Goal: Information Seeking & Learning: Learn about a topic

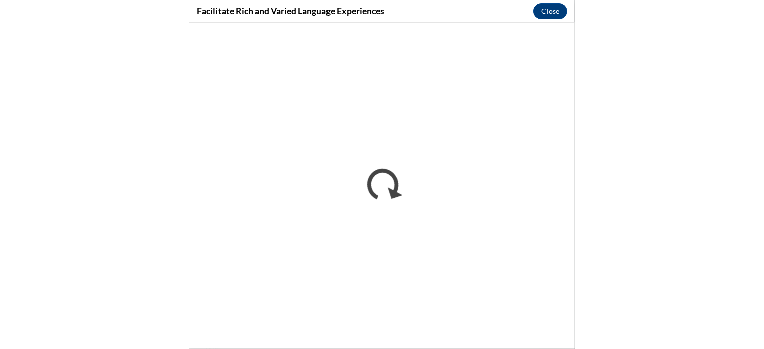
scroll to position [1171, 0]
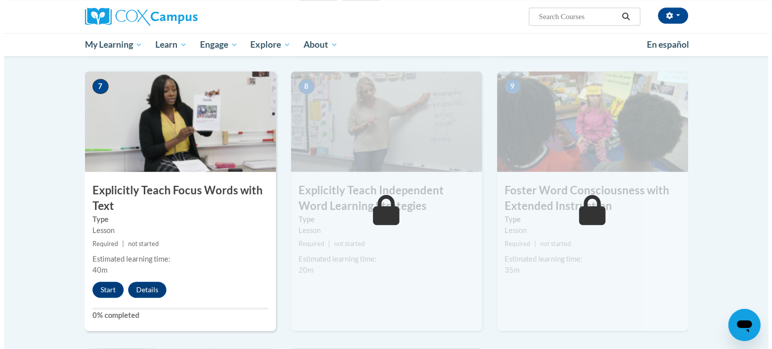
scroll to position [756, 0]
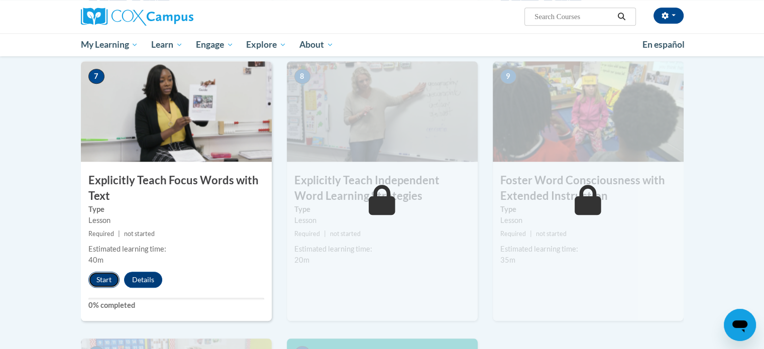
click at [109, 277] on button "Start" at bounding box center [103, 280] width 31 height 16
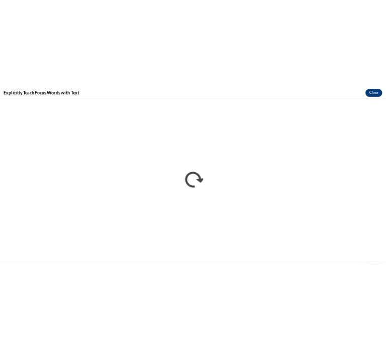
scroll to position [0, 0]
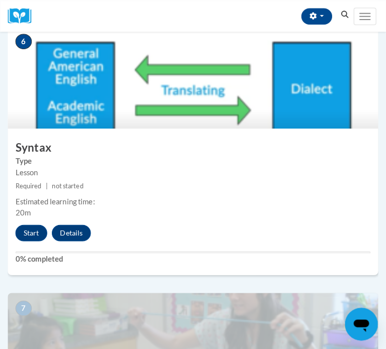
scroll to position [1505, 0]
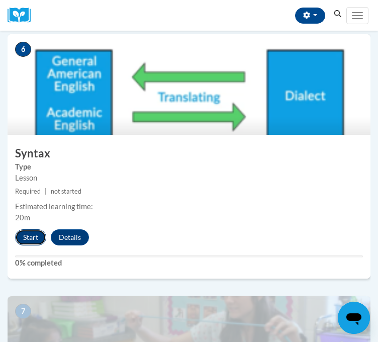
click at [33, 245] on button "Start" at bounding box center [30, 237] width 31 height 16
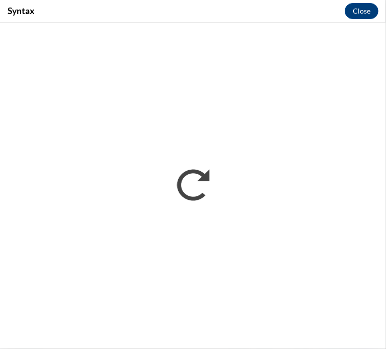
scroll to position [0, 0]
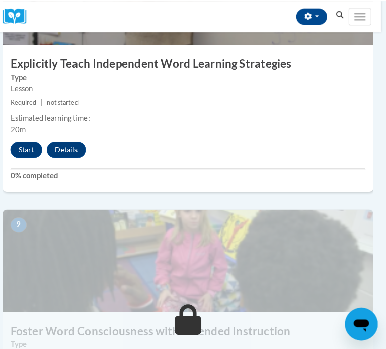
scroll to position [2103, 5]
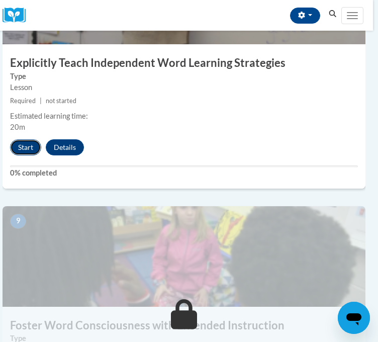
click at [24, 155] on button "Start" at bounding box center [25, 147] width 31 height 16
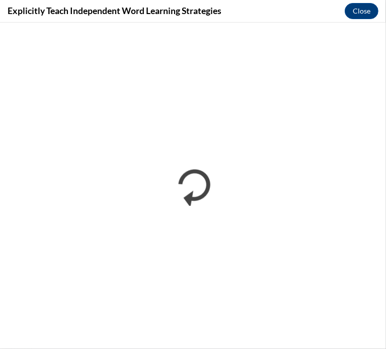
scroll to position [0, 0]
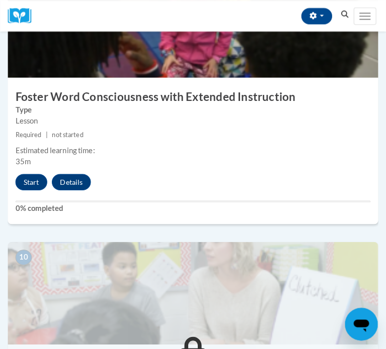
scroll to position [2334, 0]
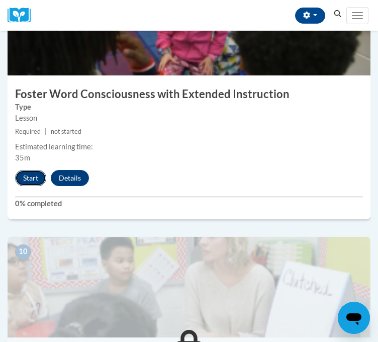
click at [34, 186] on button "Start" at bounding box center [30, 178] width 31 height 16
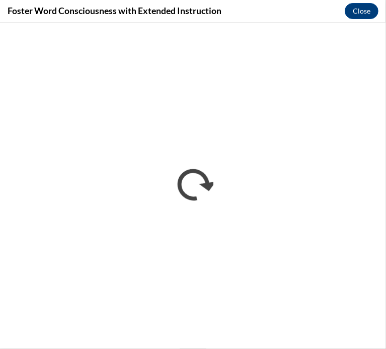
scroll to position [0, 0]
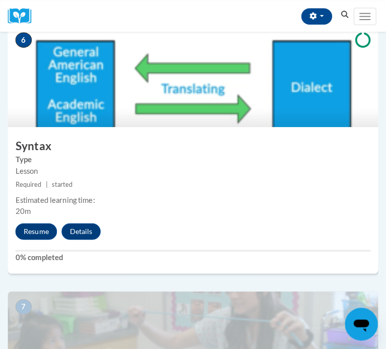
scroll to position [1515, 0]
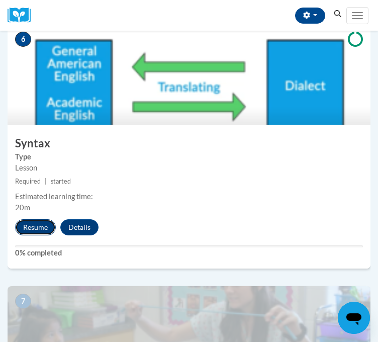
click at [49, 235] on button "Resume" at bounding box center [35, 227] width 41 height 16
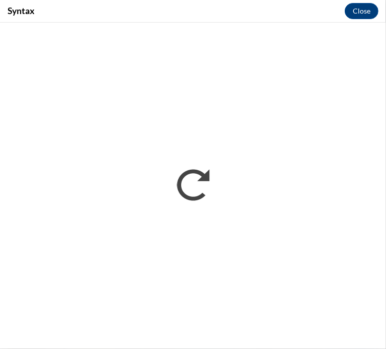
scroll to position [0, 0]
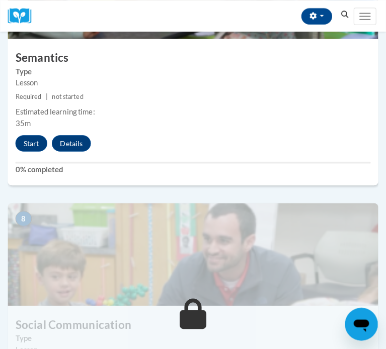
scroll to position [1741, 0]
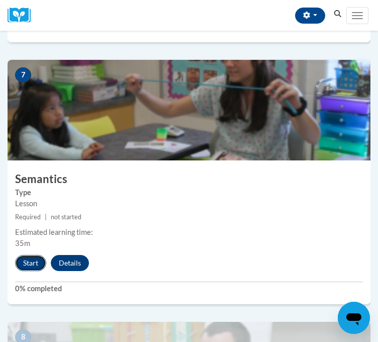
click at [35, 271] on button "Start" at bounding box center [30, 263] width 31 height 16
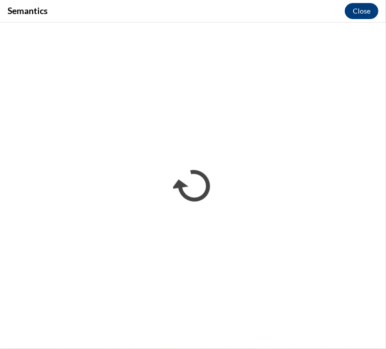
scroll to position [0, 0]
click at [356, 22] on div "Semantics Close" at bounding box center [193, 11] width 386 height 23
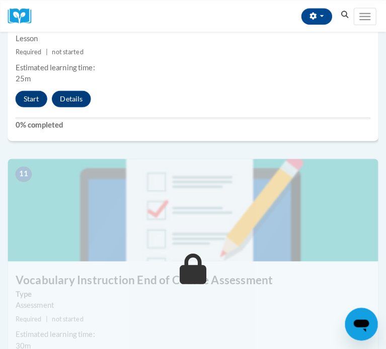
scroll to position [2676, 0]
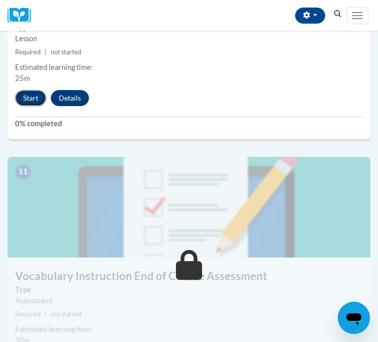
click at [29, 106] on button "Start" at bounding box center [30, 98] width 31 height 16
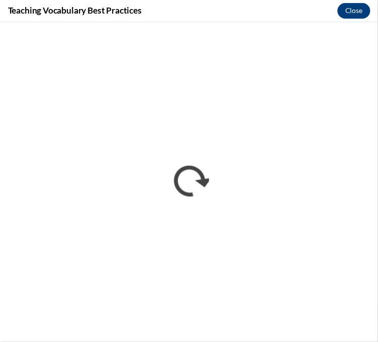
scroll to position [0, 0]
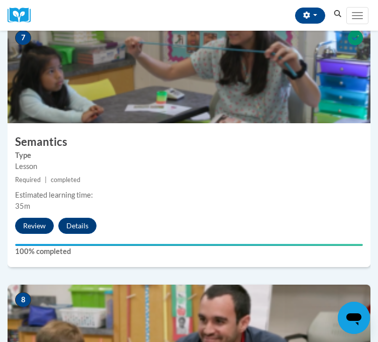
click at [258, 250] on div "7 Semantics Type Lesson Required | completed Estimated learning time: 35m Revie…" at bounding box center [189, 145] width 363 height 244
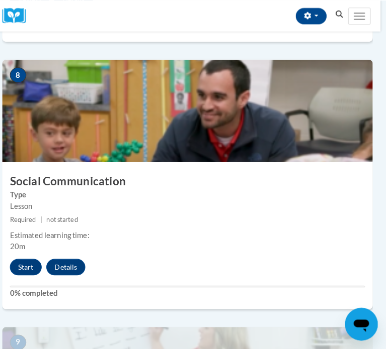
scroll to position [2002, 6]
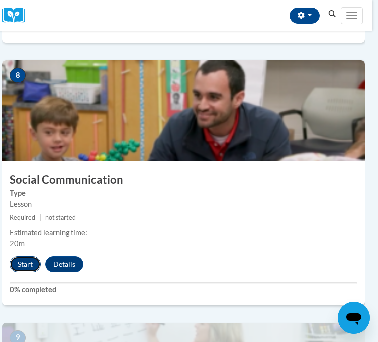
click at [23, 272] on button "Start" at bounding box center [25, 264] width 31 height 16
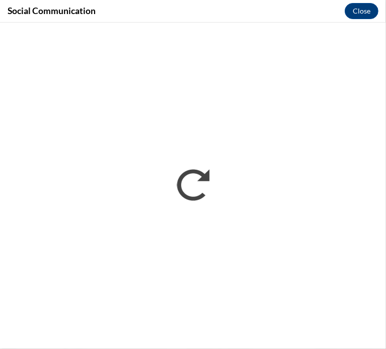
scroll to position [0, 0]
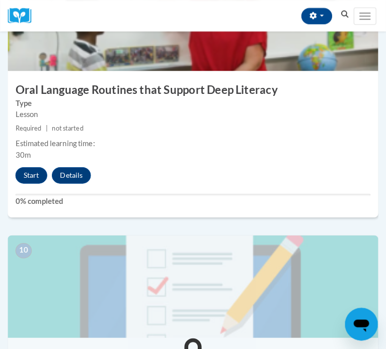
scroll to position [2355, 0]
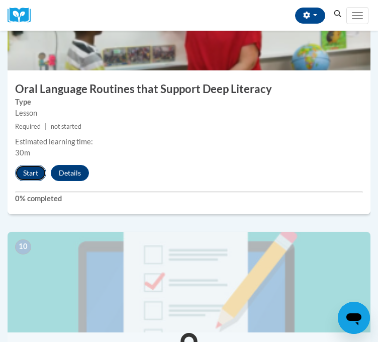
click at [25, 181] on button "Start" at bounding box center [30, 173] width 31 height 16
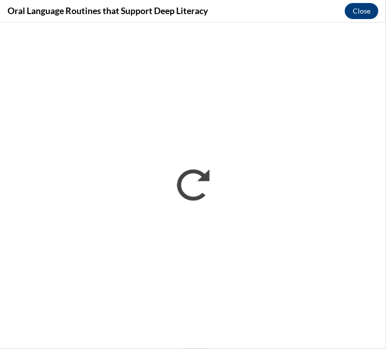
scroll to position [0, 0]
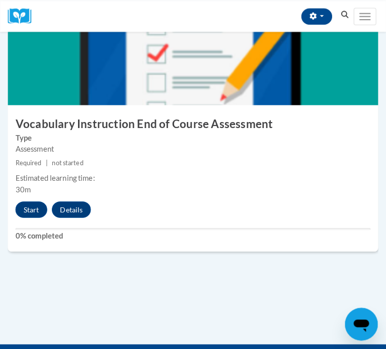
scroll to position [2835, 0]
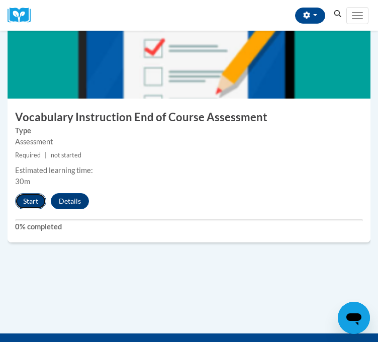
click at [34, 209] on button "Start" at bounding box center [30, 201] width 31 height 16
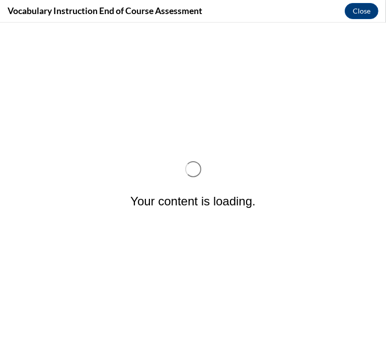
scroll to position [0, 0]
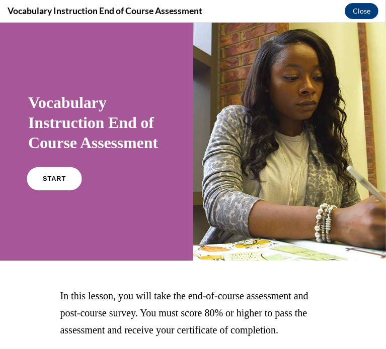
click at [52, 182] on span "START" at bounding box center [54, 179] width 23 height 8
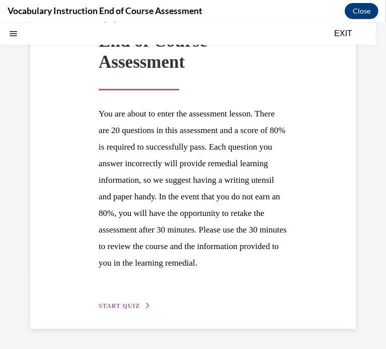
scroll to position [134, 0]
click at [131, 310] on button "START QUIZ" at bounding box center [125, 305] width 52 height 9
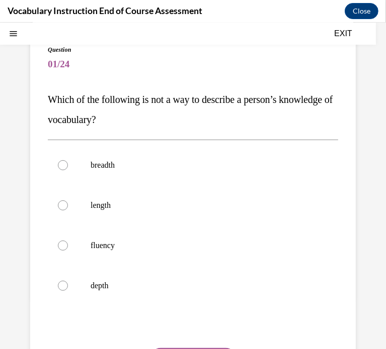
scroll to position [74, 0]
click at [160, 198] on label "length" at bounding box center [193, 205] width 290 height 40
click at [68, 201] on input "length" at bounding box center [63, 206] width 10 height 10
radio input "true"
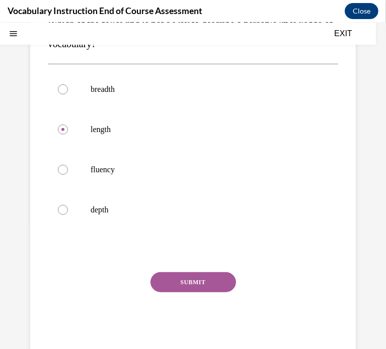
click at [182, 278] on button "SUBMIT" at bounding box center [192, 282] width 85 height 20
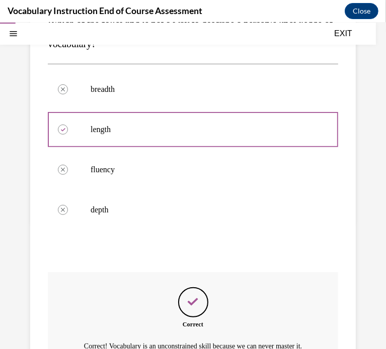
scroll to position [273, 0]
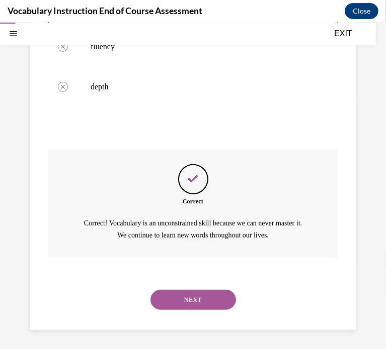
click at [200, 297] on button "NEXT" at bounding box center [192, 300] width 85 height 20
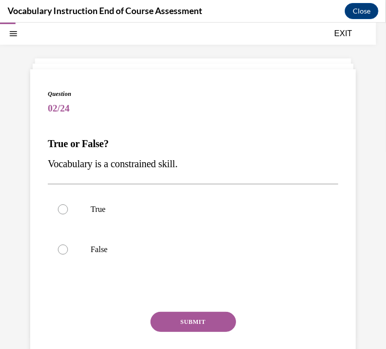
scroll to position [69, 0]
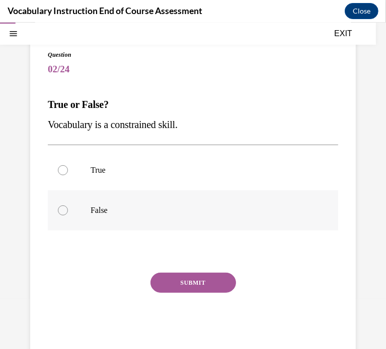
click at [188, 220] on label "False" at bounding box center [193, 210] width 290 height 40
click at [68, 215] on input "False" at bounding box center [63, 210] width 10 height 10
radio input "true"
click at [210, 283] on button "SUBMIT" at bounding box center [192, 282] width 85 height 20
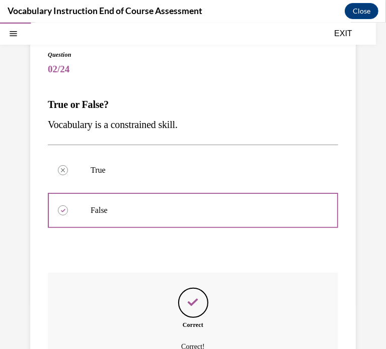
scroll to position [181, 0]
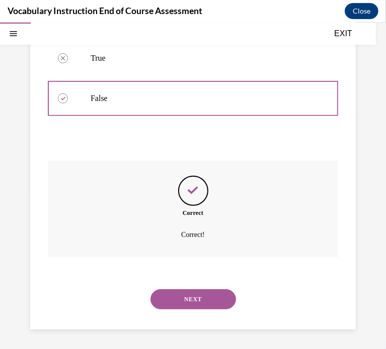
click at [209, 307] on button "NEXT" at bounding box center [192, 299] width 85 height 20
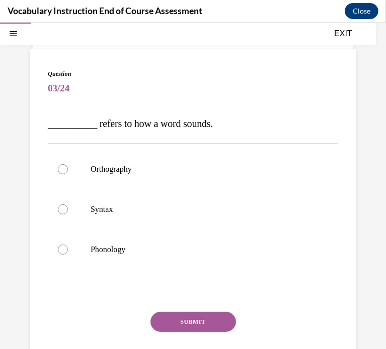
scroll to position [52, 0]
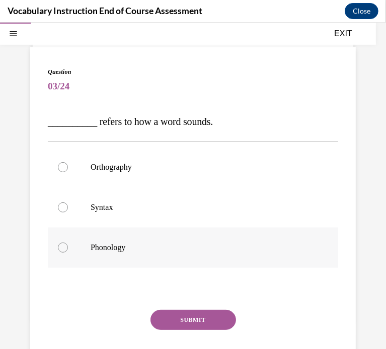
click at [200, 240] on label "Phonology" at bounding box center [193, 247] width 290 height 40
click at [68, 242] on input "Phonology" at bounding box center [63, 247] width 10 height 10
radio input "true"
click at [199, 312] on button "SUBMIT" at bounding box center [192, 320] width 85 height 20
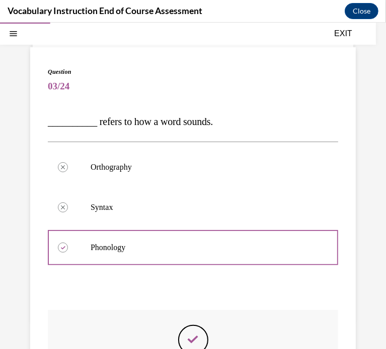
scroll to position [202, 0]
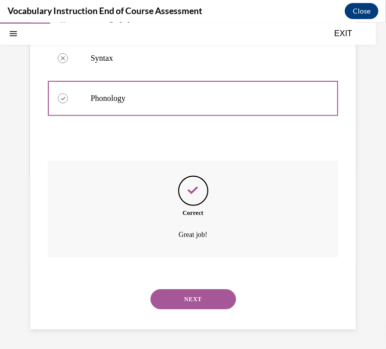
click at [189, 306] on button "NEXT" at bounding box center [192, 299] width 85 height 20
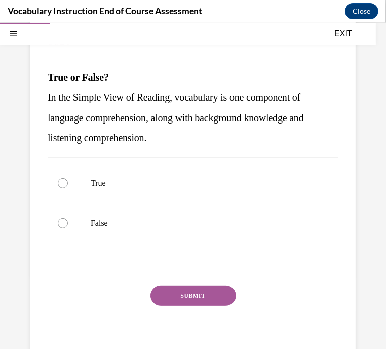
scroll to position [105, 0]
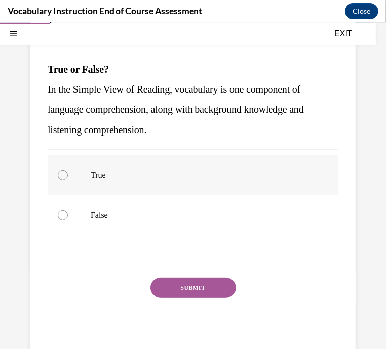
click at [247, 178] on p "True" at bounding box center [201, 175] width 222 height 10
click at [68, 178] on input "True" at bounding box center [63, 175] width 10 height 10
radio input "true"
click at [212, 283] on button "SUBMIT" at bounding box center [192, 287] width 85 height 20
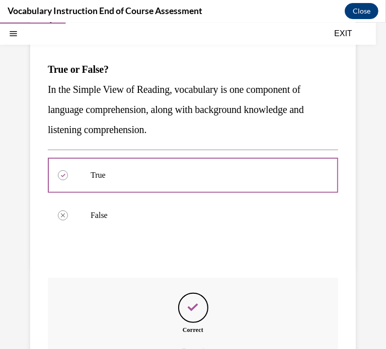
scroll to position [222, 0]
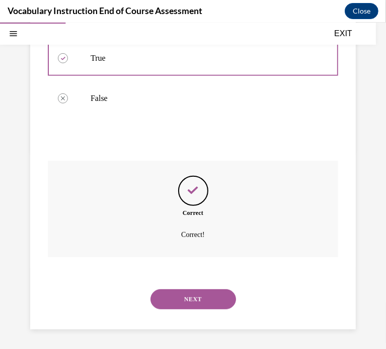
click at [203, 297] on button "NEXT" at bounding box center [192, 299] width 85 height 20
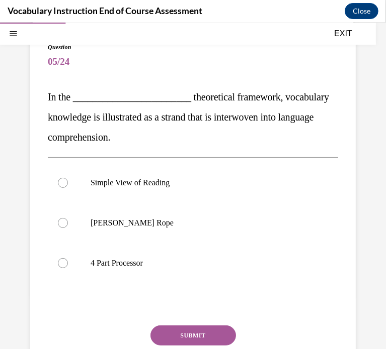
scroll to position [78, 0]
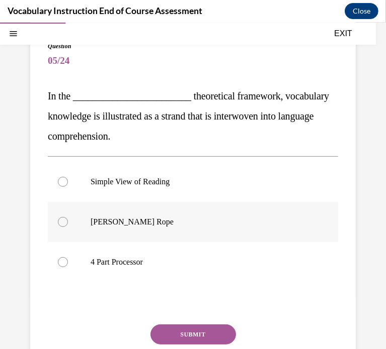
click at [210, 229] on label "Scarborough's Rope" at bounding box center [193, 222] width 290 height 40
click at [68, 227] on input "Scarborough's Rope" at bounding box center [63, 222] width 10 height 10
radio input "true"
click at [210, 329] on button "SUBMIT" at bounding box center [192, 334] width 85 height 20
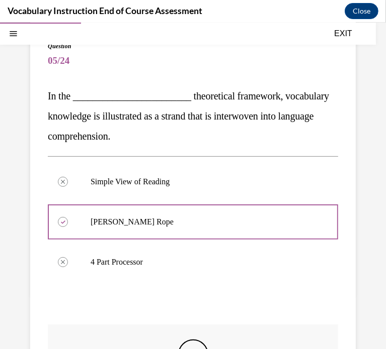
scroll to position [242, 0]
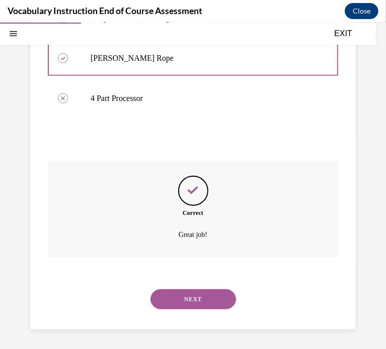
click at [198, 307] on button "NEXT" at bounding box center [192, 299] width 85 height 20
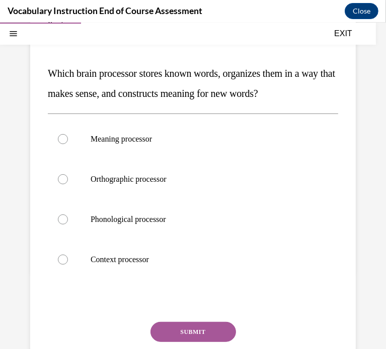
scroll to position [101, 0]
click at [175, 146] on label "Meaning processor" at bounding box center [193, 139] width 290 height 40
click at [68, 144] on input "Meaning processor" at bounding box center [63, 139] width 10 height 10
radio input "true"
click at [212, 338] on button "SUBMIT" at bounding box center [192, 332] width 85 height 20
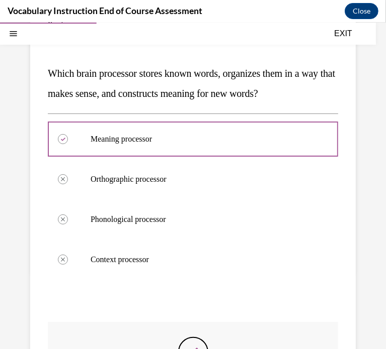
scroll to position [262, 0]
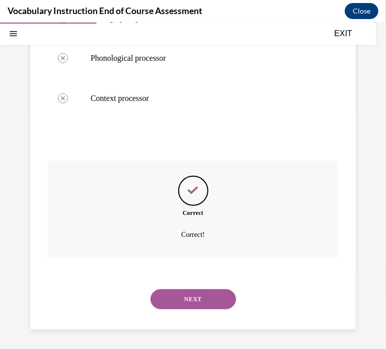
click at [201, 292] on button "NEXT" at bounding box center [192, 299] width 85 height 20
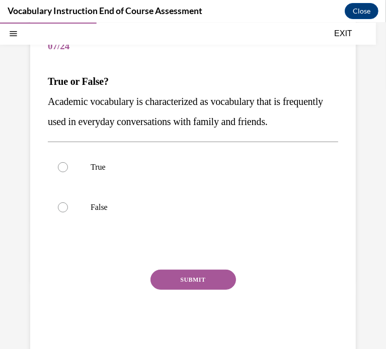
scroll to position [92, 0]
click at [189, 212] on p "False" at bounding box center [201, 207] width 222 height 10
click at [68, 212] on input "False" at bounding box center [63, 207] width 10 height 10
radio input "true"
click at [225, 290] on button "SUBMIT" at bounding box center [192, 279] width 85 height 20
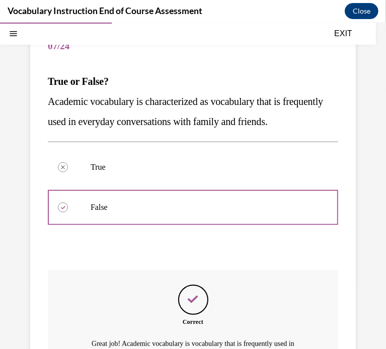
scroll to position [233, 0]
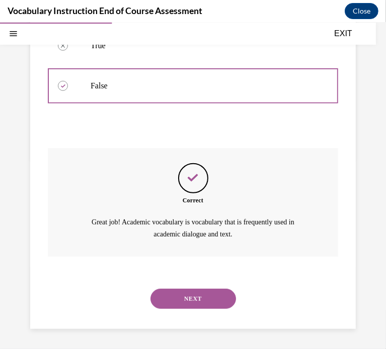
click at [211, 305] on button "NEXT" at bounding box center [192, 299] width 85 height 20
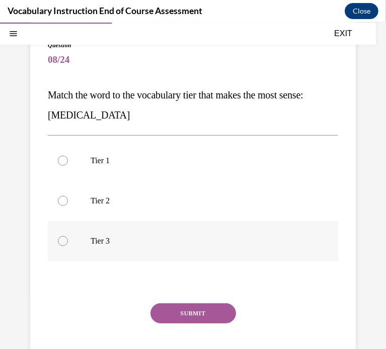
scroll to position [88, 0]
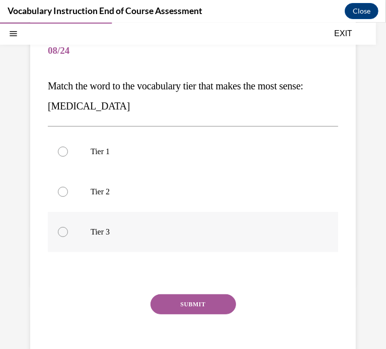
click at [139, 234] on p "Tier 3" at bounding box center [201, 232] width 222 height 10
click at [68, 234] on input "Tier 3" at bounding box center [63, 232] width 10 height 10
radio input "true"
click at [189, 296] on button "SUBMIT" at bounding box center [192, 304] width 85 height 20
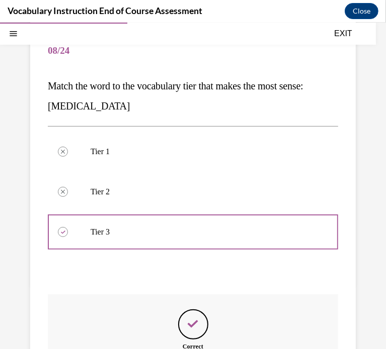
scroll to position [222, 0]
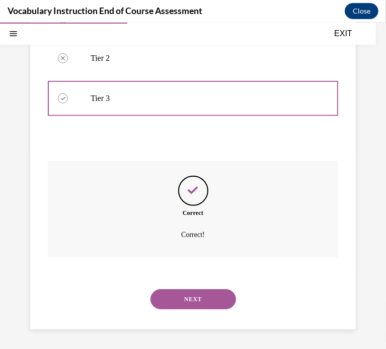
click at [199, 299] on button "NEXT" at bounding box center [192, 299] width 85 height 20
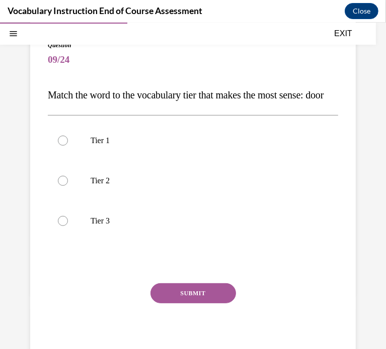
scroll to position [78, 0]
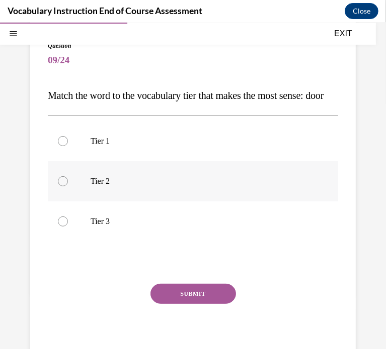
click at [166, 186] on p "Tier 2" at bounding box center [201, 181] width 222 height 10
click at [68, 186] on input "Tier 2" at bounding box center [63, 181] width 10 height 10
radio input "true"
click at [215, 304] on button "SUBMIT" at bounding box center [192, 293] width 85 height 20
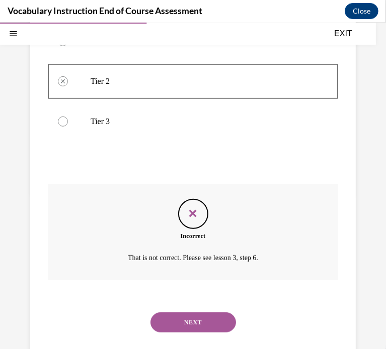
scroll to position [185, 0]
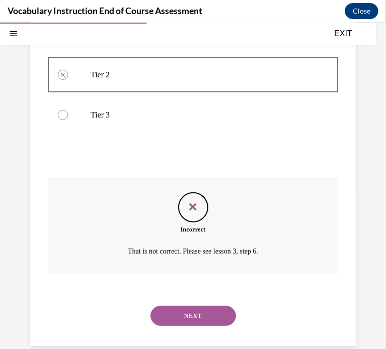
click at [203, 326] on button "NEXT" at bounding box center [192, 316] width 85 height 20
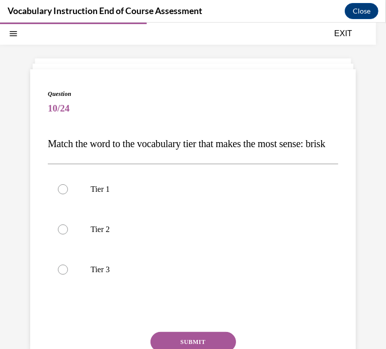
scroll to position [65, 0]
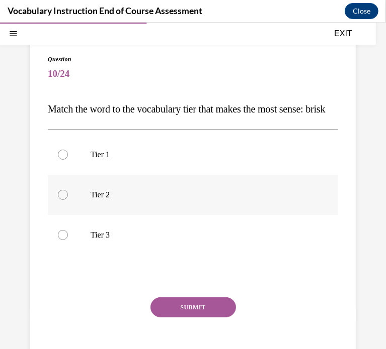
click at [140, 215] on label "Tier 2" at bounding box center [193, 194] width 290 height 40
click at [68, 200] on input "Tier 2" at bounding box center [63, 194] width 10 height 10
radio input "true"
click at [197, 317] on button "SUBMIT" at bounding box center [192, 307] width 85 height 20
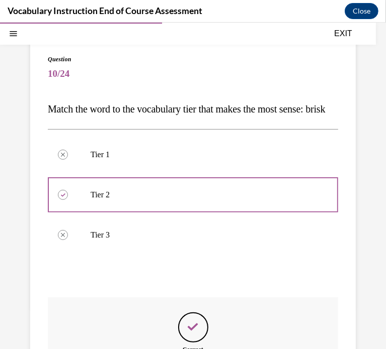
scroll to position [222, 0]
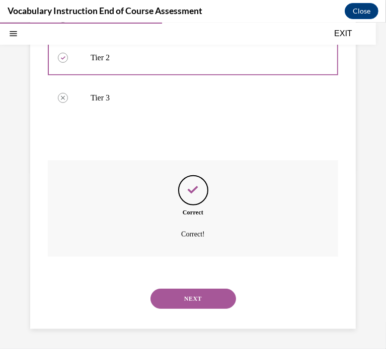
click at [198, 311] on div "NEXT" at bounding box center [193, 298] width 290 height 40
click at [199, 305] on button "NEXT" at bounding box center [192, 299] width 85 height 20
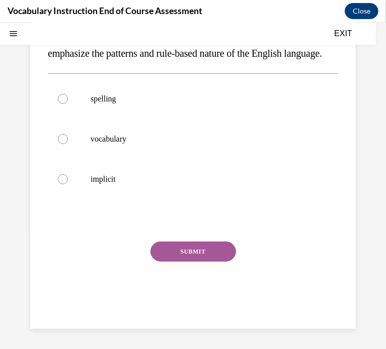
scroll to position [30, 0]
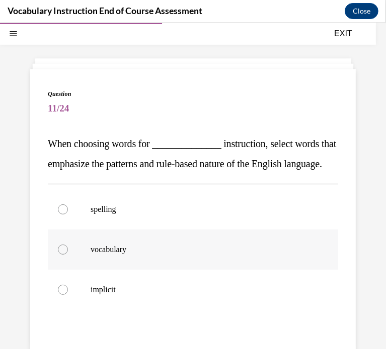
click at [223, 254] on p "vocabulary" at bounding box center [201, 249] width 222 height 10
click at [68, 254] on input "vocabulary" at bounding box center [63, 249] width 10 height 10
radio input "true"
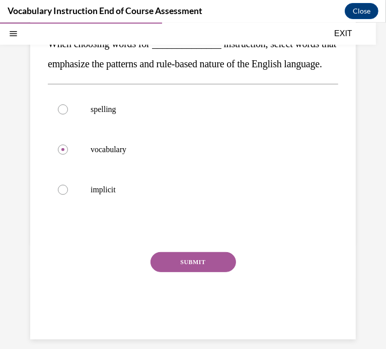
click at [204, 272] on button "SUBMIT" at bounding box center [192, 262] width 85 height 20
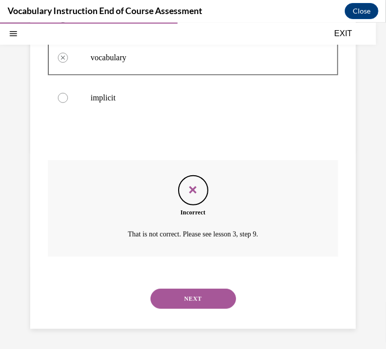
scroll to position [241, 0]
click at [204, 311] on div "NEXT" at bounding box center [193, 298] width 290 height 40
click at [215, 295] on button "NEXT" at bounding box center [192, 299] width 85 height 20
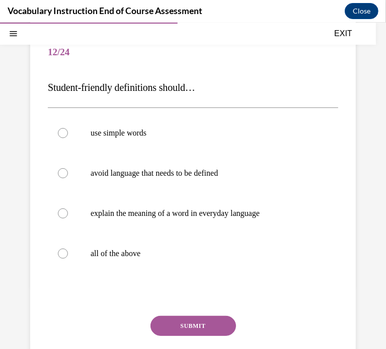
scroll to position [86, 0]
click at [187, 262] on label "all of the above" at bounding box center [193, 253] width 290 height 40
click at [68, 258] on input "all of the above" at bounding box center [63, 253] width 10 height 10
radio input "true"
click at [205, 322] on button "SUBMIT" at bounding box center [192, 326] width 85 height 20
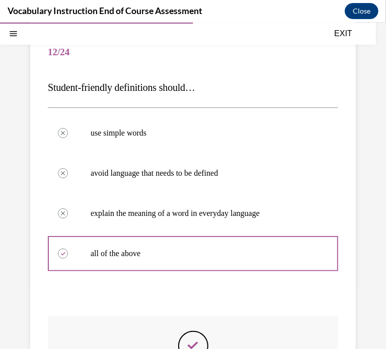
scroll to position [242, 0]
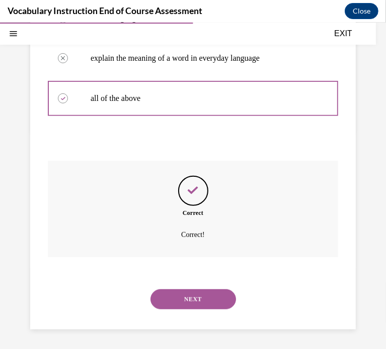
click at [210, 298] on button "NEXT" at bounding box center [192, 299] width 85 height 20
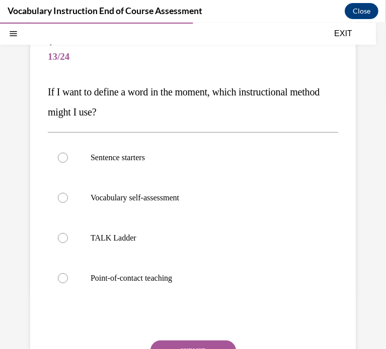
scroll to position [80, 0]
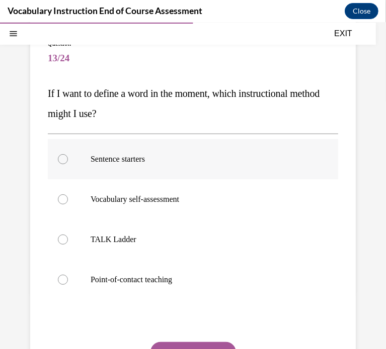
click at [180, 165] on label "Sentence starters" at bounding box center [193, 159] width 290 height 40
click at [68, 164] on input "Sentence starters" at bounding box center [63, 159] width 10 height 10
radio input "true"
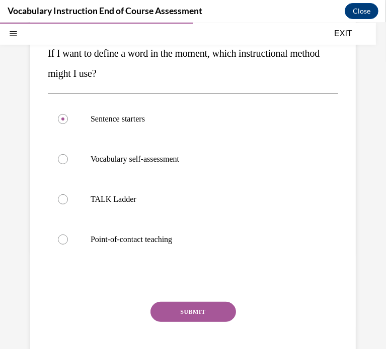
click at [196, 303] on button "SUBMIT" at bounding box center [192, 312] width 85 height 20
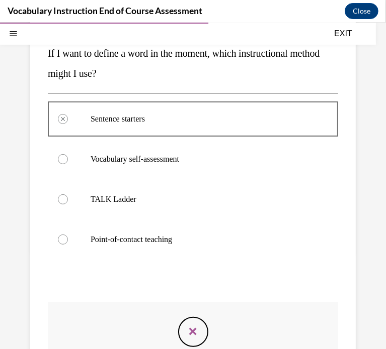
scroll to position [262, 0]
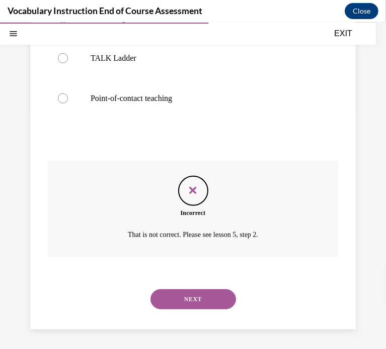
click at [206, 303] on button "NEXT" at bounding box center [192, 299] width 85 height 20
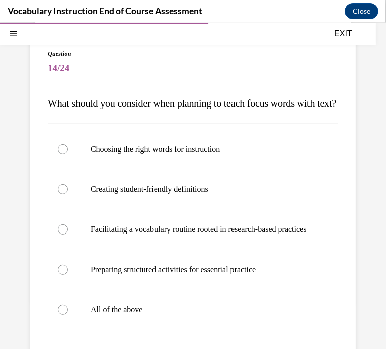
scroll to position [101, 0]
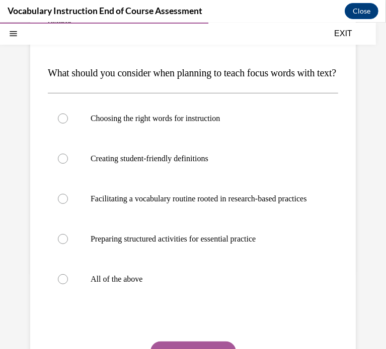
click at [206, 299] on label "All of the above" at bounding box center [193, 279] width 290 height 40
click at [68, 284] on input "All of the above" at bounding box center [63, 279] width 10 height 10
radio input "true"
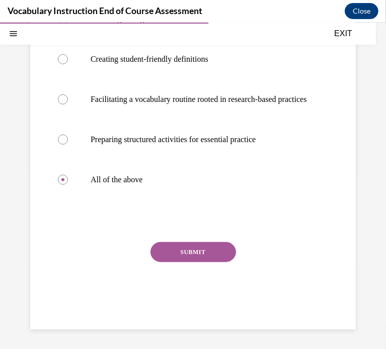
scroll to position [200, 0]
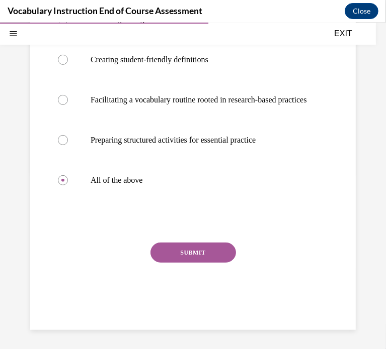
click at [201, 262] on button "SUBMIT" at bounding box center [192, 252] width 85 height 20
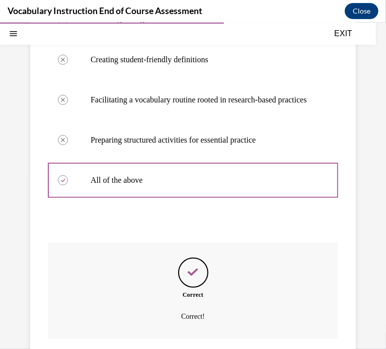
scroll to position [312, 0]
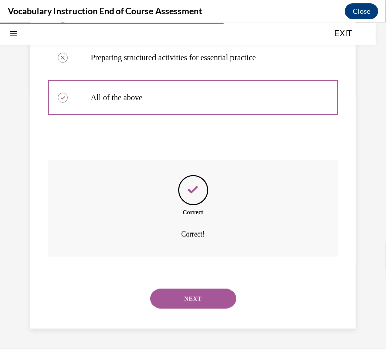
click at [205, 303] on button "NEXT" at bounding box center [192, 299] width 85 height 20
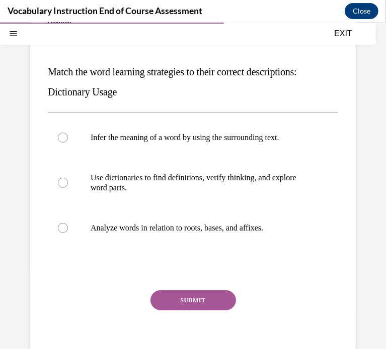
scroll to position [103, 0]
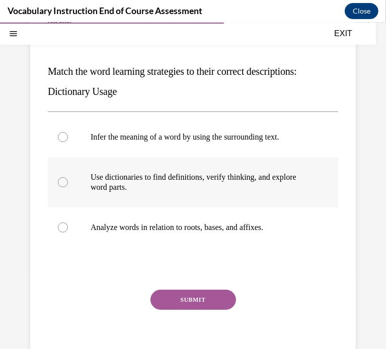
click at [264, 173] on p "Use dictionaries to find definitions, verify thinking, and explore word parts." at bounding box center [201, 182] width 222 height 20
click at [68, 177] on input "Use dictionaries to find definitions, verify thinking, and explore word parts." at bounding box center [63, 182] width 10 height 10
radio input "true"
click at [199, 302] on button "SUBMIT" at bounding box center [192, 300] width 85 height 20
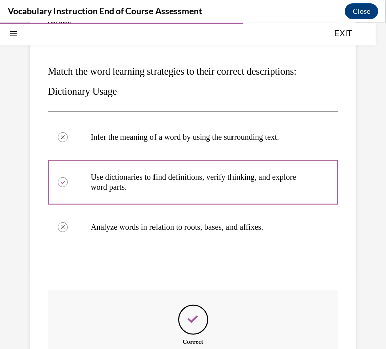
scroll to position [232, 0]
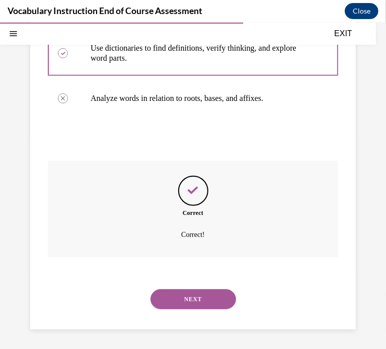
click at [187, 289] on button "NEXT" at bounding box center [192, 299] width 85 height 20
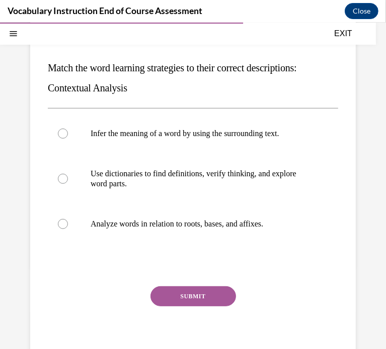
scroll to position [105, 0]
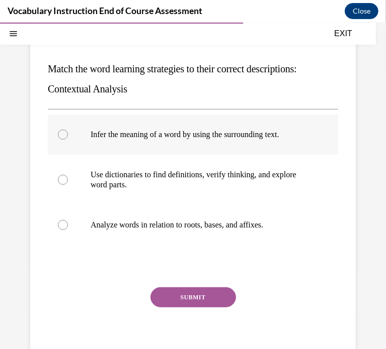
click at [235, 139] on label "Infer the meaning of a word by using the surrounding text." at bounding box center [193, 134] width 290 height 40
click at [68, 139] on input "Infer the meaning of a word by using the surrounding text." at bounding box center [63, 134] width 10 height 10
radio input "true"
click at [205, 295] on button "SUBMIT" at bounding box center [192, 297] width 85 height 20
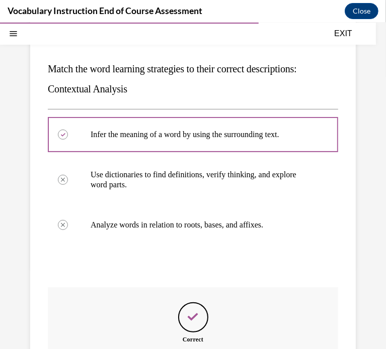
scroll to position [232, 0]
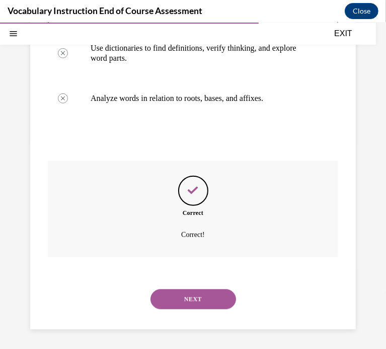
click at [189, 297] on button "NEXT" at bounding box center [192, 299] width 85 height 20
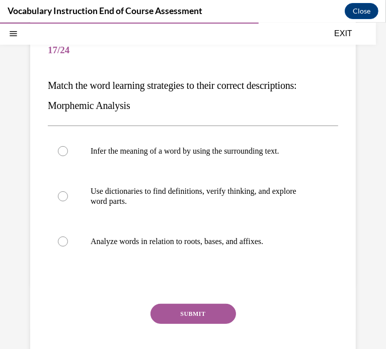
scroll to position [89, 0]
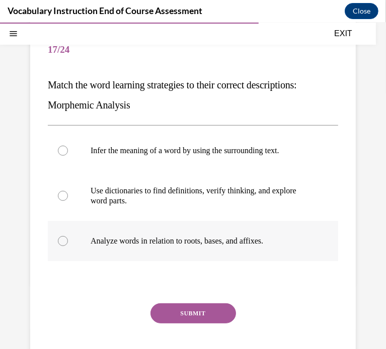
click at [200, 237] on p "Analyze words in relation to roots, bases, and affixes." at bounding box center [201, 241] width 222 height 10
click at [68, 237] on input "Analyze words in relation to roots, bases, and affixes." at bounding box center [63, 241] width 10 height 10
radio input "true"
click at [181, 315] on button "SUBMIT" at bounding box center [192, 313] width 85 height 20
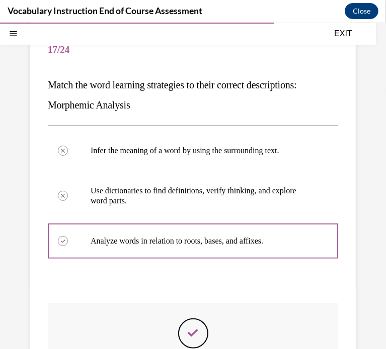
scroll to position [232, 0]
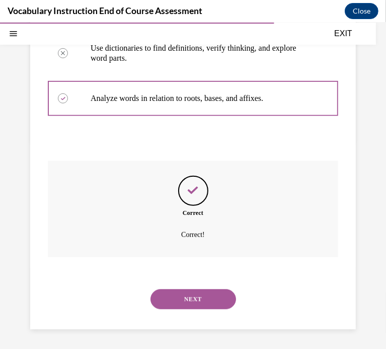
click at [202, 296] on button "NEXT" at bounding box center [192, 299] width 85 height 20
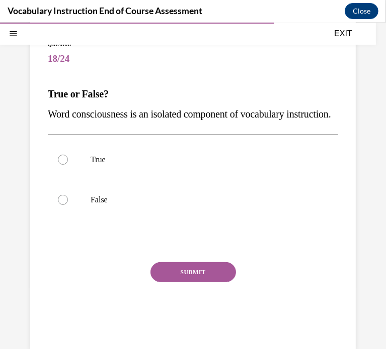
scroll to position [84, 0]
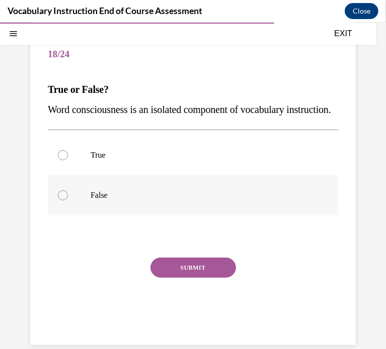
click at [145, 200] on p "False" at bounding box center [201, 195] width 222 height 10
click at [68, 200] on input "False" at bounding box center [63, 195] width 10 height 10
radio input "true"
click at [174, 277] on button "SUBMIT" at bounding box center [192, 267] width 85 height 20
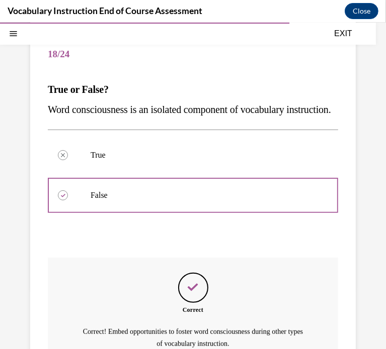
scroll to position [213, 0]
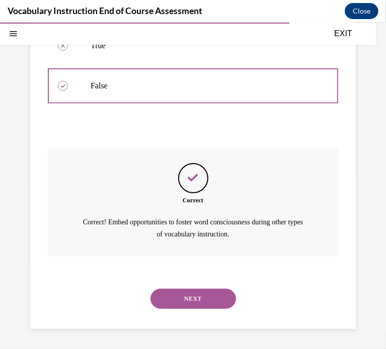
click at [174, 288] on div "NEXT" at bounding box center [193, 298] width 290 height 40
click at [175, 293] on button "NEXT" at bounding box center [192, 299] width 85 height 20
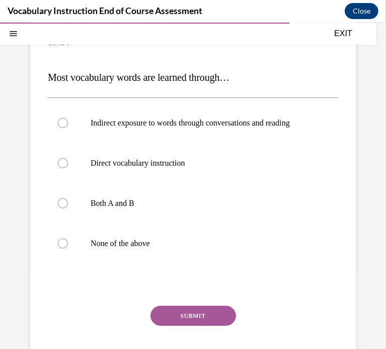
scroll to position [97, 0]
click at [175, 223] on label "Both A and B" at bounding box center [193, 203] width 290 height 40
click at [68, 208] on input "Both A and B" at bounding box center [63, 203] width 10 height 10
radio input "true"
click at [172, 326] on button "SUBMIT" at bounding box center [192, 316] width 85 height 20
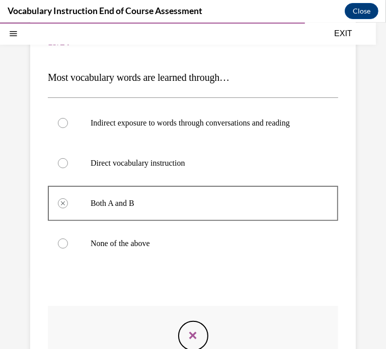
scroll to position [252, 0]
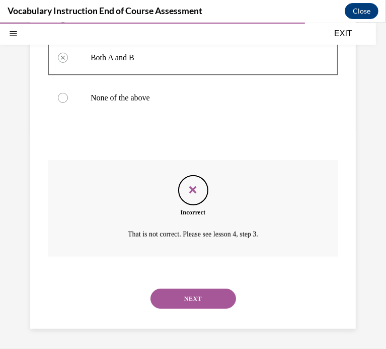
click at [181, 297] on button "NEXT" at bounding box center [192, 299] width 85 height 20
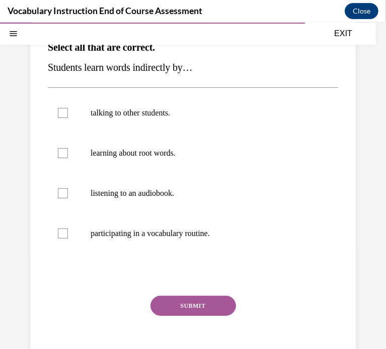
scroll to position [129, 0]
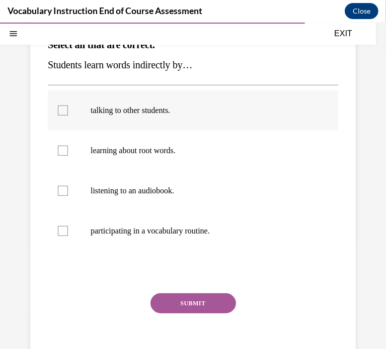
click at [103, 120] on label "talking to other students." at bounding box center [193, 110] width 290 height 40
click at [68, 115] on input "talking to other students." at bounding box center [63, 110] width 10 height 10
checkbox input "true"
click at [175, 300] on button "SUBMIT" at bounding box center [192, 303] width 85 height 20
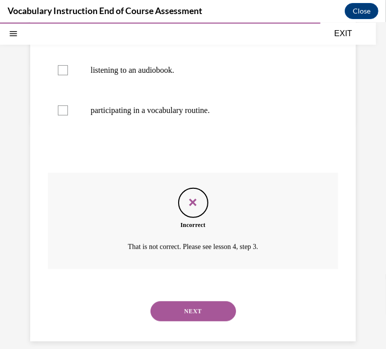
scroll to position [262, 0]
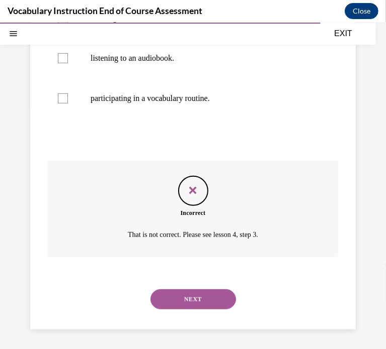
click at [179, 300] on button "NEXT" at bounding box center [192, 299] width 85 height 20
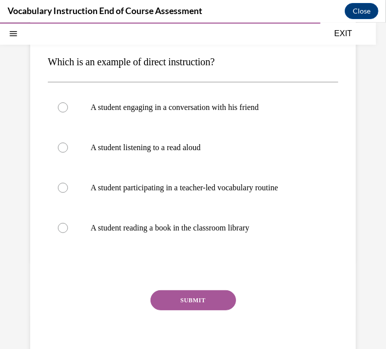
scroll to position [113, 0]
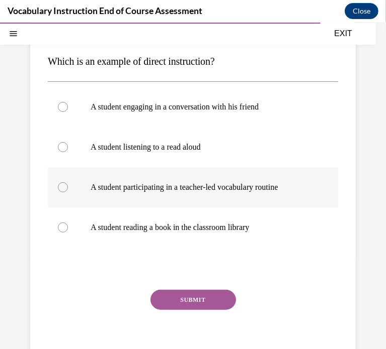
click at [135, 187] on p "A student participating in a teacher-led vocabulary routine" at bounding box center [201, 187] width 222 height 10
click at [68, 187] on input "A student participating in a teacher-led vocabulary routine" at bounding box center [63, 187] width 10 height 10
radio input "true"
click at [181, 299] on button "SUBMIT" at bounding box center [192, 300] width 85 height 20
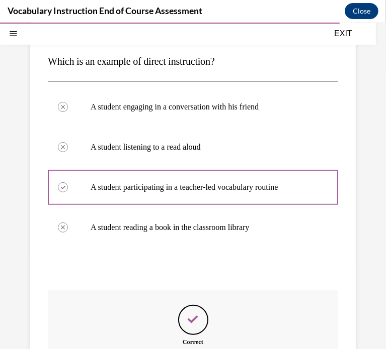
scroll to position [242, 0]
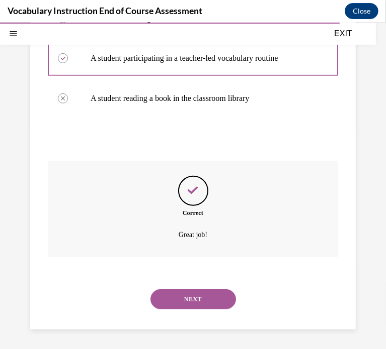
click at [192, 299] on button "NEXT" at bounding box center [192, 299] width 85 height 20
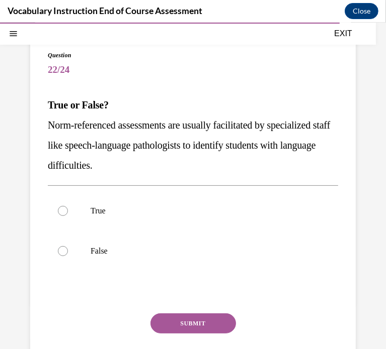
scroll to position [110, 0]
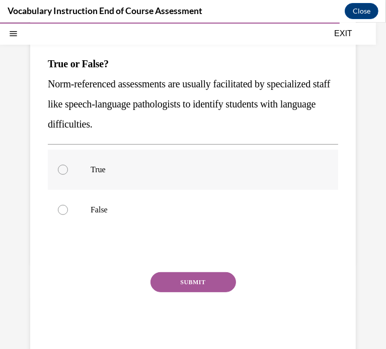
click at [177, 172] on p "True" at bounding box center [201, 169] width 222 height 10
click at [68, 172] on input "True" at bounding box center [63, 169] width 10 height 10
radio input "true"
click at [201, 278] on button "SUBMIT" at bounding box center [192, 282] width 85 height 20
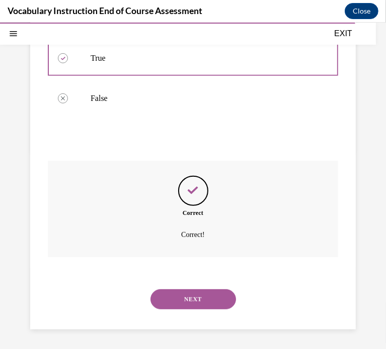
click at [194, 295] on button "NEXT" at bounding box center [192, 299] width 85 height 20
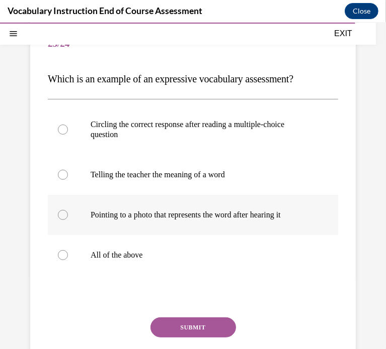
scroll to position [106, 0]
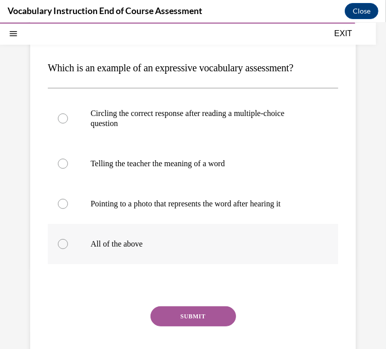
click at [207, 232] on label "All of the above" at bounding box center [193, 244] width 290 height 40
click at [68, 239] on input "All of the above" at bounding box center [63, 244] width 10 height 10
radio input "true"
click at [200, 309] on button "SUBMIT" at bounding box center [192, 316] width 85 height 20
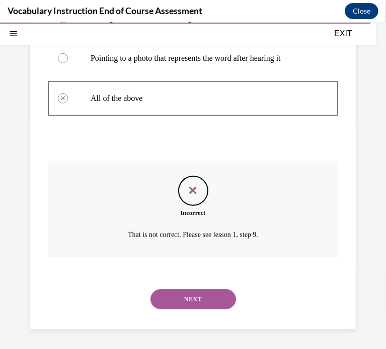
click at [196, 299] on button "NEXT" at bounding box center [192, 299] width 85 height 20
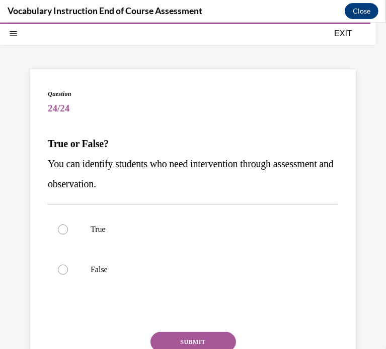
scroll to position [86, 0]
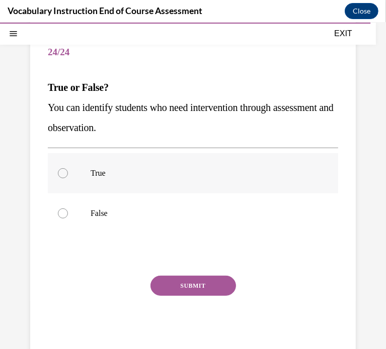
click at [182, 172] on p "True" at bounding box center [201, 173] width 222 height 10
click at [68, 172] on input "True" at bounding box center [63, 173] width 10 height 10
radio input "true"
click at [199, 282] on button "SUBMIT" at bounding box center [192, 285] width 85 height 20
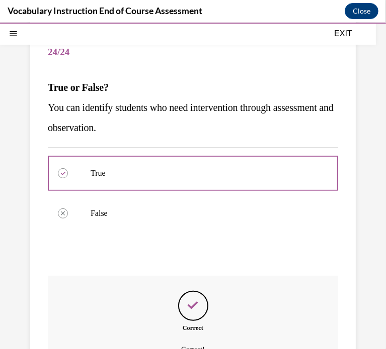
scroll to position [202, 0]
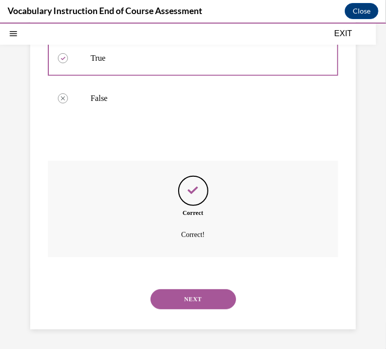
click at [209, 306] on button "NEXT" at bounding box center [192, 299] width 85 height 20
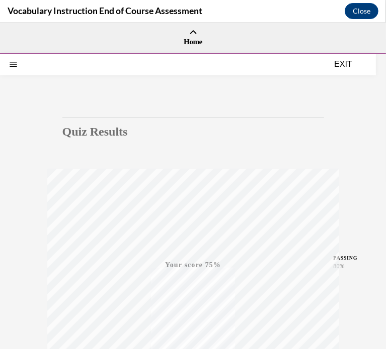
scroll to position [174, 0]
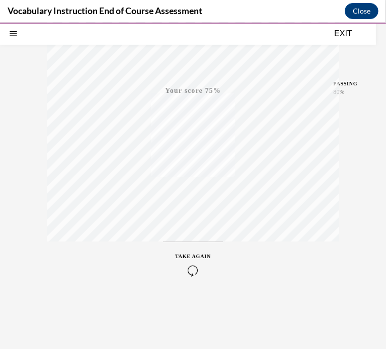
click at [194, 262] on div "TAKE AGAIN" at bounding box center [193, 264] width 36 height 24
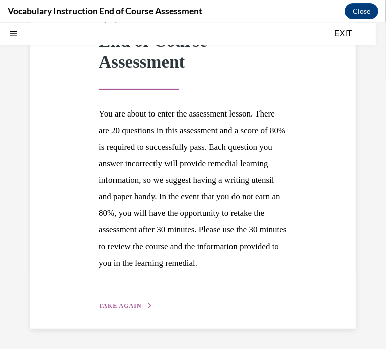
scroll to position [133, 0]
click at [121, 309] on span "TAKE AGAIN" at bounding box center [120, 305] width 43 height 7
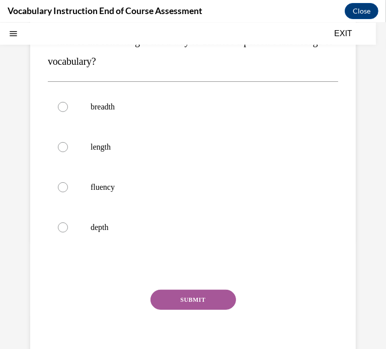
scroll to position [30, 0]
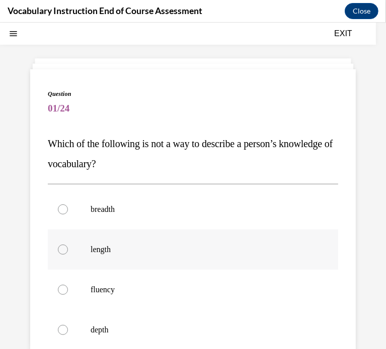
click at [121, 255] on label "length" at bounding box center [193, 249] width 290 height 40
click at [68, 254] on input "length" at bounding box center [63, 249] width 10 height 10
radio input "true"
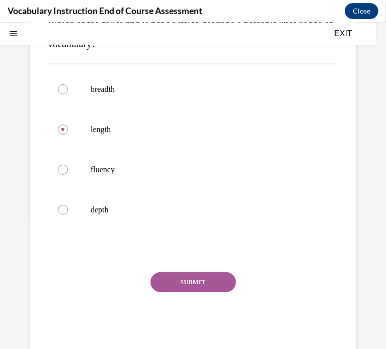
click at [176, 274] on button "SUBMIT" at bounding box center [192, 282] width 85 height 20
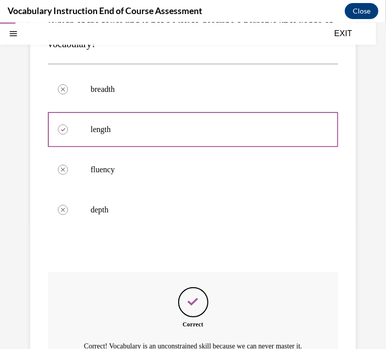
scroll to position [273, 0]
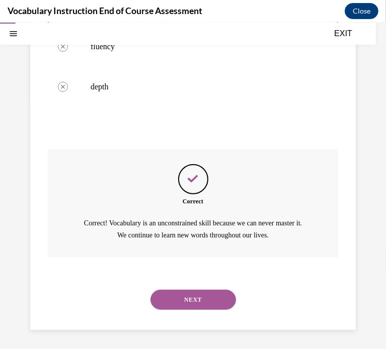
click at [190, 297] on button "NEXT" at bounding box center [192, 300] width 85 height 20
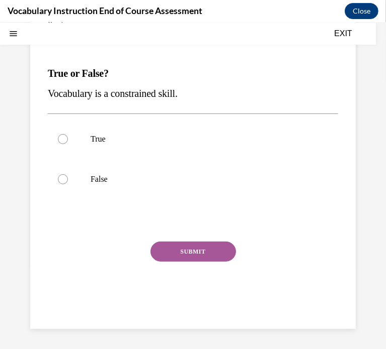
scroll to position [30, 0]
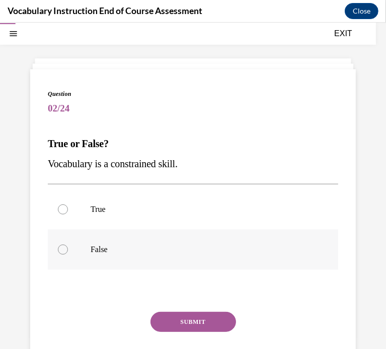
click at [149, 252] on p "False" at bounding box center [201, 249] width 222 height 10
click at [68, 252] on input "False" at bounding box center [63, 249] width 10 height 10
radio input "true"
click at [205, 314] on button "SUBMIT" at bounding box center [192, 322] width 85 height 20
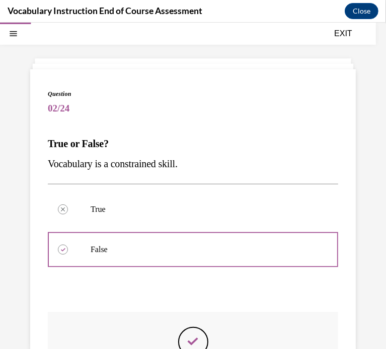
scroll to position [181, 0]
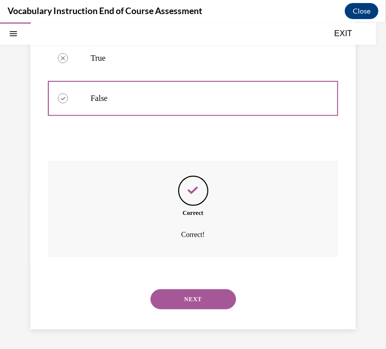
click at [207, 300] on button "NEXT" at bounding box center [192, 299] width 85 height 20
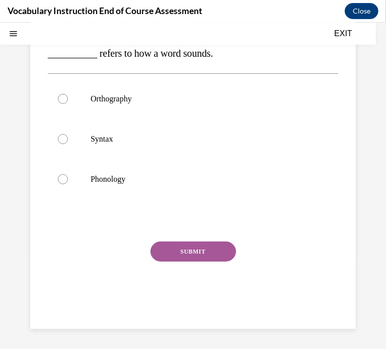
scroll to position [30, 0]
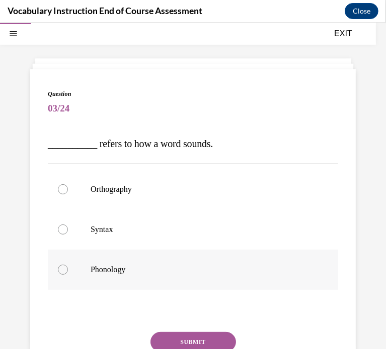
click at [147, 267] on p "Phonology" at bounding box center [201, 269] width 222 height 10
click at [68, 267] on input "Phonology" at bounding box center [63, 269] width 10 height 10
radio input "true"
click at [195, 337] on button "SUBMIT" at bounding box center [192, 342] width 85 height 20
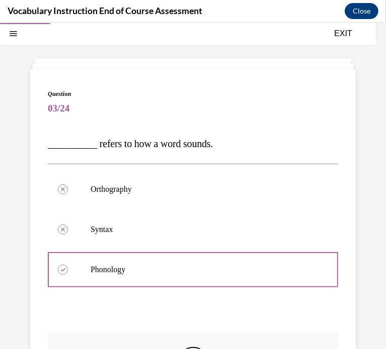
scroll to position [202, 0]
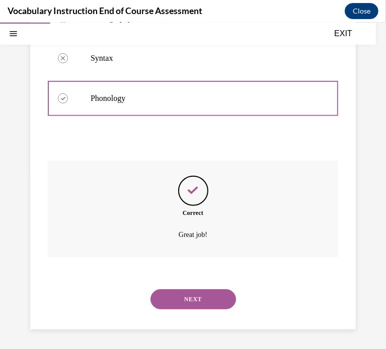
click at [205, 297] on button "NEXT" at bounding box center [192, 299] width 85 height 20
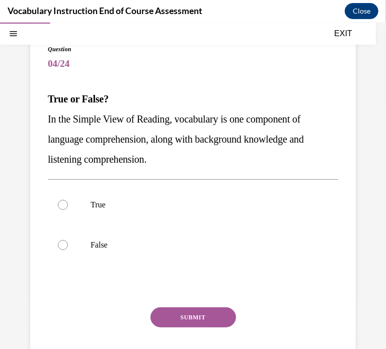
scroll to position [74, 0]
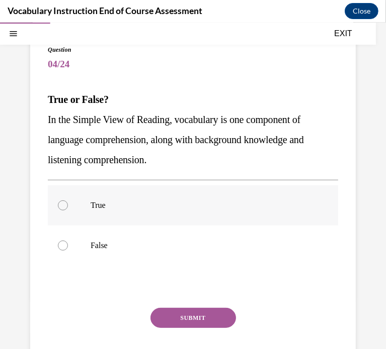
click at [186, 213] on label "True" at bounding box center [193, 205] width 290 height 40
click at [68, 210] on input "True" at bounding box center [63, 205] width 10 height 10
radio input "true"
click at [202, 312] on button "SUBMIT" at bounding box center [192, 318] width 85 height 20
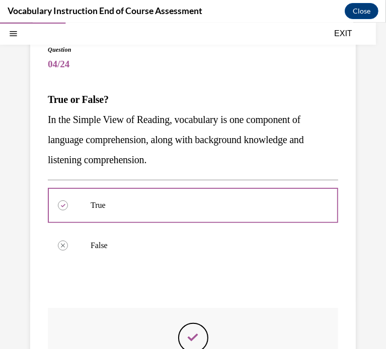
scroll to position [222, 0]
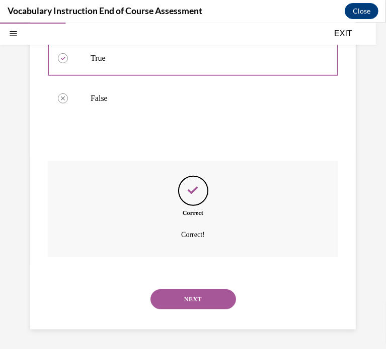
click at [210, 308] on button "NEXT" at bounding box center [192, 299] width 85 height 20
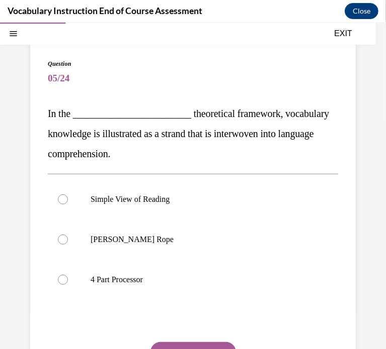
scroll to position [60, 0]
click at [215, 239] on p "Scarborough's Rope" at bounding box center [201, 239] width 222 height 10
click at [68, 239] on input "Scarborough's Rope" at bounding box center [63, 239] width 10 height 10
radio input "true"
click at [211, 341] on button "SUBMIT" at bounding box center [192, 352] width 85 height 20
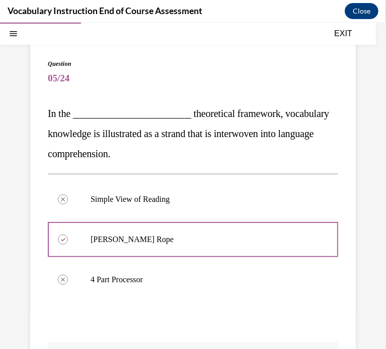
scroll to position [242, 0]
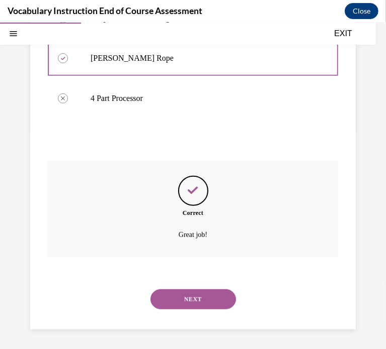
click at [215, 307] on button "NEXT" at bounding box center [192, 299] width 85 height 20
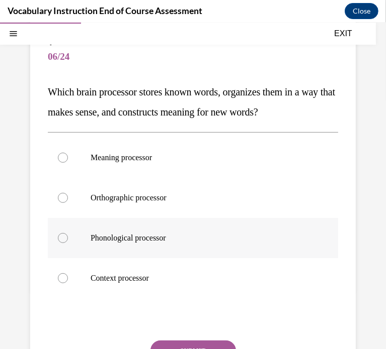
scroll to position [81, 0]
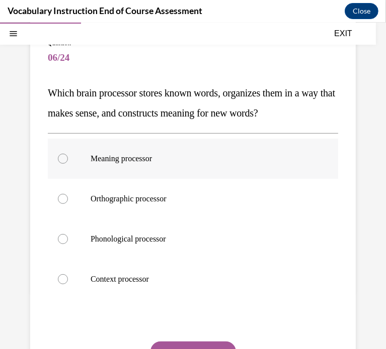
click at [189, 162] on p "Meaning processor" at bounding box center [201, 158] width 222 height 10
click at [68, 162] on input "Meaning processor" at bounding box center [63, 158] width 10 height 10
radio input "true"
click at [212, 341] on button "SUBMIT" at bounding box center [192, 351] width 85 height 20
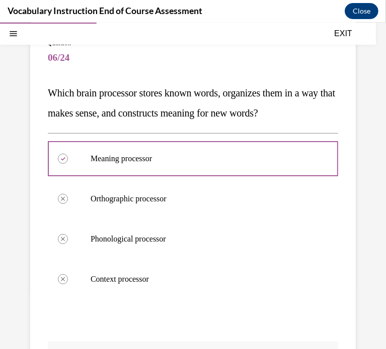
scroll to position [262, 0]
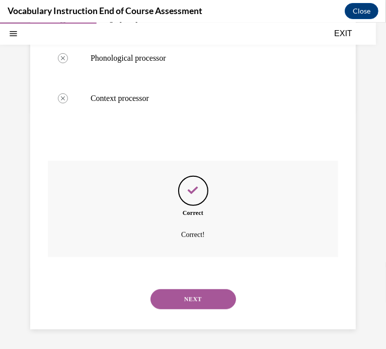
click at [211, 298] on button "NEXT" at bounding box center [192, 299] width 85 height 20
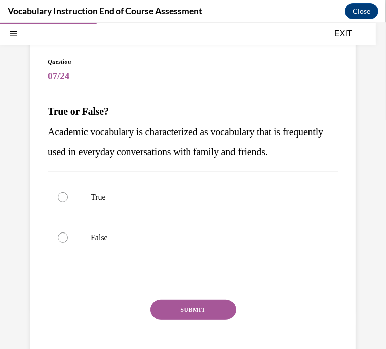
scroll to position [64, 0]
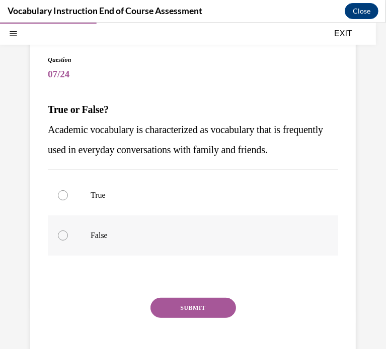
click at [183, 255] on label "False" at bounding box center [193, 235] width 290 height 40
click at [68, 240] on input "False" at bounding box center [63, 235] width 10 height 10
radio input "true"
click at [207, 318] on button "SUBMIT" at bounding box center [192, 308] width 85 height 20
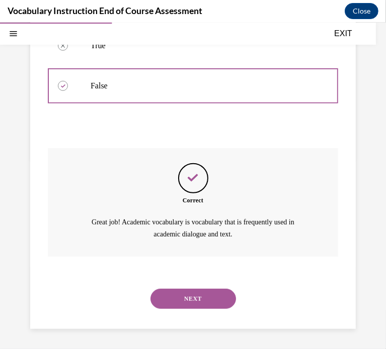
click at [197, 303] on button "NEXT" at bounding box center [192, 299] width 85 height 20
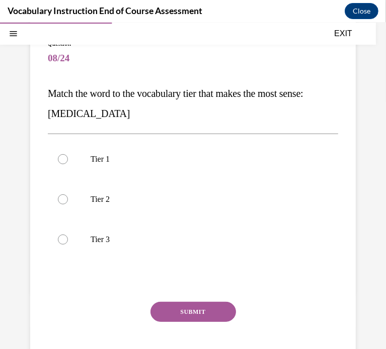
scroll to position [80, 0]
click at [167, 240] on p "Tier 3" at bounding box center [201, 239] width 222 height 10
click at [68, 240] on input "Tier 3" at bounding box center [63, 239] width 10 height 10
radio input "true"
click at [194, 307] on button "SUBMIT" at bounding box center [192, 312] width 85 height 20
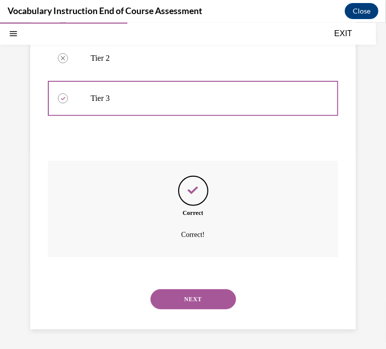
click at [202, 298] on button "NEXT" at bounding box center [192, 299] width 85 height 20
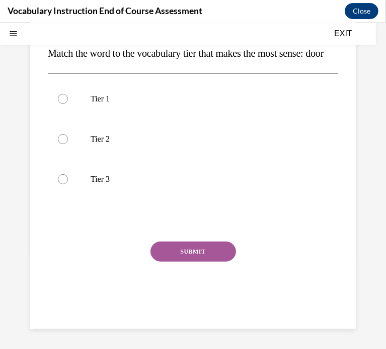
scroll to position [30, 0]
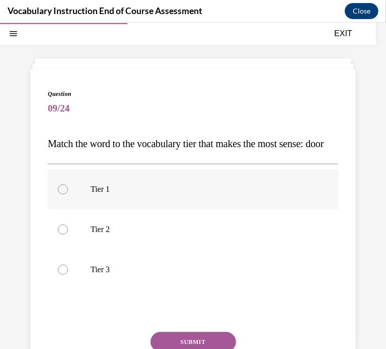
click at [208, 209] on label "Tier 1" at bounding box center [193, 189] width 290 height 40
click at [68, 194] on input "Tier 1" at bounding box center [63, 189] width 10 height 10
radio input "true"
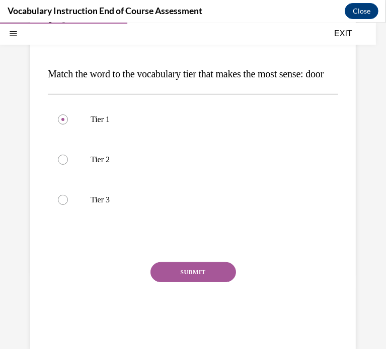
click at [209, 282] on button "SUBMIT" at bounding box center [192, 272] width 85 height 20
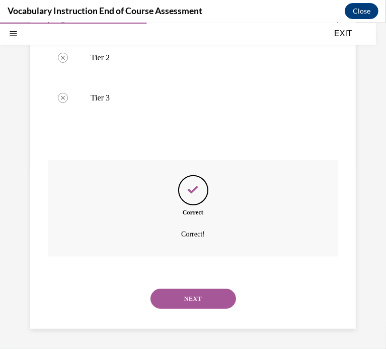
click at [209, 301] on button "NEXT" at bounding box center [192, 299] width 85 height 20
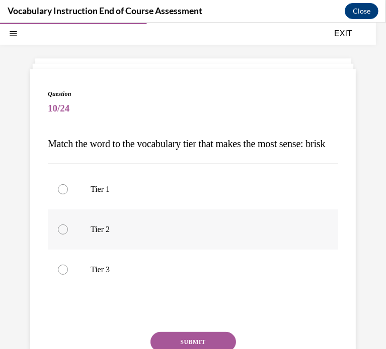
click at [202, 249] on label "Tier 2" at bounding box center [193, 229] width 290 height 40
click at [68, 234] on input "Tier 2" at bounding box center [63, 229] width 10 height 10
radio input "true"
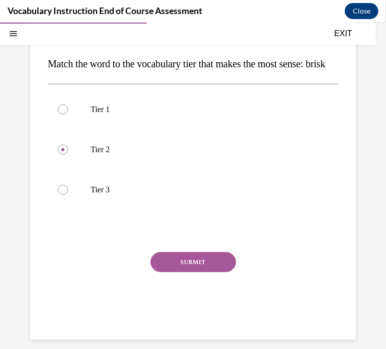
click at [206, 272] on button "SUBMIT" at bounding box center [192, 262] width 85 height 20
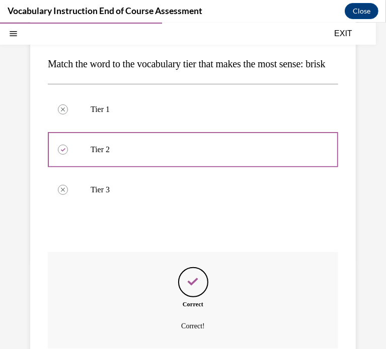
scroll to position [222, 0]
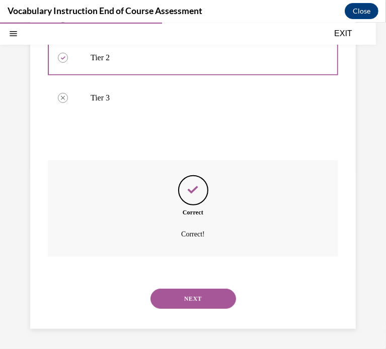
click at [207, 302] on button "NEXT" at bounding box center [192, 299] width 85 height 20
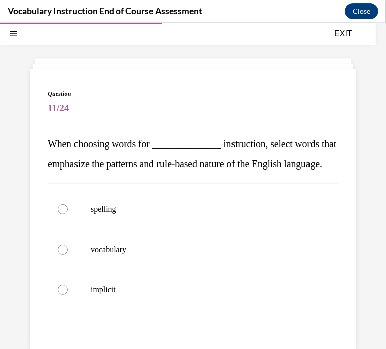
scroll to position [68, 0]
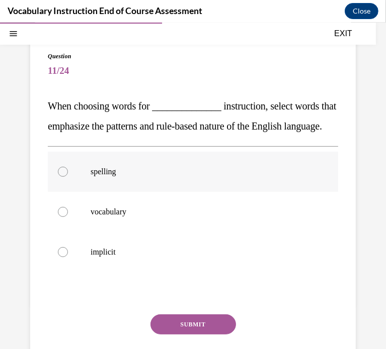
click at [181, 176] on p "spelling" at bounding box center [201, 171] width 222 height 10
click at [68, 176] on input "spelling" at bounding box center [63, 171] width 10 height 10
radio input "true"
click at [213, 334] on button "SUBMIT" at bounding box center [192, 324] width 85 height 20
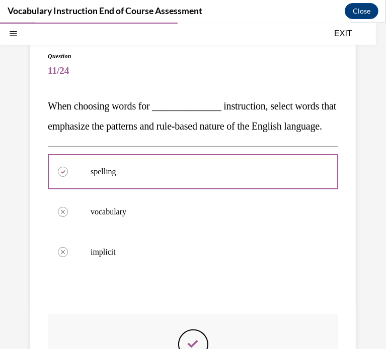
scroll to position [242, 0]
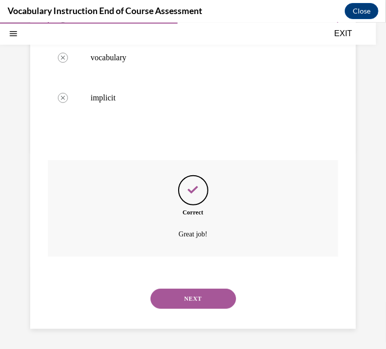
click at [222, 306] on button "NEXT" at bounding box center [192, 299] width 85 height 20
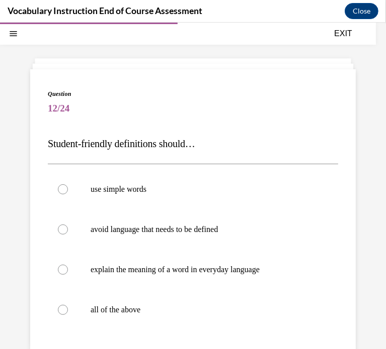
scroll to position [78, 0]
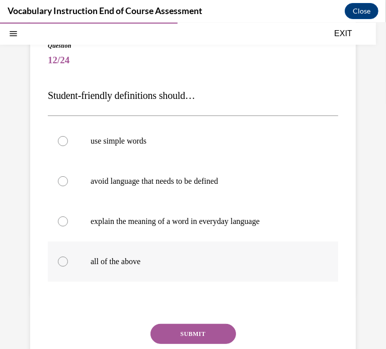
click at [201, 273] on label "all of the above" at bounding box center [193, 261] width 290 height 40
click at [68, 266] on input "all of the above" at bounding box center [63, 261] width 10 height 10
radio input "true"
click at [207, 335] on button "SUBMIT" at bounding box center [192, 334] width 85 height 20
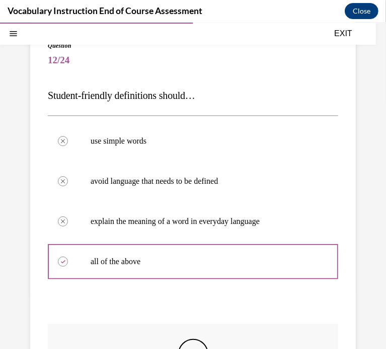
scroll to position [242, 0]
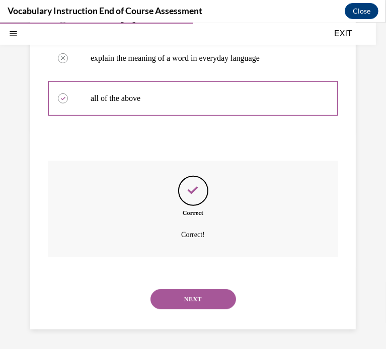
click at [209, 299] on button "NEXT" at bounding box center [192, 299] width 85 height 20
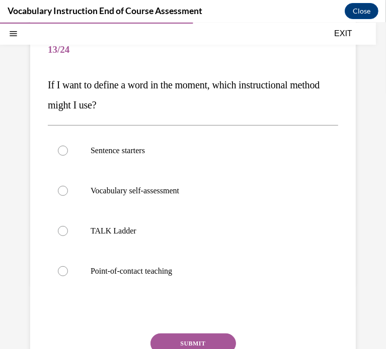
scroll to position [88, 0]
click at [195, 235] on p "TALK Ladder" at bounding box center [201, 231] width 222 height 10
click at [68, 235] on input "TALK Ladder" at bounding box center [63, 231] width 10 height 10
radio input "true"
click at [205, 335] on button "SUBMIT" at bounding box center [192, 344] width 85 height 20
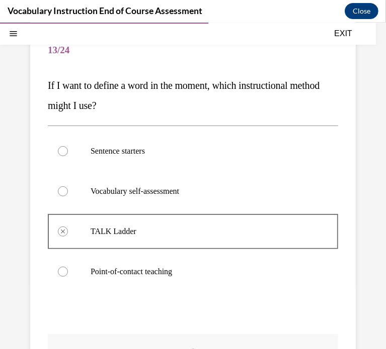
scroll to position [262, 0]
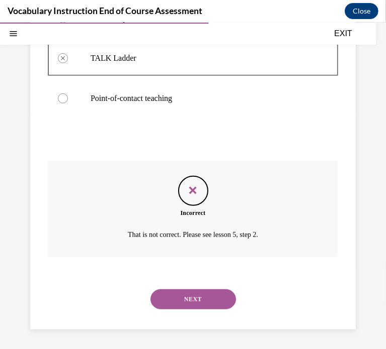
click at [207, 313] on div "NEXT" at bounding box center [193, 299] width 290 height 40
click at [210, 302] on button "NEXT" at bounding box center [192, 299] width 85 height 20
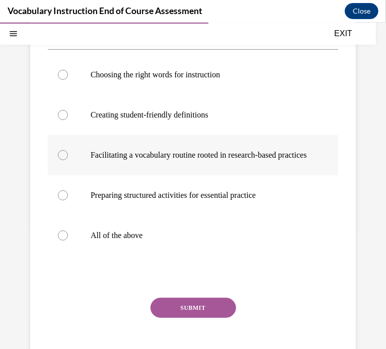
scroll to position [147, 0]
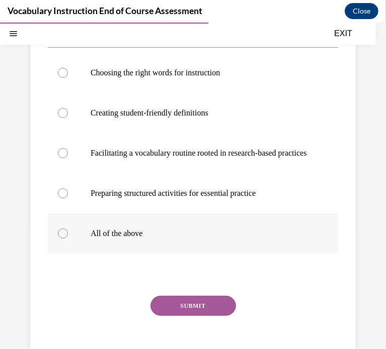
click at [199, 253] on label "All of the above" at bounding box center [193, 233] width 290 height 40
click at [68, 238] on input "All of the above" at bounding box center [63, 233] width 10 height 10
radio input "true"
click at [208, 316] on button "SUBMIT" at bounding box center [192, 306] width 85 height 20
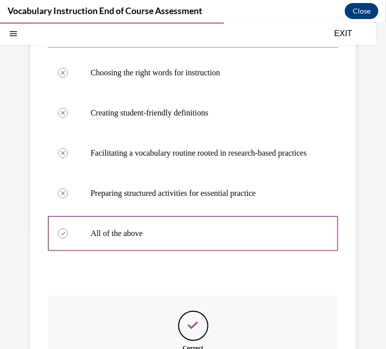
scroll to position [312, 0]
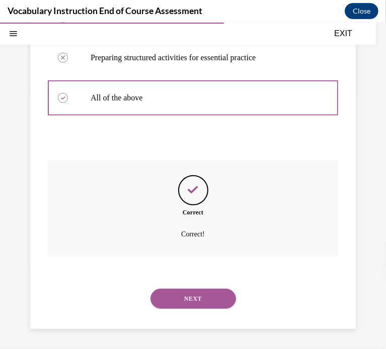
click at [203, 295] on button "NEXT" at bounding box center [192, 299] width 85 height 20
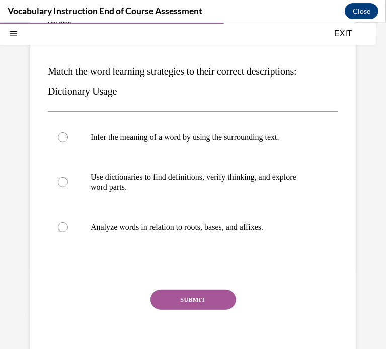
scroll to position [73, 0]
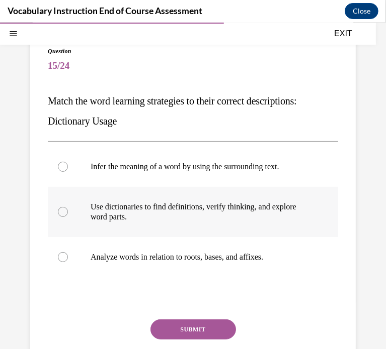
click at [204, 219] on p "Use dictionaries to find definitions, verify thinking, and explore word parts." at bounding box center [201, 212] width 222 height 20
click at [68, 217] on input "Use dictionaries to find definitions, verify thinking, and explore word parts." at bounding box center [63, 212] width 10 height 10
radio input "true"
click at [206, 319] on div "Question 15/24 Match the word learning strategies to their correct descriptions…" at bounding box center [193, 223] width 290 height 355
click at [206, 319] on button "SUBMIT" at bounding box center [192, 329] width 85 height 20
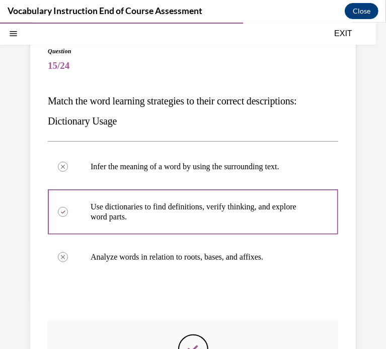
scroll to position [232, 0]
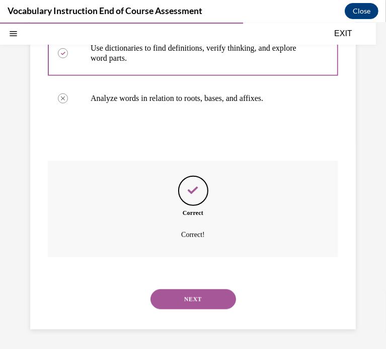
click at [201, 299] on button "NEXT" at bounding box center [192, 299] width 85 height 20
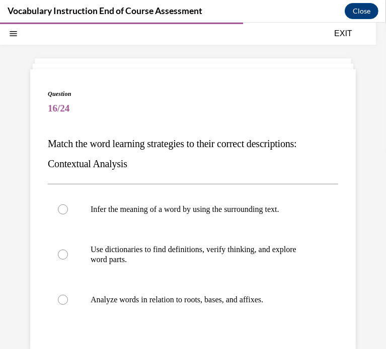
scroll to position [62, 0]
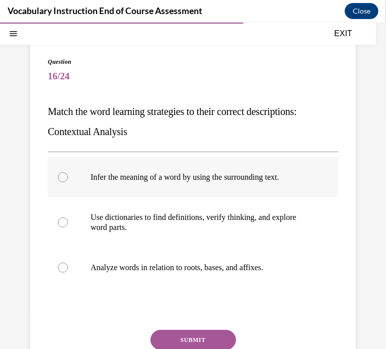
click at [220, 178] on p "Infer the meaning of a word by using the surrounding text." at bounding box center [201, 177] width 222 height 10
click at [68, 178] on input "Infer the meaning of a word by using the surrounding text." at bounding box center [63, 177] width 10 height 10
radio input "true"
click at [213, 335] on button "SUBMIT" at bounding box center [192, 340] width 85 height 20
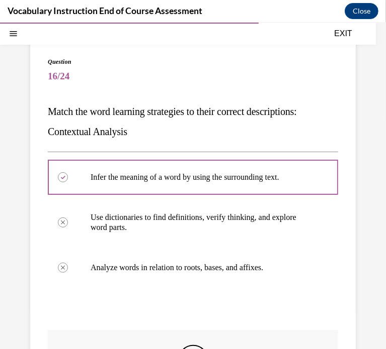
scroll to position [232, 0]
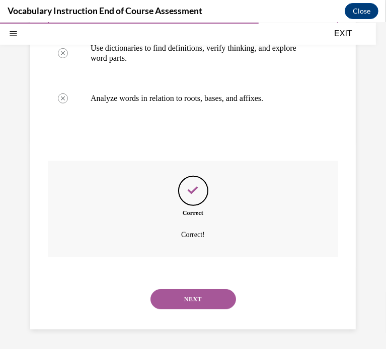
click at [199, 299] on button "NEXT" at bounding box center [192, 299] width 85 height 20
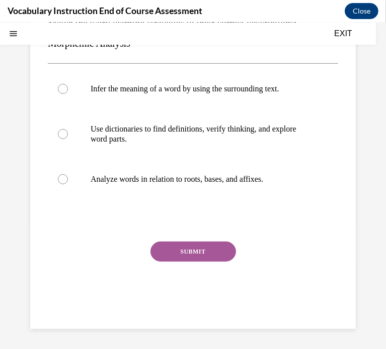
scroll to position [30, 0]
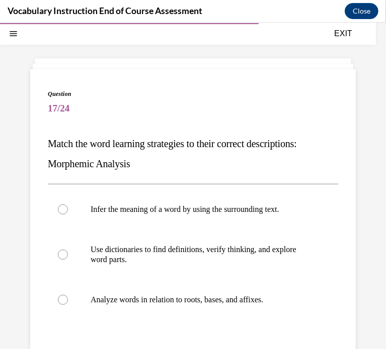
click at [199, 299] on p "Analyze words in relation to roots, bases, and affixes." at bounding box center [201, 300] width 222 height 10
click at [68, 299] on input "Analyze words in relation to roots, bases, and affixes." at bounding box center [63, 300] width 10 height 10
radio input "true"
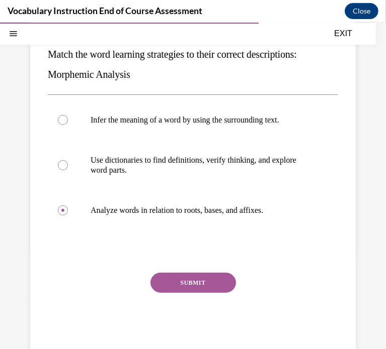
scroll to position [119, 0]
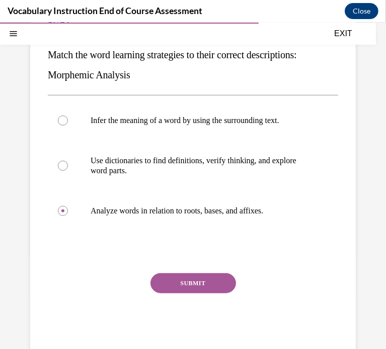
click at [207, 274] on button "SUBMIT" at bounding box center [192, 283] width 85 height 20
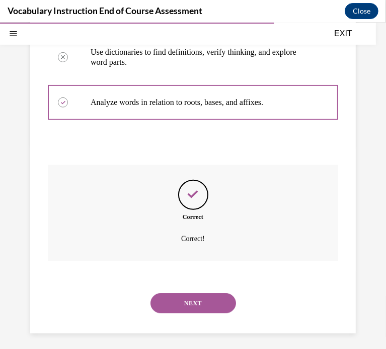
click at [212, 302] on button "NEXT" at bounding box center [192, 303] width 85 height 20
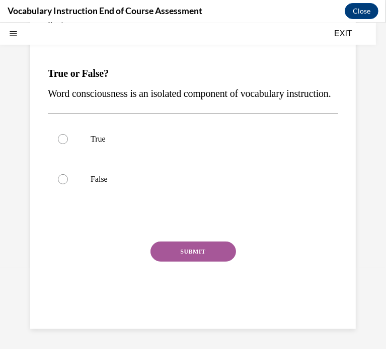
scroll to position [30, 0]
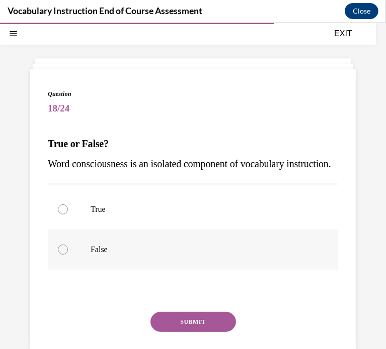
click at [178, 262] on label "False" at bounding box center [193, 249] width 290 height 40
click at [68, 254] on input "False" at bounding box center [63, 249] width 10 height 10
radio input "true"
click at [207, 332] on button "SUBMIT" at bounding box center [192, 322] width 85 height 20
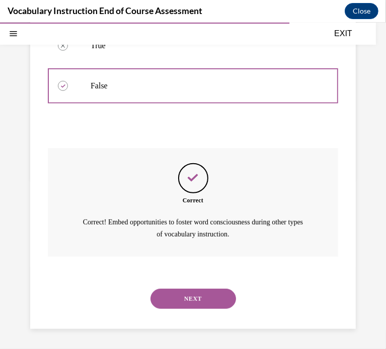
click at [194, 305] on button "NEXT" at bounding box center [192, 299] width 85 height 20
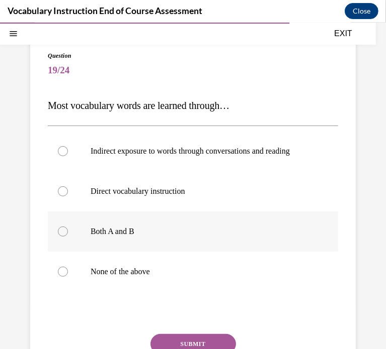
scroll to position [68, 0]
click at [177, 170] on label "Indirect exposure to words through conversations and reading" at bounding box center [193, 151] width 290 height 40
click at [68, 156] on input "Indirect exposure to words through conversations and reading" at bounding box center [63, 151] width 10 height 10
radio input "true"
click at [212, 341] on button "SUBMIT" at bounding box center [192, 344] width 85 height 20
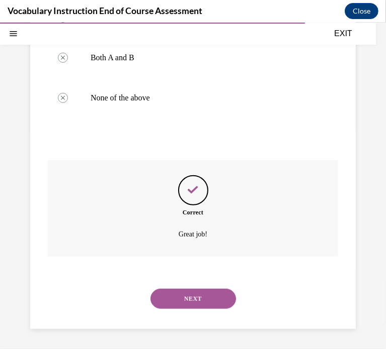
click at [207, 296] on button "NEXT" at bounding box center [192, 299] width 85 height 20
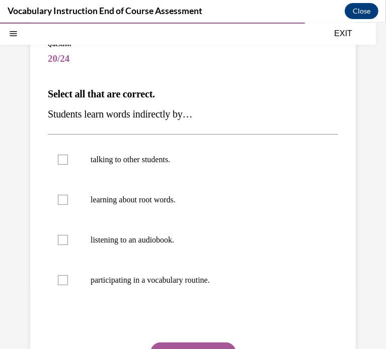
scroll to position [79, 0]
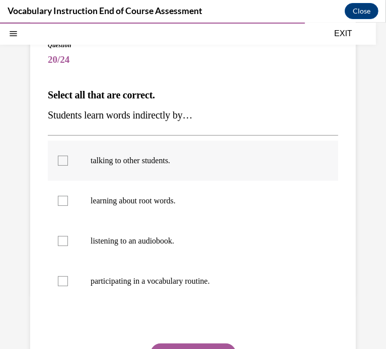
click at [192, 179] on label "talking to other students." at bounding box center [193, 160] width 290 height 40
click at [68, 165] on input "talking to other students." at bounding box center [63, 160] width 10 height 10
checkbox input "true"
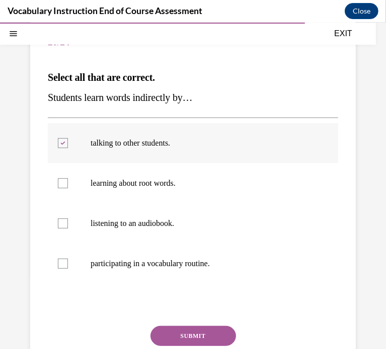
scroll to position [101, 0]
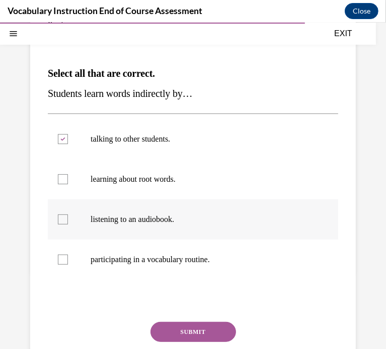
click at [195, 222] on p "listening to an audiobook." at bounding box center [201, 219] width 222 height 10
click at [68, 222] on input "listening to an audiobook." at bounding box center [63, 219] width 10 height 10
checkbox input "true"
click at [208, 322] on button "SUBMIT" at bounding box center [192, 332] width 85 height 20
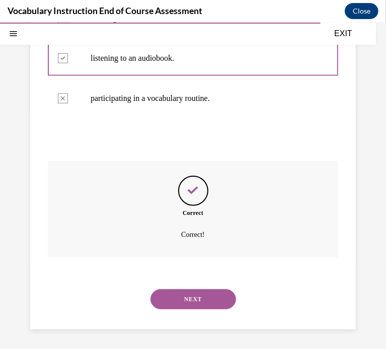
click at [207, 296] on button "NEXT" at bounding box center [192, 299] width 85 height 20
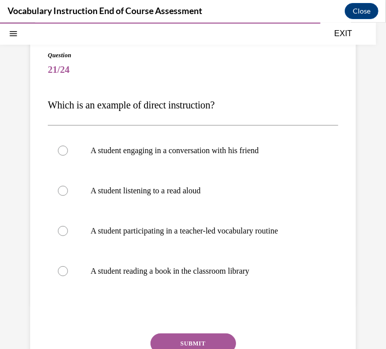
scroll to position [68, 0]
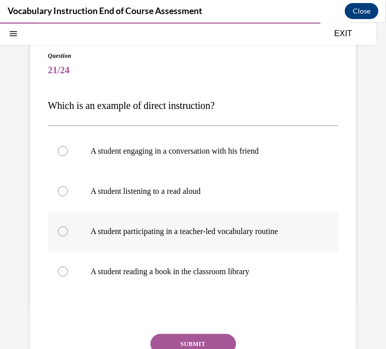
click at [222, 228] on p "A student participating in a teacher-led vocabulary routine" at bounding box center [201, 231] width 222 height 10
click at [68, 228] on input "A student participating in a teacher-led vocabulary routine" at bounding box center [63, 231] width 10 height 10
radio input "true"
click at [203, 341] on button "SUBMIT" at bounding box center [192, 344] width 85 height 20
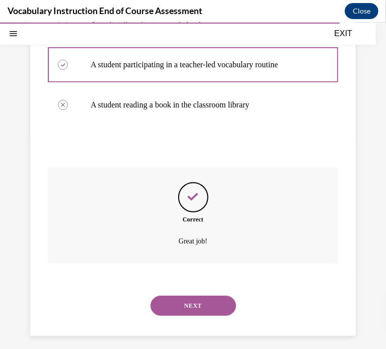
scroll to position [242, 0]
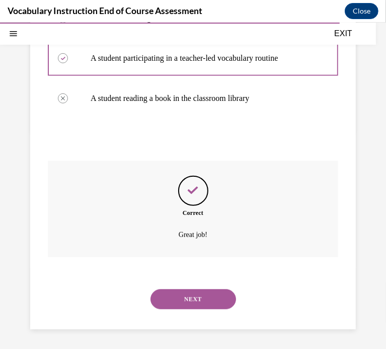
click at [213, 300] on button "NEXT" at bounding box center [192, 299] width 85 height 20
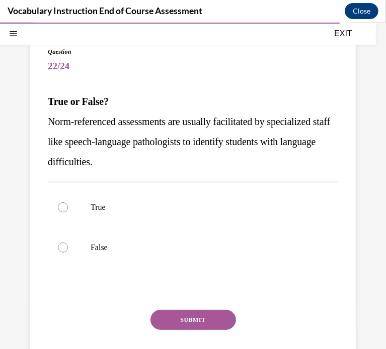
scroll to position [72, 0]
click at [209, 220] on label "True" at bounding box center [193, 207] width 290 height 40
click at [68, 212] on input "True" at bounding box center [63, 207] width 10 height 10
radio input "true"
click at [210, 316] on button "SUBMIT" at bounding box center [192, 320] width 85 height 20
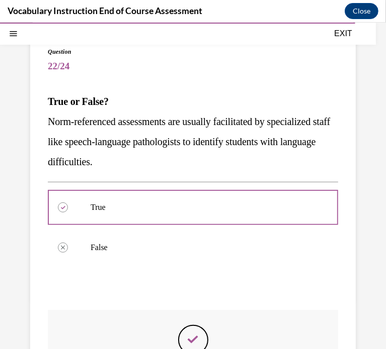
scroll to position [222, 0]
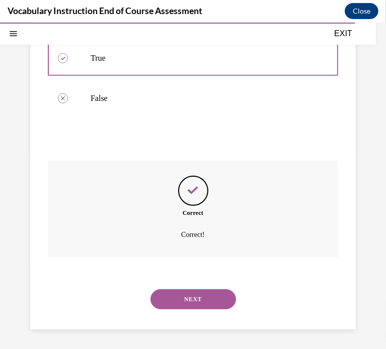
click at [198, 299] on button "NEXT" at bounding box center [192, 299] width 85 height 20
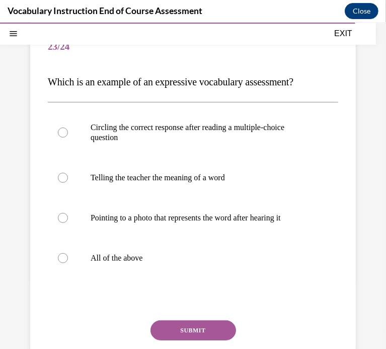
scroll to position [91, 0]
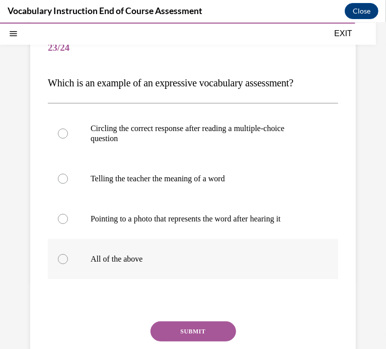
click at [199, 262] on p "All of the above" at bounding box center [201, 259] width 222 height 10
click at [68, 262] on input "All of the above" at bounding box center [63, 259] width 10 height 10
radio input "true"
click at [205, 334] on button "SUBMIT" at bounding box center [192, 331] width 85 height 20
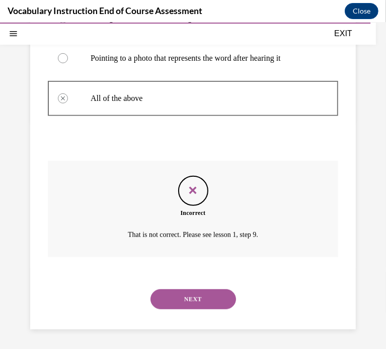
click at [205, 299] on button "NEXT" at bounding box center [192, 299] width 85 height 20
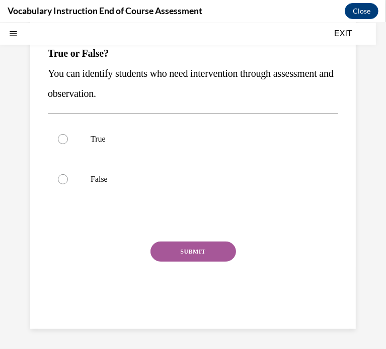
scroll to position [30, 0]
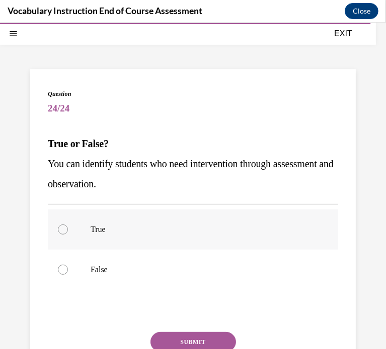
click at [175, 234] on label "True" at bounding box center [193, 229] width 290 height 40
click at [68, 234] on input "True" at bounding box center [63, 229] width 10 height 10
radio input "true"
click at [209, 336] on button "SUBMIT" at bounding box center [192, 342] width 85 height 20
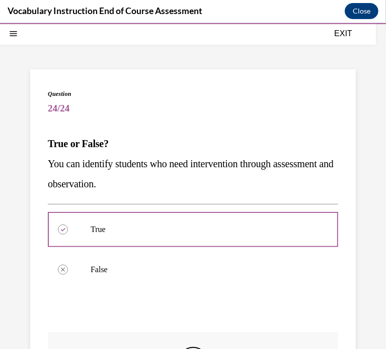
scroll to position [202, 0]
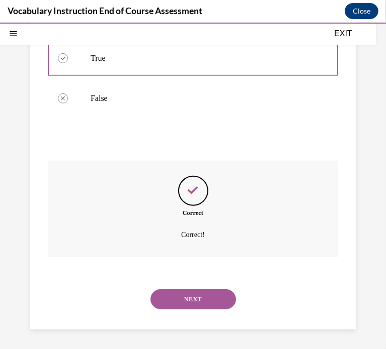
click at [217, 298] on button "NEXT" at bounding box center [192, 299] width 85 height 20
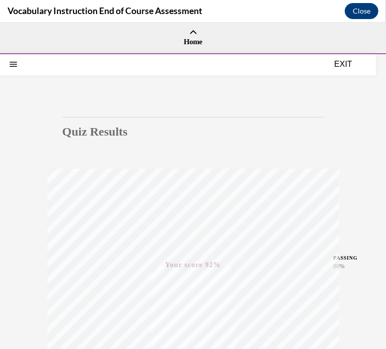
scroll to position [174, 0]
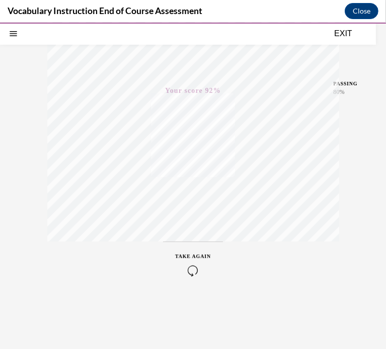
click at [354, 34] on button "EXIT" at bounding box center [343, 33] width 60 height 12
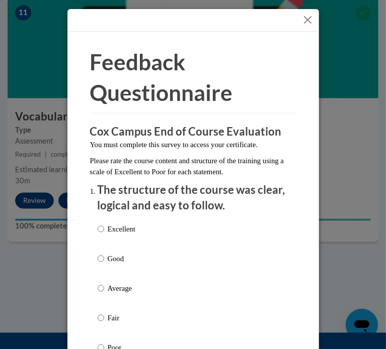
drag, startPoint x: 152, startPoint y: 247, endPoint x: 148, endPoint y: 251, distance: 5.7
click at [152, 247] on div "Excellent Good Average Fair Poor" at bounding box center [193, 301] width 191 height 164
click at [119, 254] on p "Good" at bounding box center [122, 258] width 28 height 11
click at [104, 254] on input "Good" at bounding box center [101, 258] width 7 height 11
radio input "true"
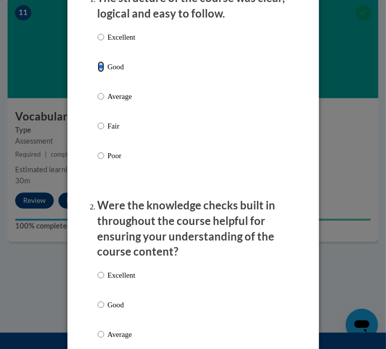
scroll to position [192, 0]
click at [110, 313] on label "Good" at bounding box center [117, 313] width 38 height 27
click at [104, 311] on input "Good" at bounding box center [101, 305] width 7 height 11
radio input "true"
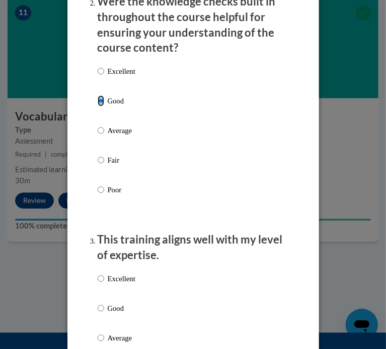
scroll to position [397, 0]
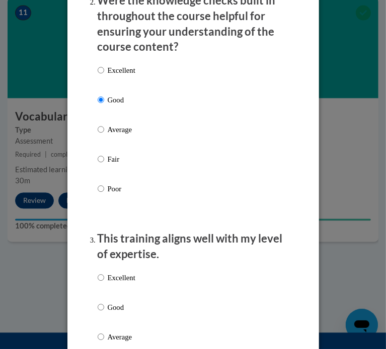
click at [110, 305] on p "Good" at bounding box center [122, 307] width 28 height 11
click at [104, 305] on input "Good" at bounding box center [101, 307] width 7 height 11
radio input "true"
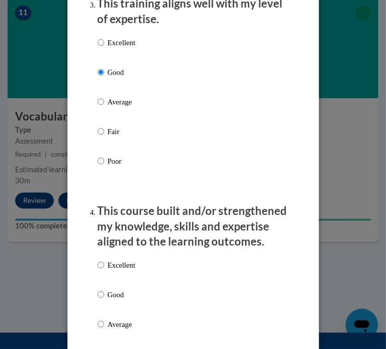
click at [112, 291] on p "Good" at bounding box center [122, 295] width 28 height 11
click at [104, 291] on input "Good" at bounding box center [101, 295] width 7 height 11
radio input "true"
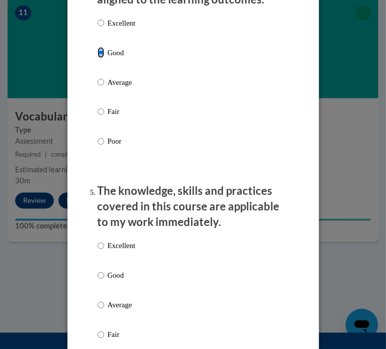
scroll to position [881, 0]
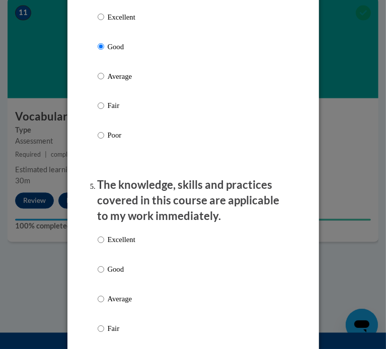
click at [117, 263] on div "Excellent Good Average Fair Poor" at bounding box center [117, 308] width 38 height 156
click at [118, 272] on p "Good" at bounding box center [122, 269] width 28 height 11
click at [104, 272] on input "Good" at bounding box center [101, 269] width 7 height 11
radio input "true"
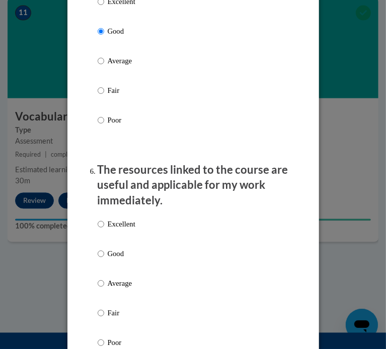
click at [114, 256] on p "Good" at bounding box center [122, 253] width 28 height 11
click at [104, 256] on input "Good" at bounding box center [101, 253] width 7 height 11
radio input "true"
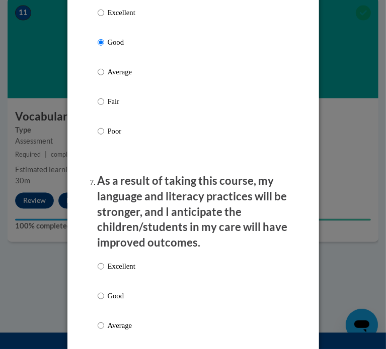
click at [114, 295] on p "Good" at bounding box center [122, 296] width 28 height 11
click at [104, 295] on input "Good" at bounding box center [101, 296] width 7 height 11
radio input "true"
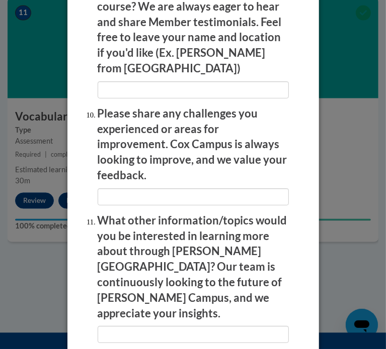
scroll to position [2039, 0]
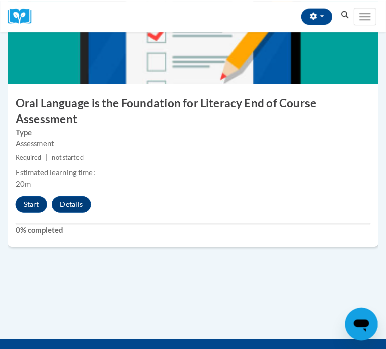
scroll to position [2607, 0]
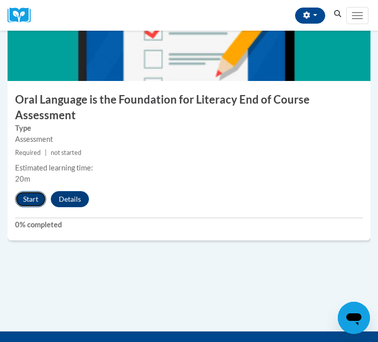
click at [33, 207] on button "Start" at bounding box center [30, 199] width 31 height 16
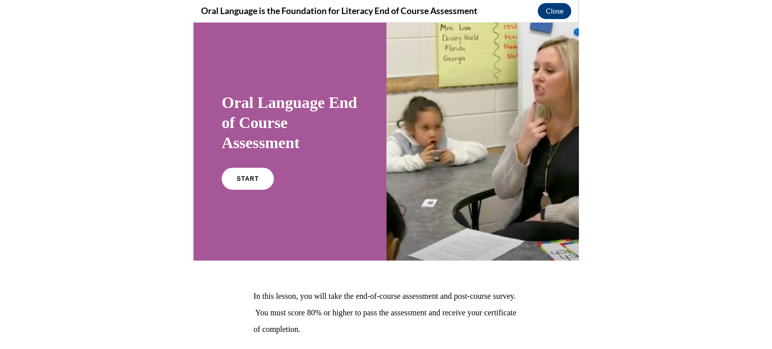
scroll to position [1262, 0]
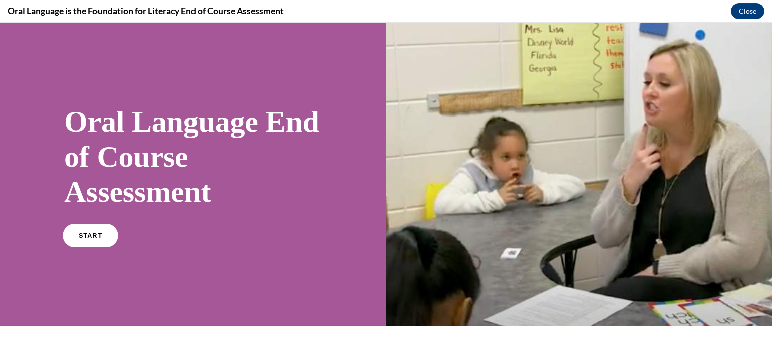
click at [95, 232] on span "START" at bounding box center [90, 236] width 23 height 8
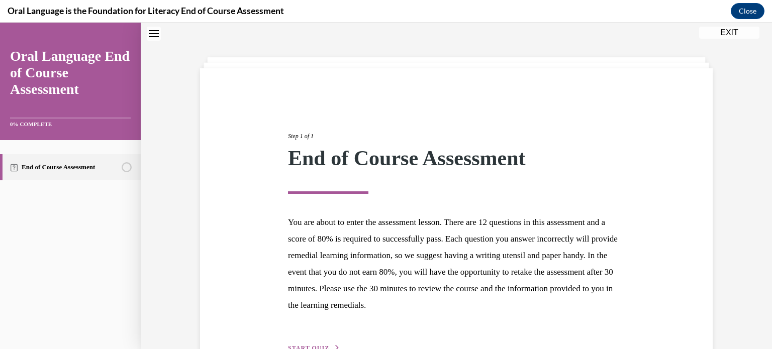
scroll to position [95, 0]
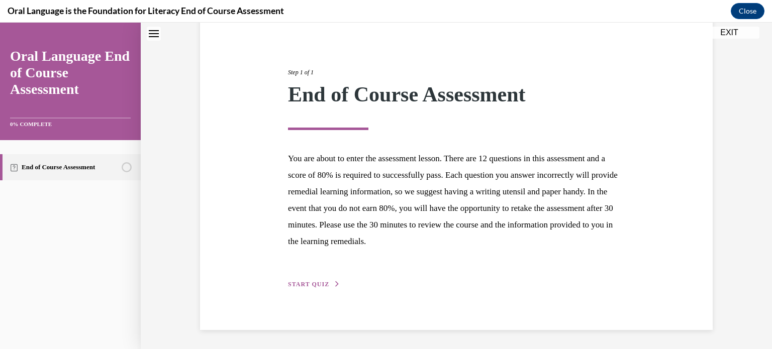
click at [321, 286] on span "START QUIZ" at bounding box center [308, 284] width 41 height 7
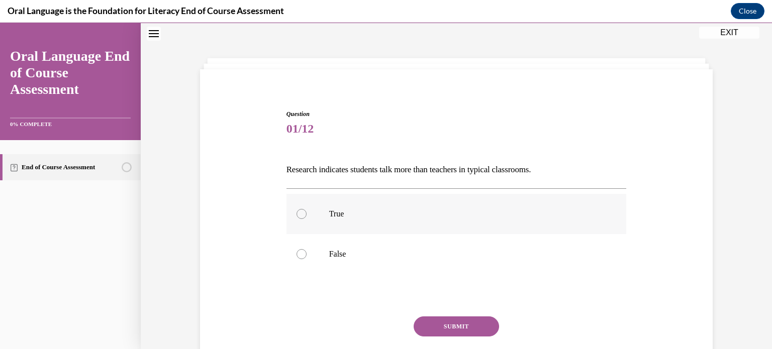
click at [377, 218] on p "True" at bounding box center [465, 214] width 272 height 10
click at [307, 218] on input "True" at bounding box center [302, 214] width 10 height 10
radio input "true"
click at [377, 325] on button "SUBMIT" at bounding box center [456, 327] width 85 height 20
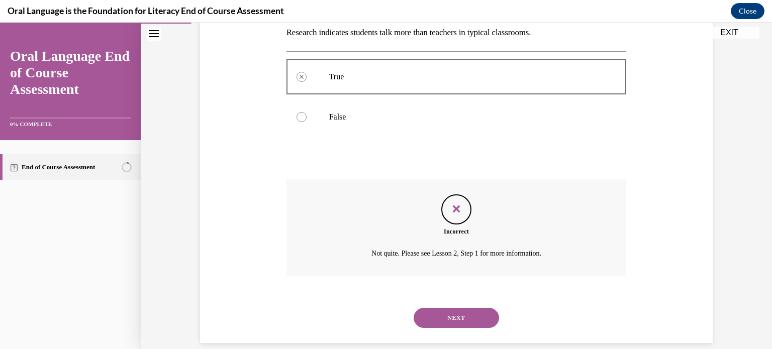
scroll to position [170, 0]
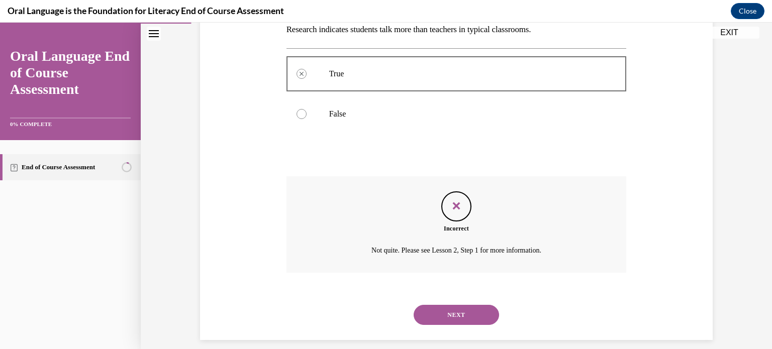
click at [377, 321] on button "NEXT" at bounding box center [456, 315] width 85 height 20
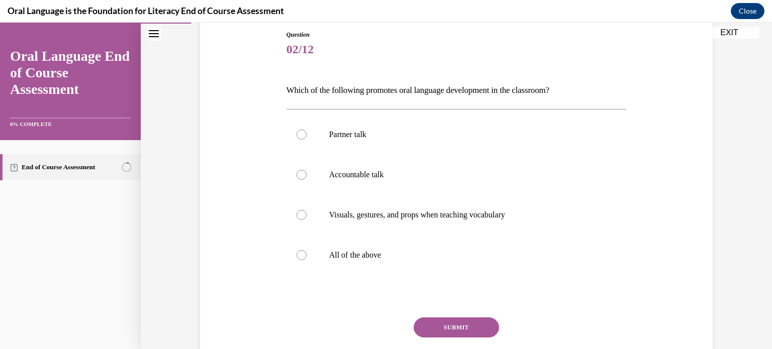
scroll to position [109, 0]
click at [377, 251] on p "All of the above" at bounding box center [465, 256] width 272 height 10
click at [307, 251] on input "All of the above" at bounding box center [302, 256] width 10 height 10
radio input "true"
click at [377, 323] on button "SUBMIT" at bounding box center [456, 328] width 85 height 20
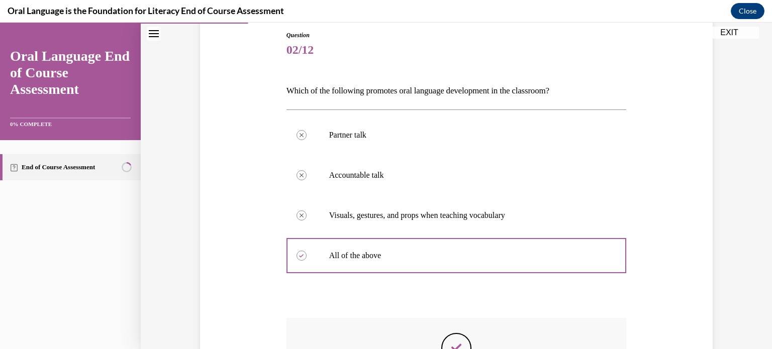
scroll to position [261, 0]
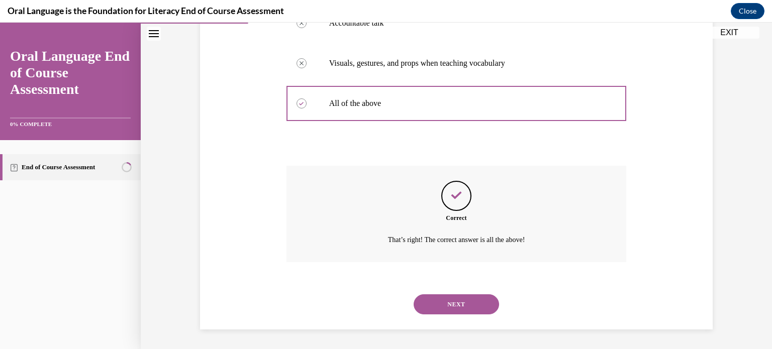
click at [377, 303] on button "NEXT" at bounding box center [456, 305] width 85 height 20
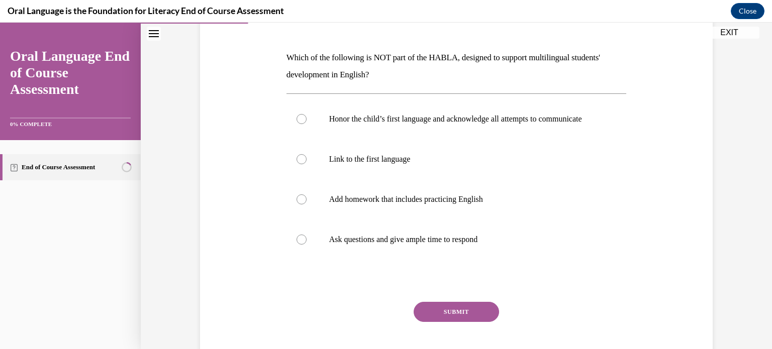
scroll to position [141, 0]
click at [377, 206] on p "Add homework that includes practicing English" at bounding box center [465, 201] width 272 height 10
click at [307, 206] on input "Add homework that includes practicing English" at bounding box center [302, 201] width 10 height 10
radio input "true"
click at [377, 318] on button "SUBMIT" at bounding box center [456, 313] width 85 height 20
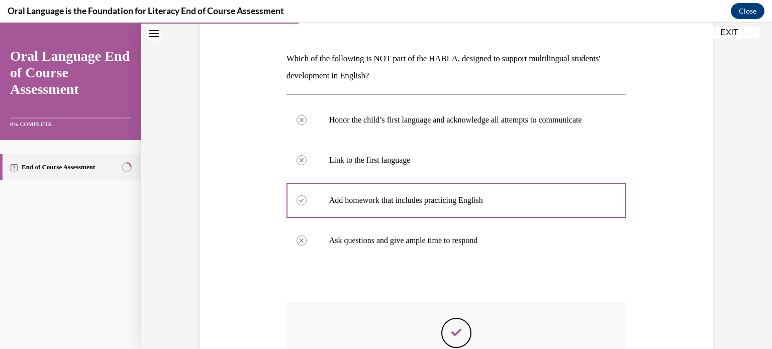
scroll to position [312, 0]
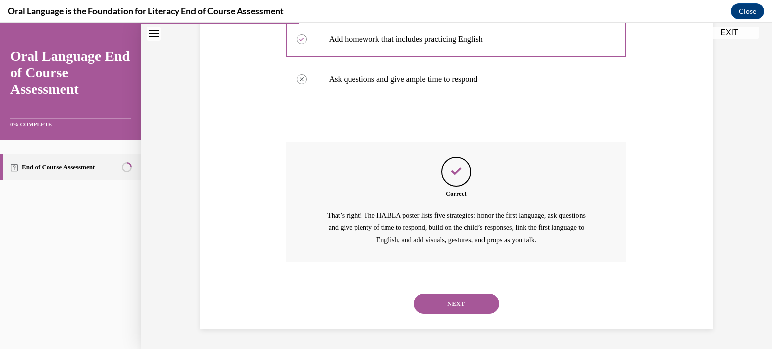
click at [377, 302] on button "NEXT" at bounding box center [456, 304] width 85 height 20
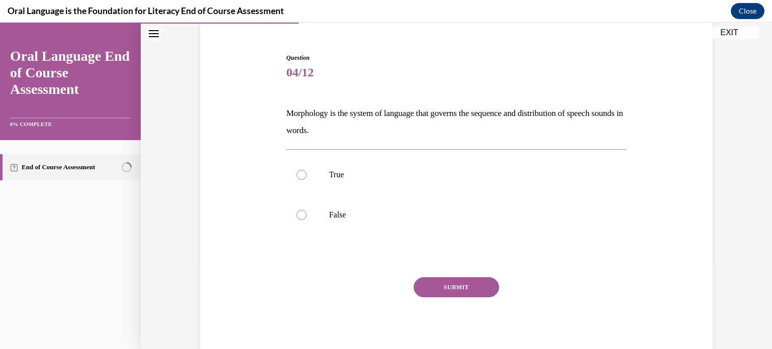
scroll to position [86, 0]
click at [377, 190] on label "True" at bounding box center [456, 175] width 340 height 40
click at [307, 180] on input "True" at bounding box center [302, 175] width 10 height 10
radio input "true"
click at [377, 283] on button "SUBMIT" at bounding box center [456, 287] width 85 height 20
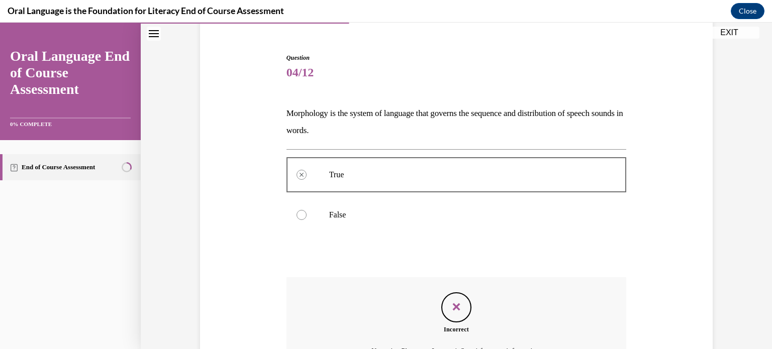
scroll to position [198, 0]
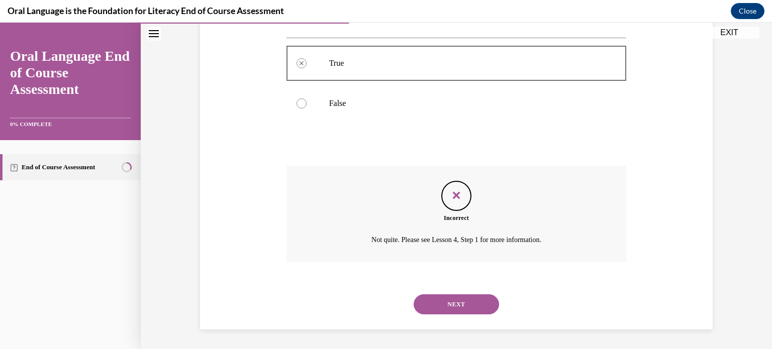
click at [377, 304] on button "NEXT" at bounding box center [456, 305] width 85 height 20
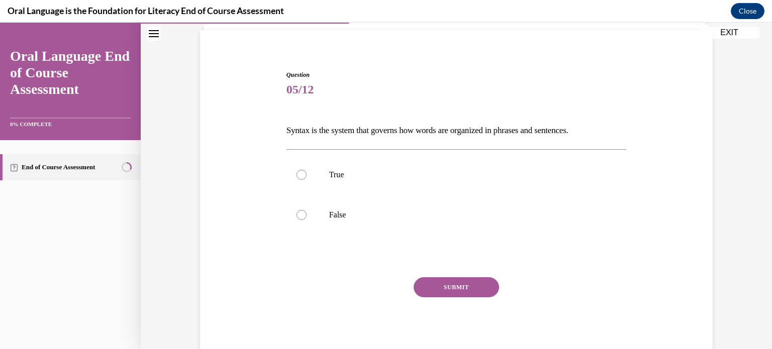
scroll to position [69, 0]
click at [377, 180] on label "True" at bounding box center [456, 175] width 340 height 40
click at [307, 180] on input "True" at bounding box center [302, 175] width 10 height 10
radio input "true"
click at [377, 285] on button "SUBMIT" at bounding box center [456, 288] width 85 height 20
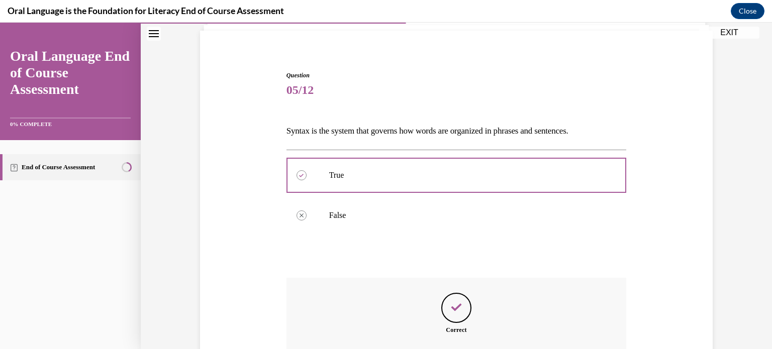
scroll to position [193, 0]
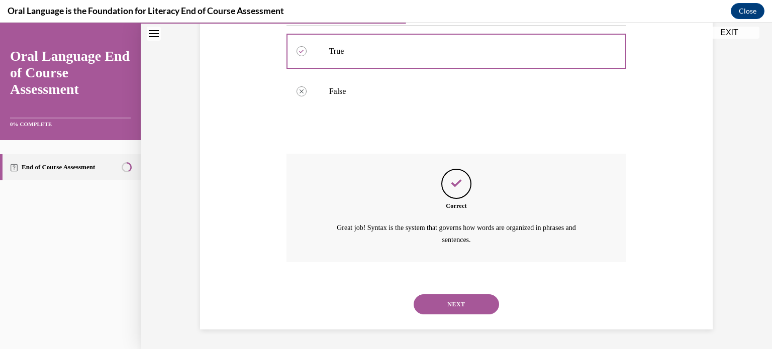
click at [377, 299] on button "NEXT" at bounding box center [456, 305] width 85 height 20
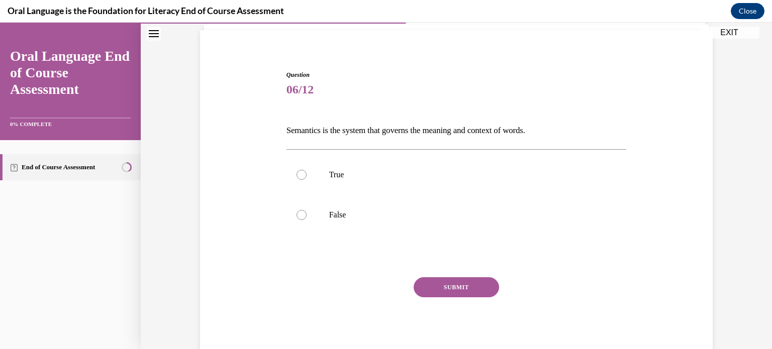
scroll to position [69, 0]
click at [377, 187] on label "True" at bounding box center [456, 175] width 340 height 40
click at [307, 180] on input "True" at bounding box center [302, 175] width 10 height 10
radio input "true"
click at [377, 295] on button "SUBMIT" at bounding box center [456, 288] width 85 height 20
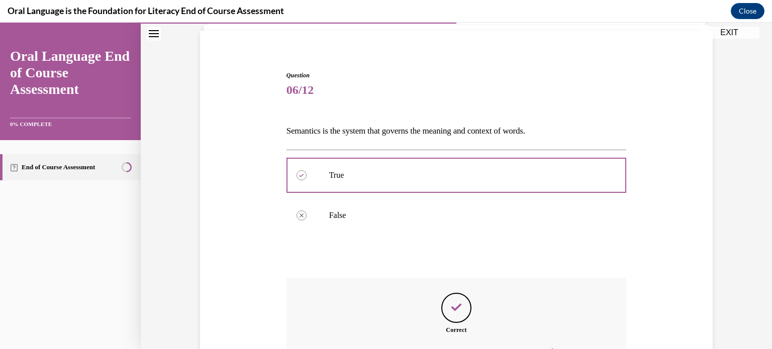
scroll to position [181, 0]
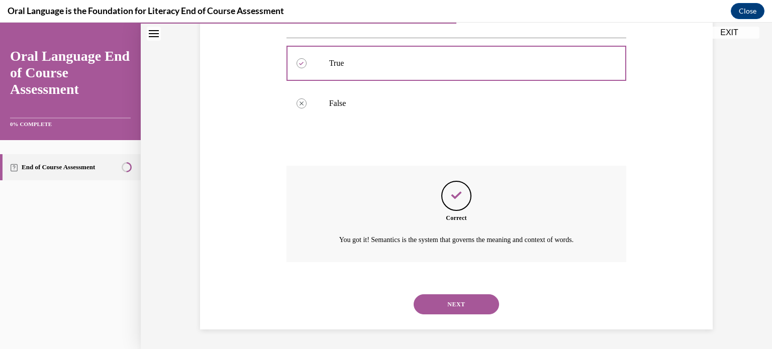
click at [377, 301] on button "NEXT" at bounding box center [456, 305] width 85 height 20
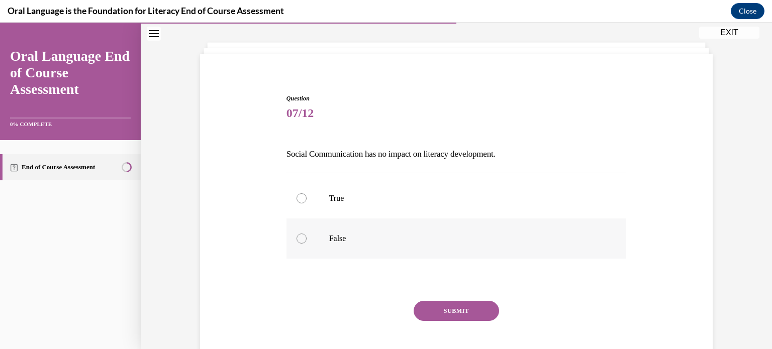
scroll to position [46, 0]
click at [377, 256] on label "False" at bounding box center [456, 238] width 340 height 40
click at [307, 243] on input "False" at bounding box center [302, 238] width 10 height 10
radio input "true"
click at [377, 305] on button "SUBMIT" at bounding box center [456, 311] width 85 height 20
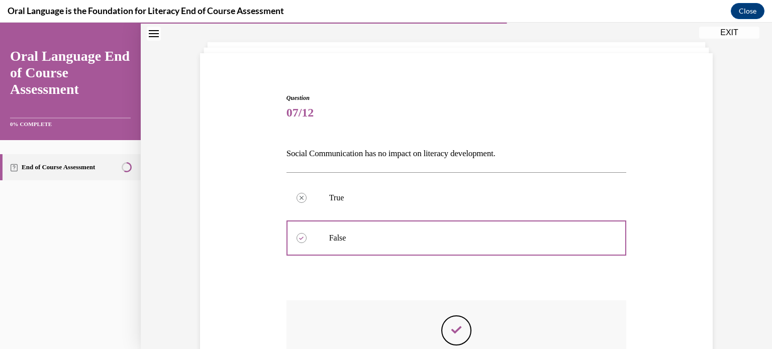
scroll to position [193, 0]
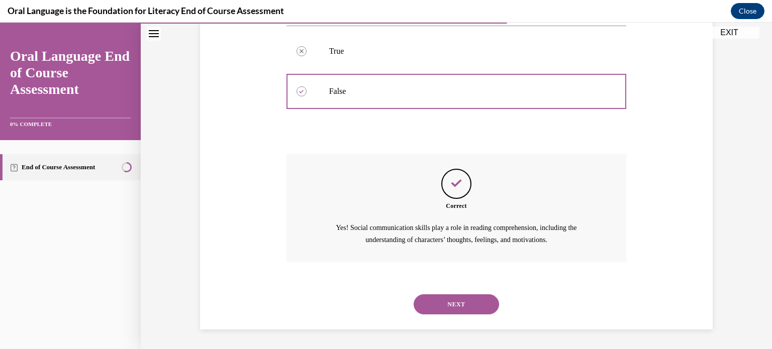
click at [377, 309] on button "NEXT" at bounding box center [456, 305] width 85 height 20
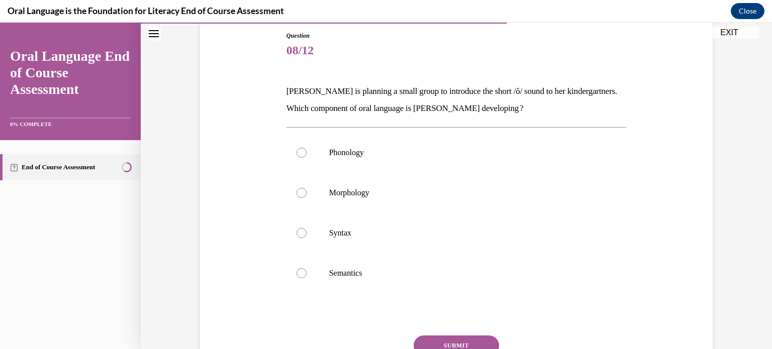
scroll to position [109, 0]
click at [377, 201] on label "Morphology" at bounding box center [456, 192] width 340 height 40
click at [307, 198] on input "Morphology" at bounding box center [302, 192] width 10 height 10
radio input "true"
click at [377, 159] on label "Phonology" at bounding box center [456, 152] width 340 height 40
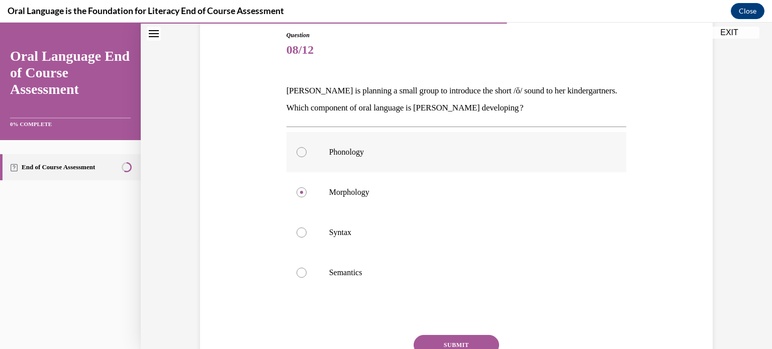
click at [307, 157] on input "Phonology" at bounding box center [302, 152] width 10 height 10
radio input "true"
click at [377, 340] on button "SUBMIT" at bounding box center [456, 345] width 85 height 20
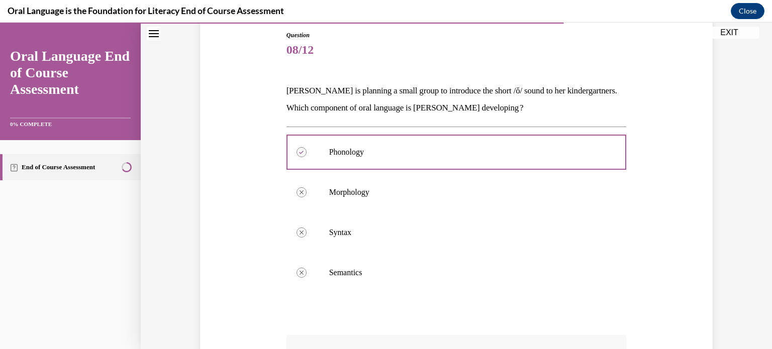
scroll to position [291, 0]
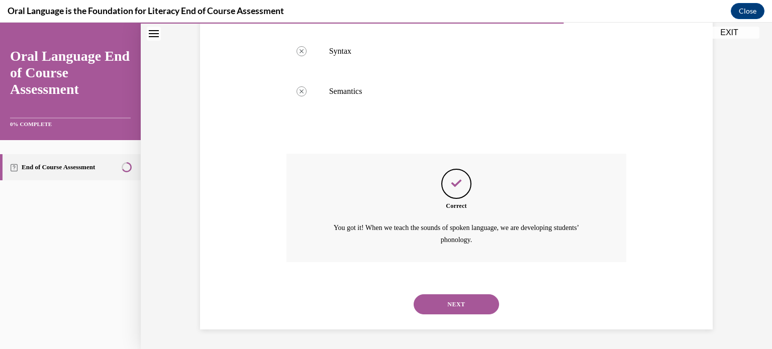
click at [377, 306] on button "NEXT" at bounding box center [456, 305] width 85 height 20
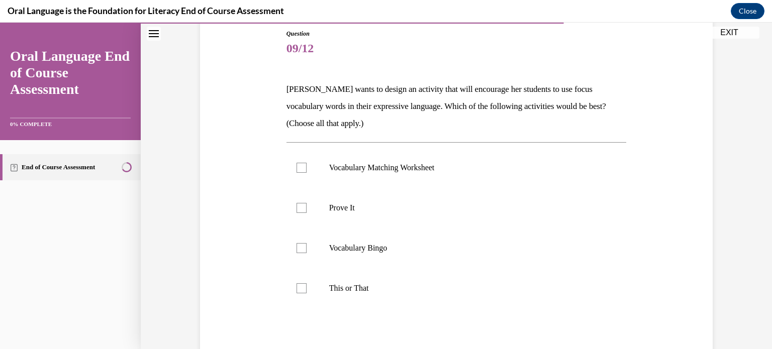
scroll to position [129, 0]
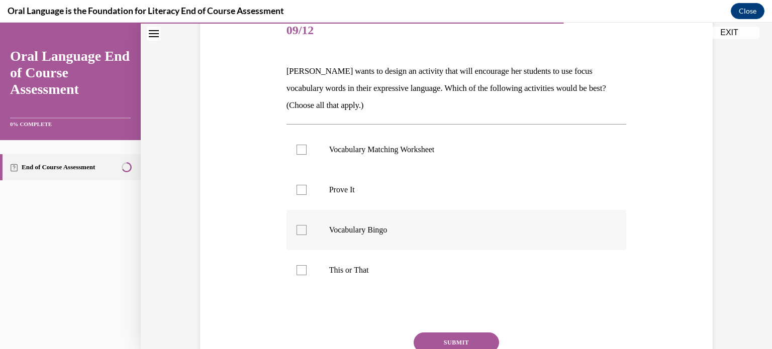
click at [377, 237] on label "Vocabulary Bingo" at bounding box center [456, 230] width 340 height 40
click at [307, 235] on input "Vocabulary Bingo" at bounding box center [302, 230] width 10 height 10
checkbox input "true"
click at [377, 277] on label "This or That" at bounding box center [456, 270] width 340 height 40
click at [307, 275] on input "This or That" at bounding box center [302, 270] width 10 height 10
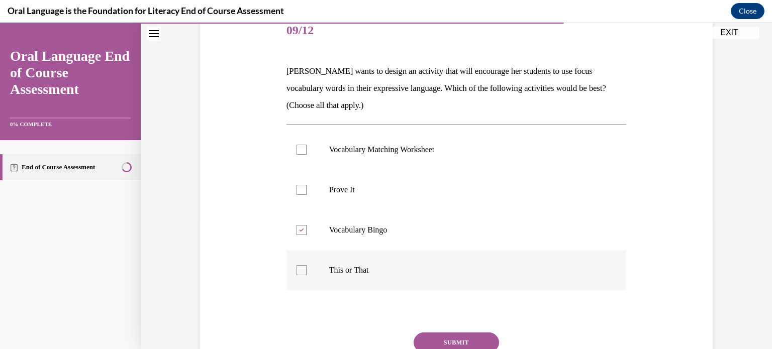
checkbox input "true"
click at [377, 336] on button "SUBMIT" at bounding box center [456, 343] width 85 height 20
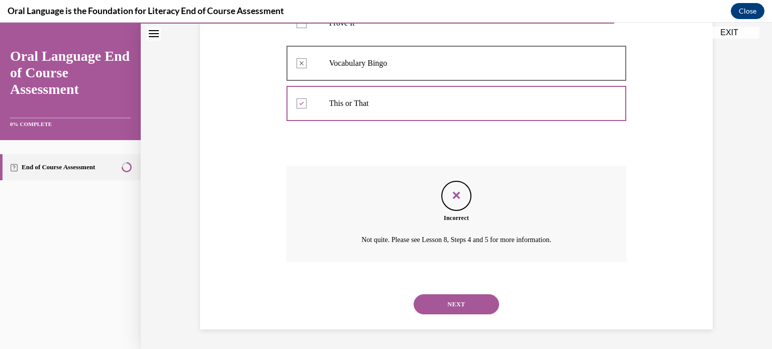
click at [377, 305] on button "NEXT" at bounding box center [456, 305] width 85 height 20
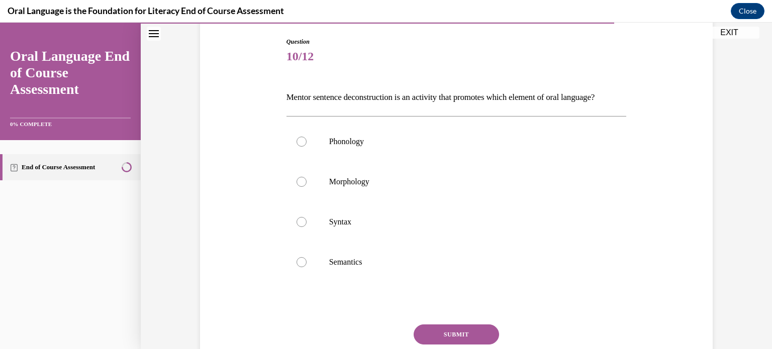
scroll to position [107, 0]
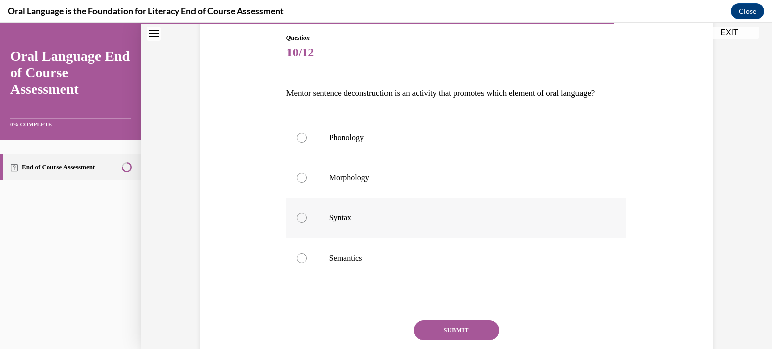
click at [377, 238] on label "Syntax" at bounding box center [456, 218] width 340 height 40
click at [307, 223] on input "Syntax" at bounding box center [302, 218] width 10 height 10
radio input "true"
click at [377, 339] on button "SUBMIT" at bounding box center [456, 331] width 85 height 20
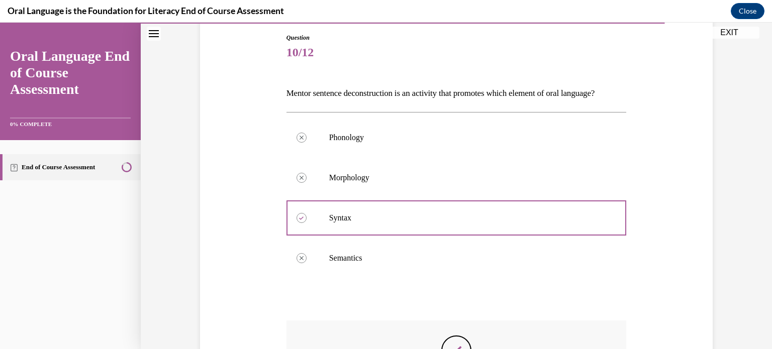
scroll to position [291, 0]
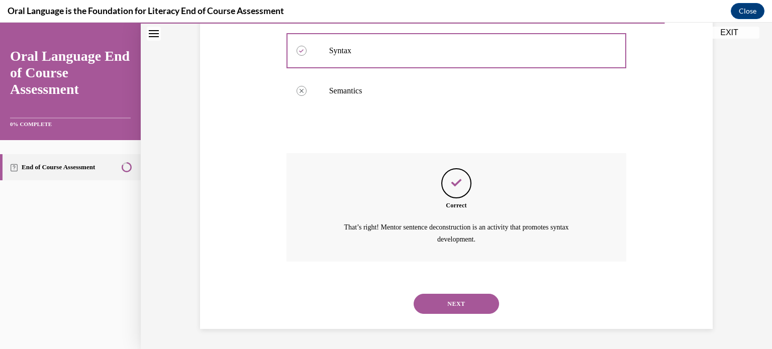
click at [377, 306] on button "NEXT" at bounding box center [456, 304] width 85 height 20
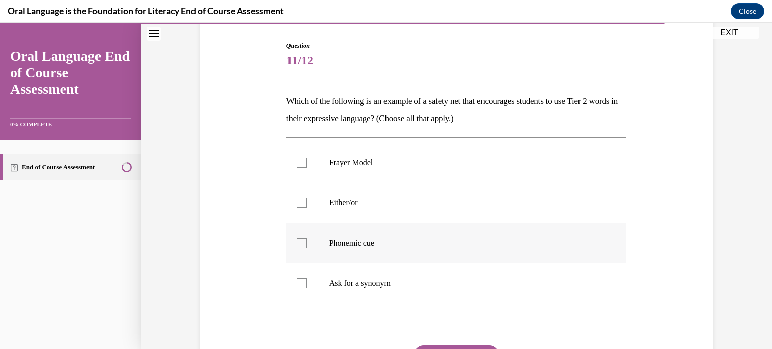
scroll to position [119, 0]
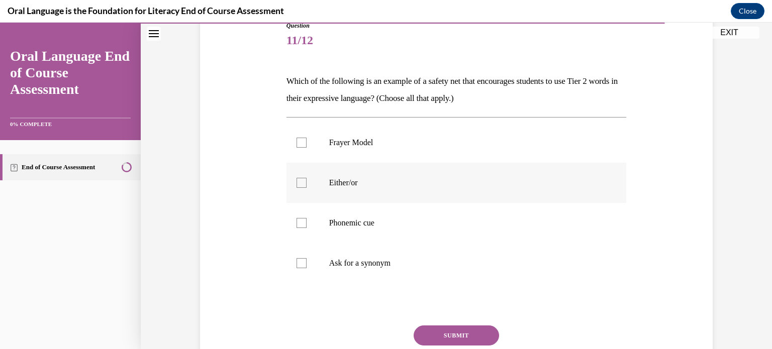
click at [377, 184] on p "Either/or" at bounding box center [465, 183] width 272 height 10
click at [307, 184] on input "Either/or" at bounding box center [302, 183] width 10 height 10
checkbox input "true"
click at [377, 335] on button "SUBMIT" at bounding box center [456, 336] width 85 height 20
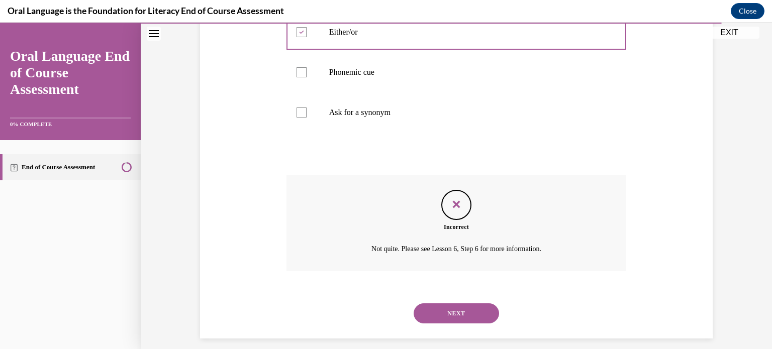
scroll to position [278, 0]
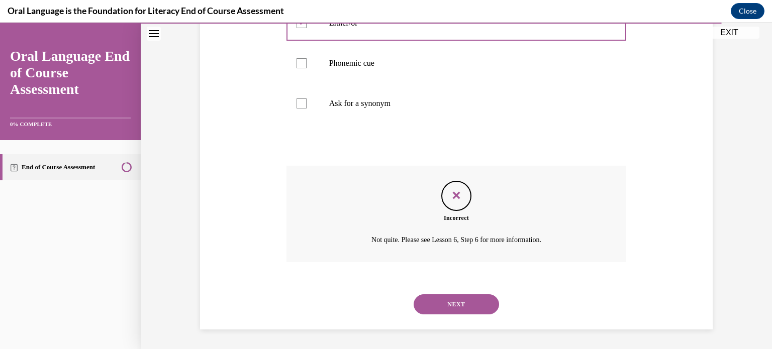
click at [377, 310] on button "NEXT" at bounding box center [456, 305] width 85 height 20
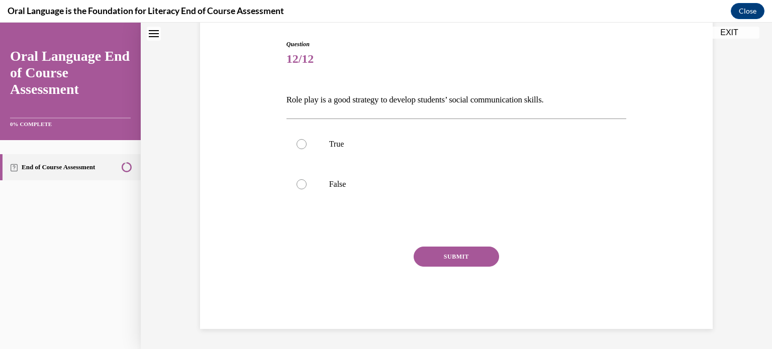
scroll to position [30, 0]
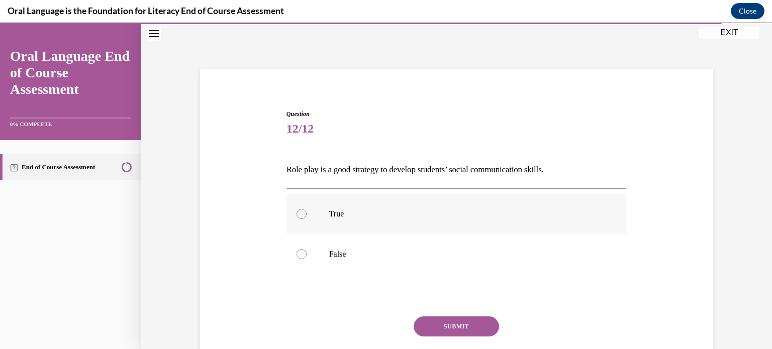
click at [377, 229] on label "True" at bounding box center [456, 214] width 340 height 40
click at [307, 219] on input "True" at bounding box center [302, 214] width 10 height 10
radio input "true"
click at [377, 326] on button "SUBMIT" at bounding box center [456, 327] width 85 height 20
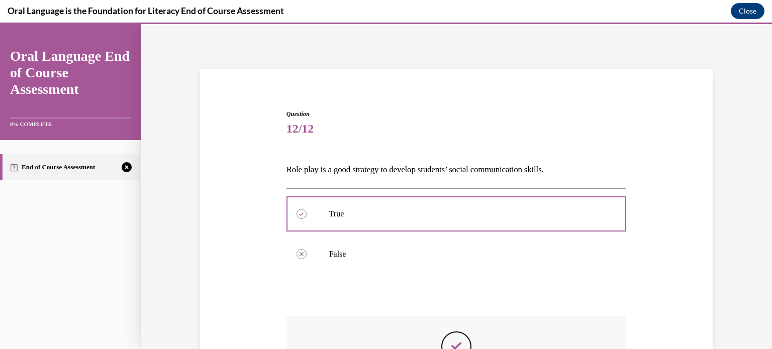
scroll to position [193, 0]
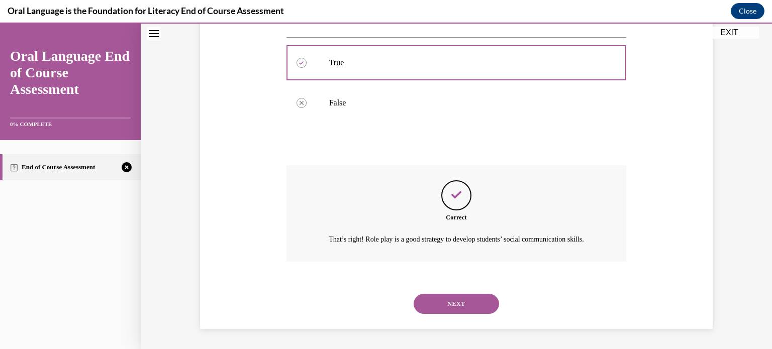
click at [377, 311] on button "NEXT" at bounding box center [456, 304] width 85 height 20
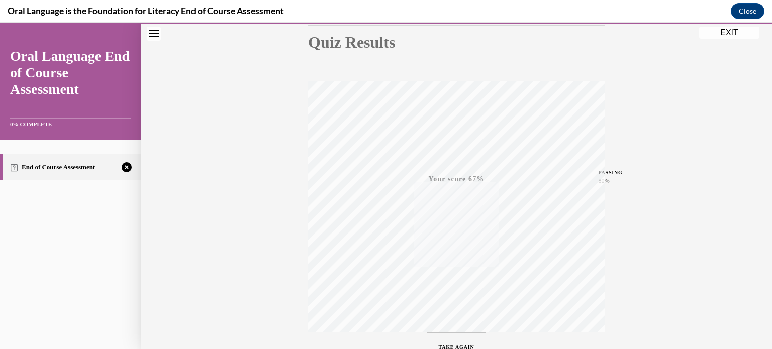
scroll to position [188, 0]
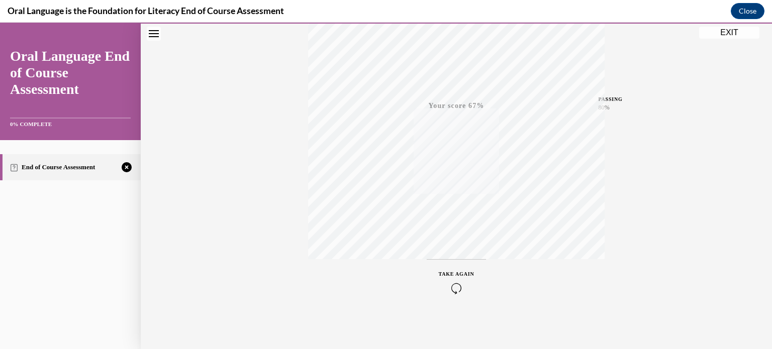
click at [377, 287] on icon "button" at bounding box center [457, 288] width 36 height 11
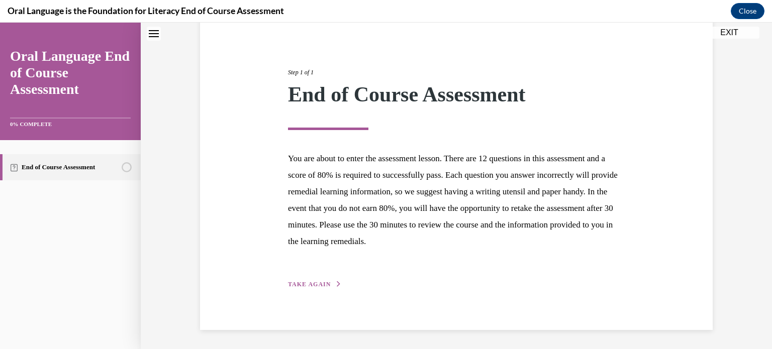
click at [311, 279] on div "Step 1 of 1 End of Course Assessment You are about to enter the assessment less…" at bounding box center [456, 167] width 352 height 245
click at [316, 283] on span "TAKE AGAIN" at bounding box center [309, 284] width 43 height 7
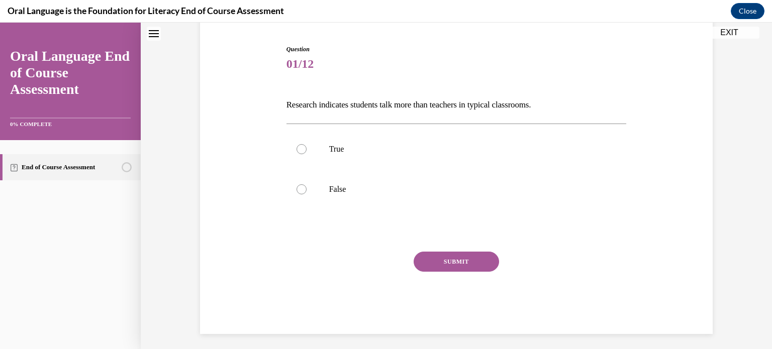
scroll to position [30, 0]
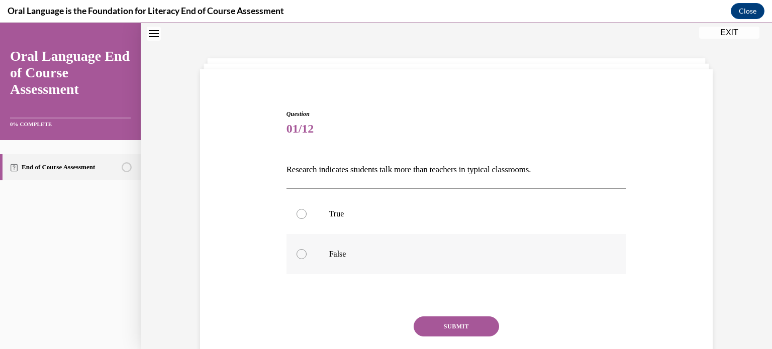
click at [377, 259] on label "False" at bounding box center [456, 254] width 340 height 40
click at [307, 259] on input "False" at bounding box center [302, 254] width 10 height 10
radio input "true"
click at [377, 333] on button "SUBMIT" at bounding box center [456, 327] width 85 height 20
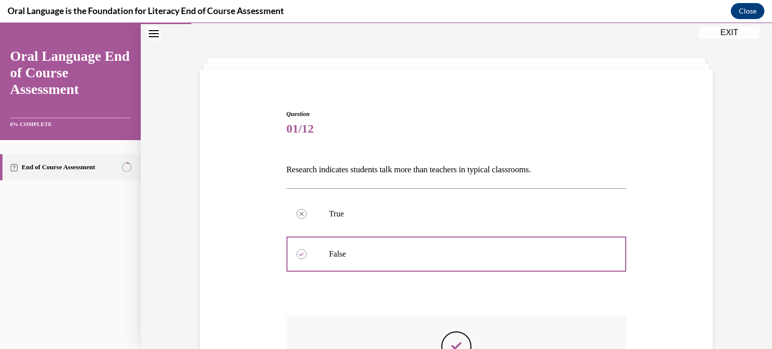
scroll to position [181, 0]
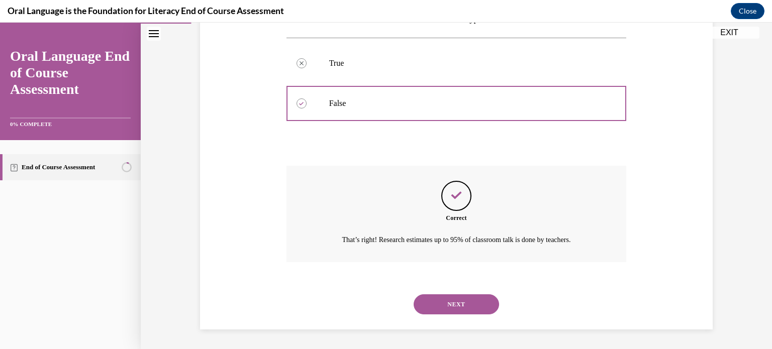
click at [377, 305] on button "NEXT" at bounding box center [456, 305] width 85 height 20
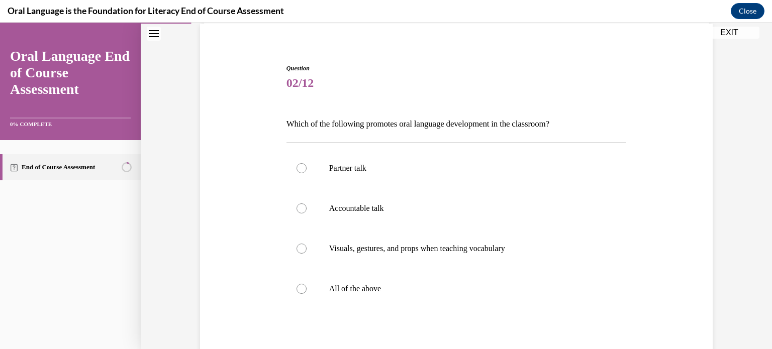
scroll to position [71, 0]
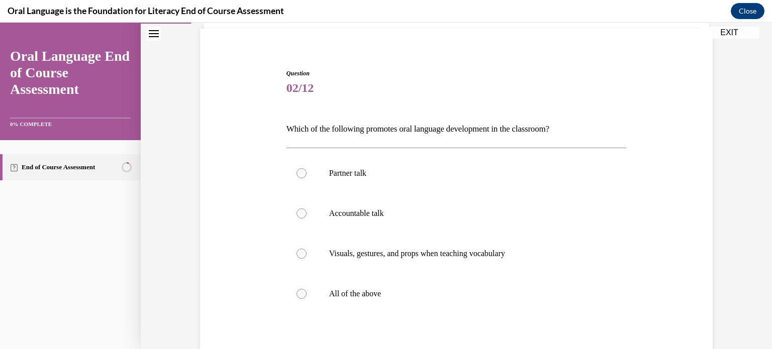
click at [377, 305] on label "All of the above" at bounding box center [456, 294] width 340 height 40
click at [307, 299] on input "All of the above" at bounding box center [302, 294] width 10 height 10
radio input "true"
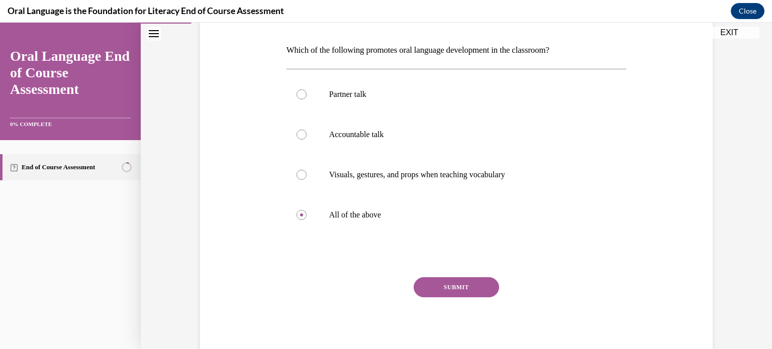
click at [377, 292] on button "SUBMIT" at bounding box center [456, 287] width 85 height 20
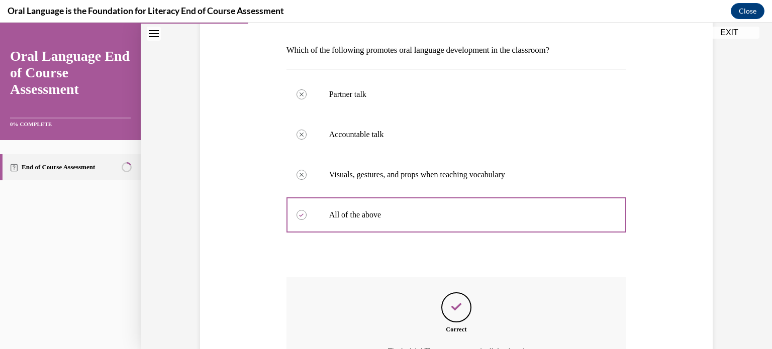
scroll to position [261, 0]
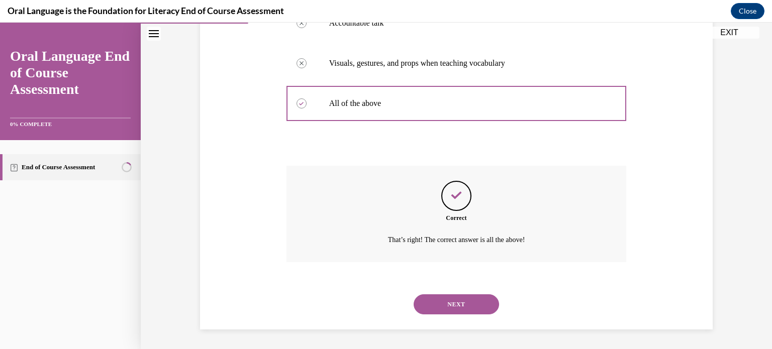
click at [377, 304] on button "NEXT" at bounding box center [456, 305] width 85 height 20
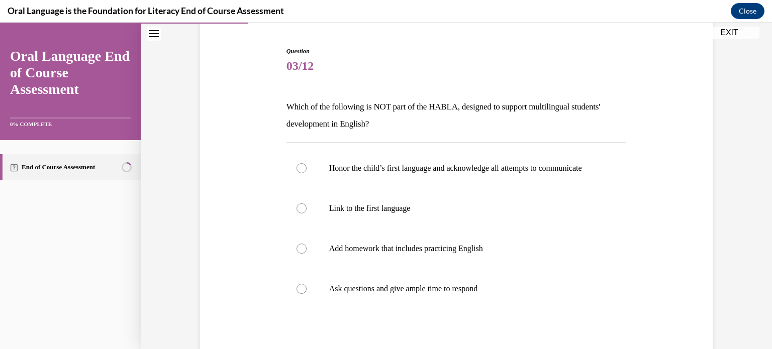
scroll to position [112, 0]
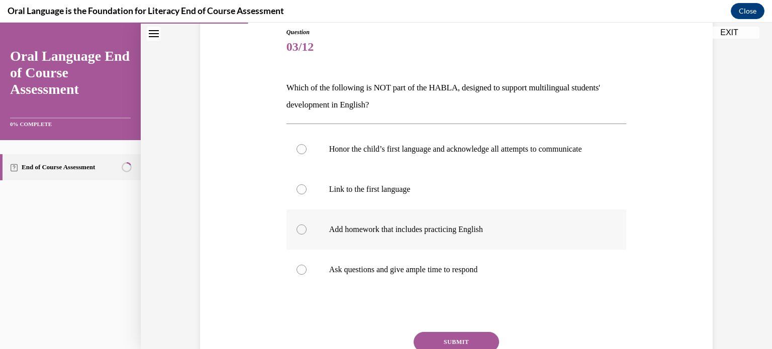
click at [377, 249] on label "Add homework that includes practicing English" at bounding box center [456, 230] width 340 height 40
click at [307, 235] on input "Add homework that includes practicing English" at bounding box center [302, 230] width 10 height 10
radio input "true"
click at [377, 341] on div "Question 03/12 Which of the following is NOT part of the HABLA, designed to sup…" at bounding box center [456, 221] width 340 height 387
click at [377, 341] on button "SUBMIT" at bounding box center [456, 342] width 85 height 20
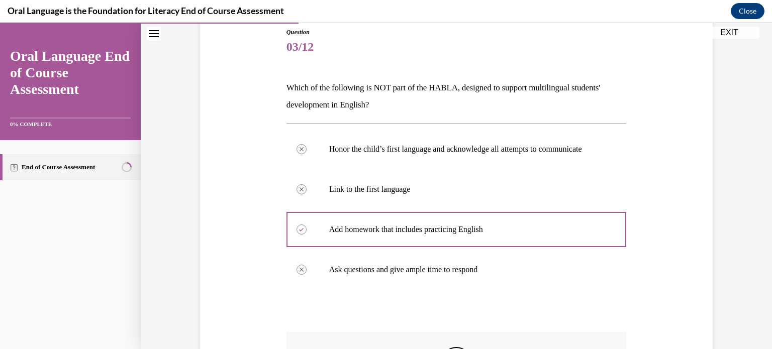
scroll to position [312, 0]
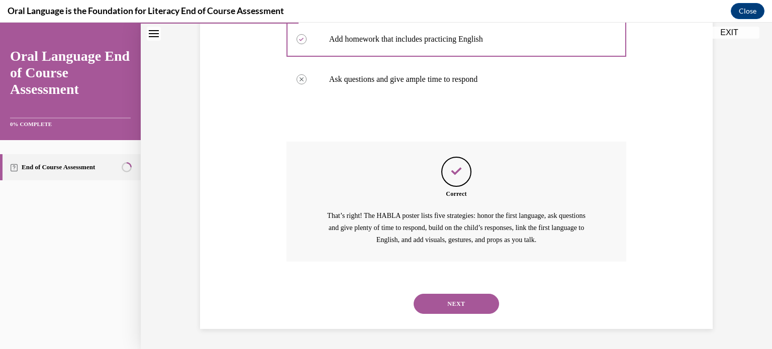
click at [377, 299] on button "NEXT" at bounding box center [456, 304] width 85 height 20
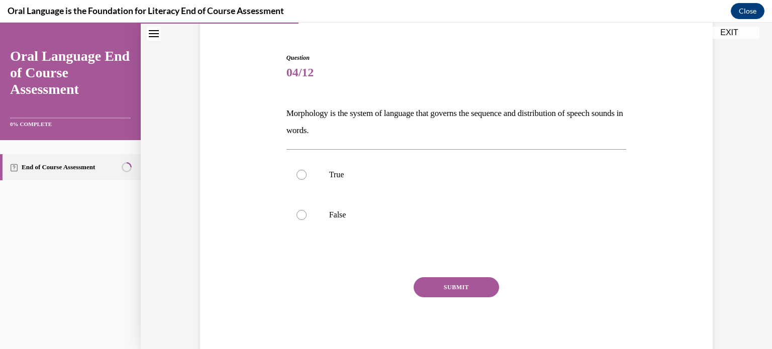
scroll to position [86, 0]
click at [377, 229] on label "False" at bounding box center [456, 215] width 340 height 40
click at [307, 220] on input "False" at bounding box center [302, 215] width 10 height 10
radio input "true"
click at [377, 292] on button "SUBMIT" at bounding box center [456, 287] width 85 height 20
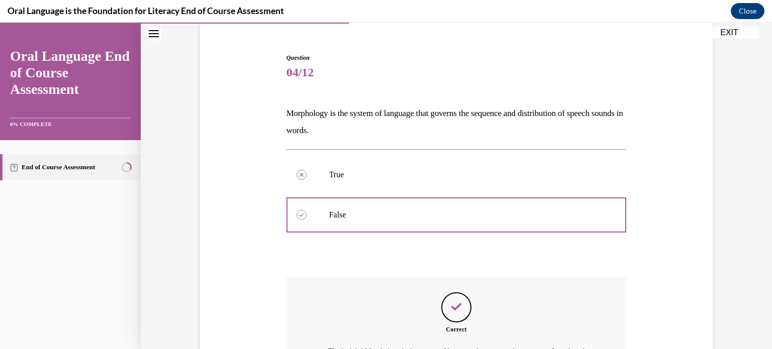
scroll to position [222, 0]
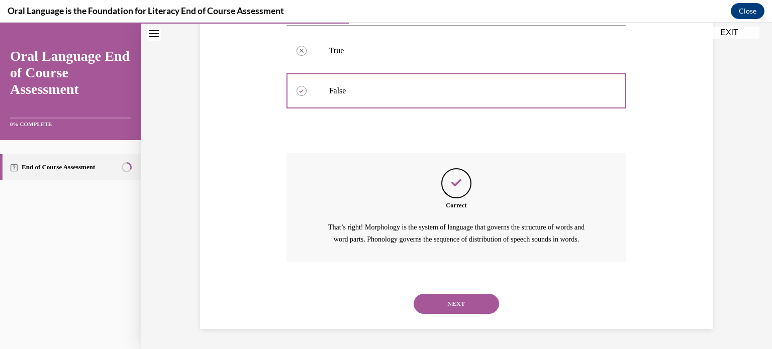
click at [377, 304] on button "NEXT" at bounding box center [456, 304] width 85 height 20
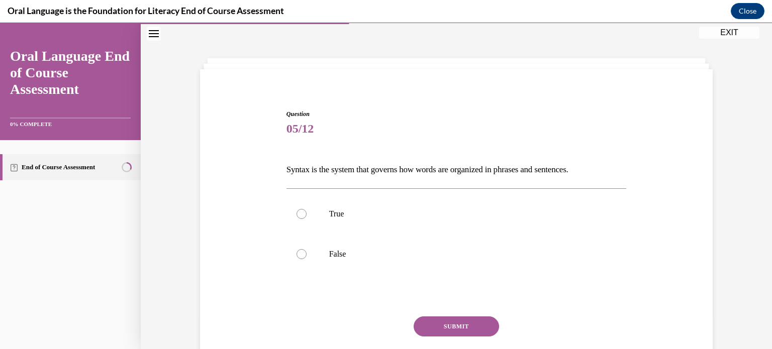
scroll to position [69, 0]
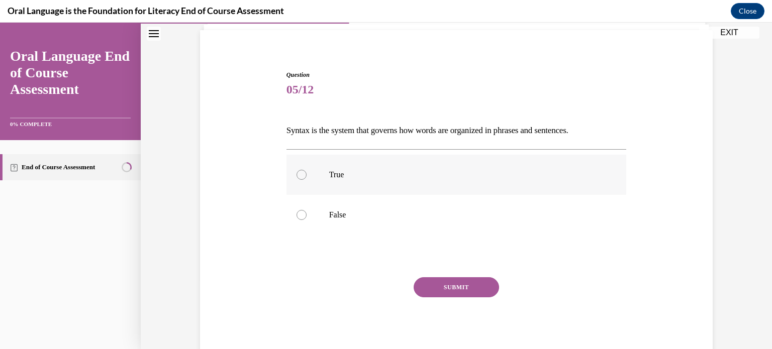
click at [377, 174] on p "True" at bounding box center [465, 175] width 272 height 10
click at [307, 174] on input "True" at bounding box center [302, 175] width 10 height 10
radio input "true"
click at [377, 282] on button "SUBMIT" at bounding box center [456, 287] width 85 height 20
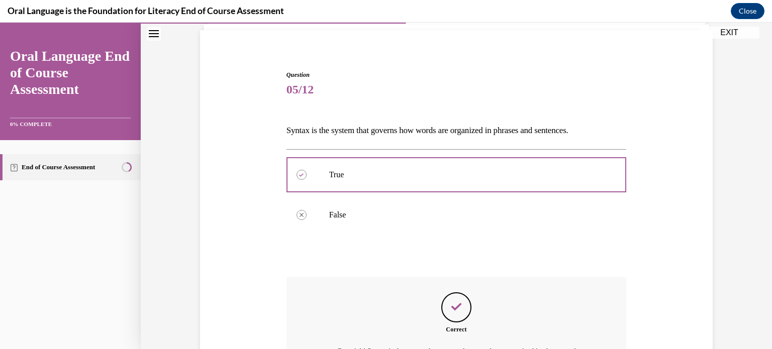
scroll to position [193, 0]
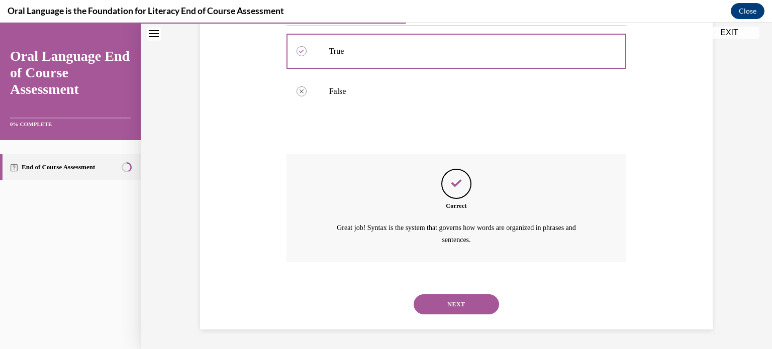
click at [377, 306] on button "NEXT" at bounding box center [456, 305] width 85 height 20
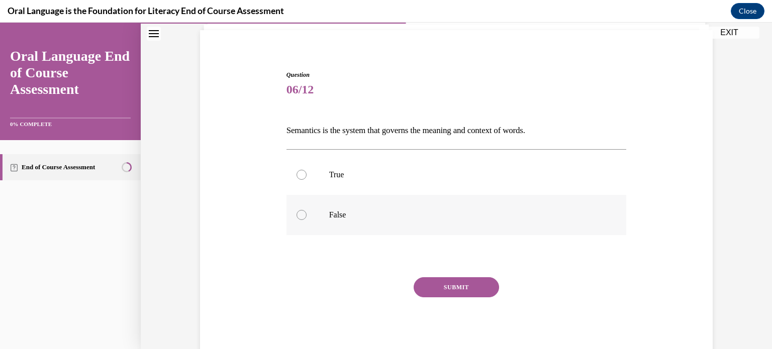
scroll to position [69, 0]
click at [377, 173] on p "True" at bounding box center [465, 175] width 272 height 10
click at [307, 173] on input "True" at bounding box center [302, 175] width 10 height 10
radio input "true"
click at [377, 285] on button "SUBMIT" at bounding box center [456, 287] width 85 height 20
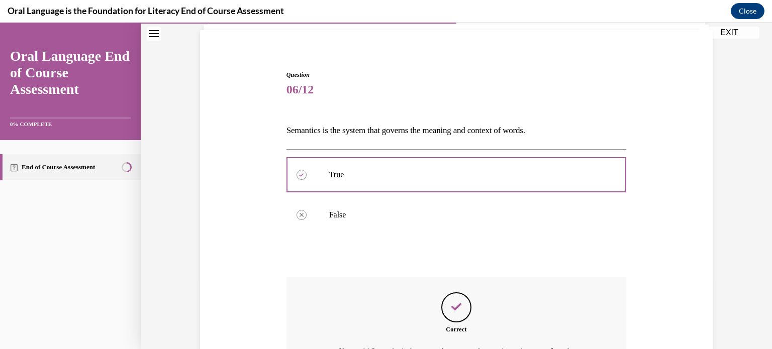
scroll to position [181, 0]
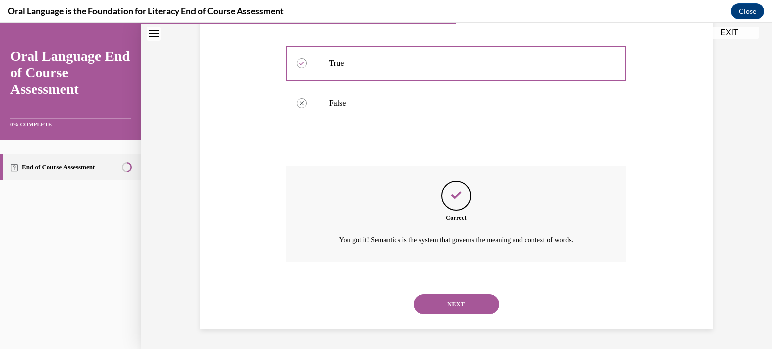
click at [377, 304] on button "NEXT" at bounding box center [456, 305] width 85 height 20
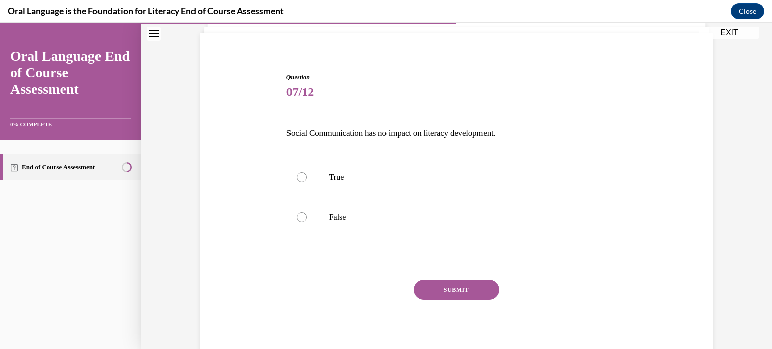
scroll to position [69, 0]
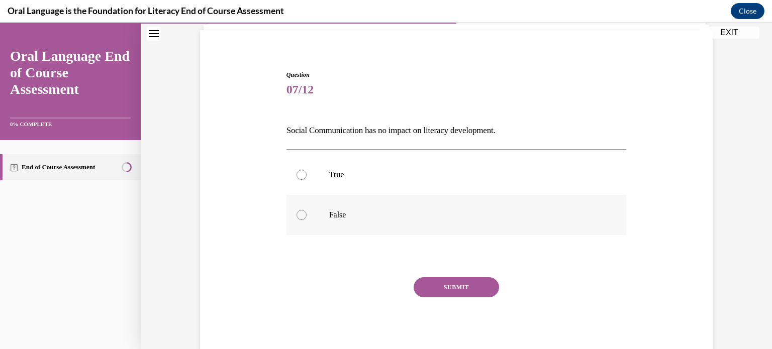
click at [377, 223] on label "False" at bounding box center [456, 215] width 340 height 40
click at [307, 220] on input "False" at bounding box center [302, 215] width 10 height 10
radio input "true"
click at [377, 286] on button "SUBMIT" at bounding box center [456, 287] width 85 height 20
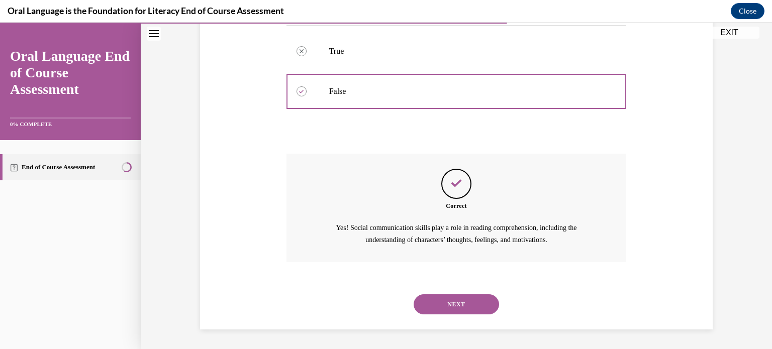
click at [377, 307] on button "NEXT" at bounding box center [456, 305] width 85 height 20
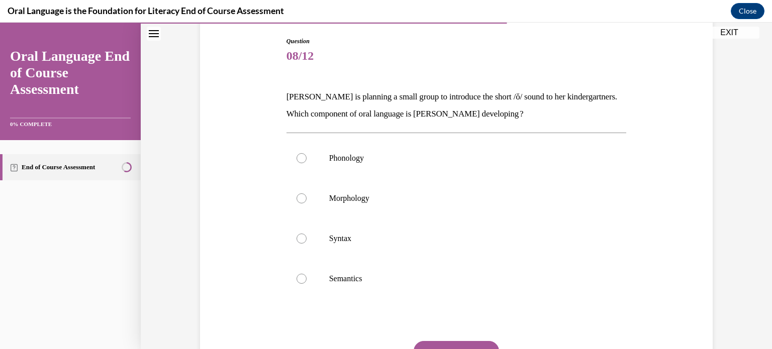
scroll to position [107, 0]
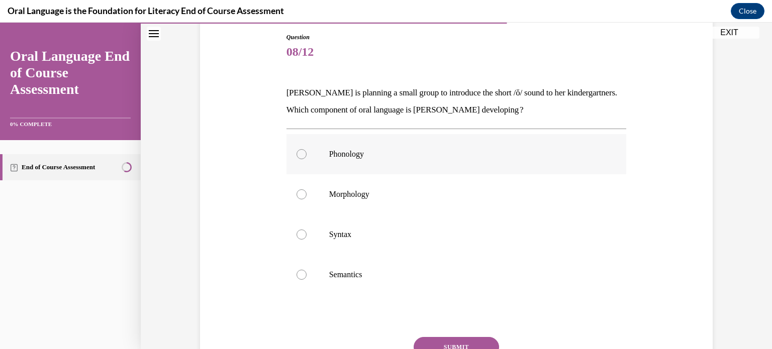
click at [377, 172] on label "Phonology" at bounding box center [456, 154] width 340 height 40
click at [307, 159] on input "Phonology" at bounding box center [302, 154] width 10 height 10
radio input "true"
click at [377, 339] on button "SUBMIT" at bounding box center [456, 347] width 85 height 20
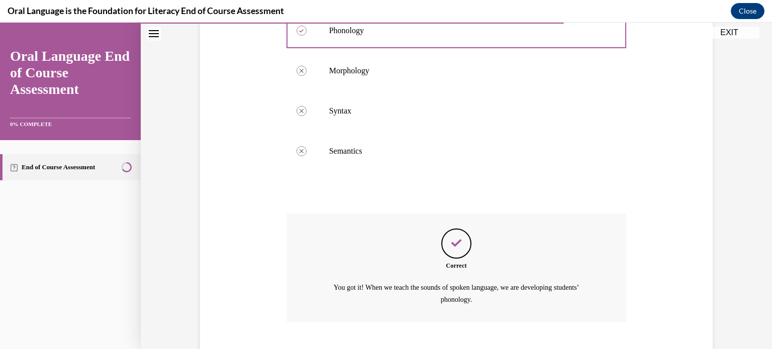
scroll to position [291, 0]
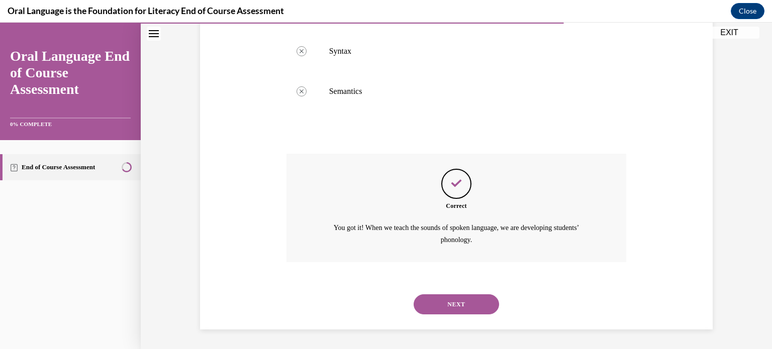
click at [377, 310] on button "NEXT" at bounding box center [456, 305] width 85 height 20
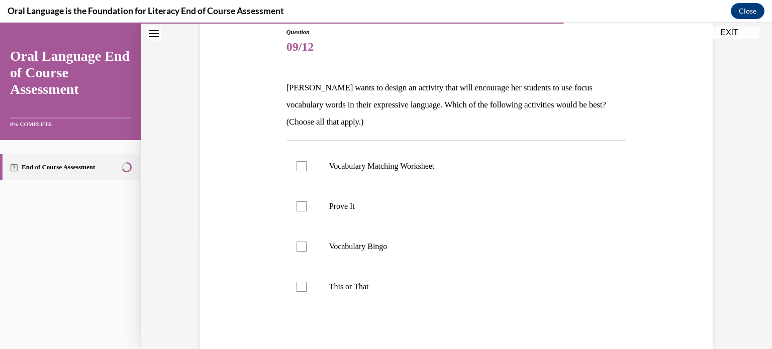
scroll to position [111, 0]
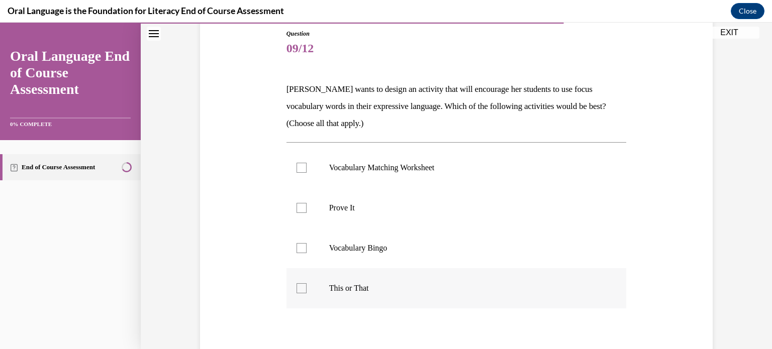
click at [377, 278] on label "This or That" at bounding box center [456, 288] width 340 height 40
click at [307, 283] on input "This or That" at bounding box center [302, 288] width 10 height 10
checkbox input "true"
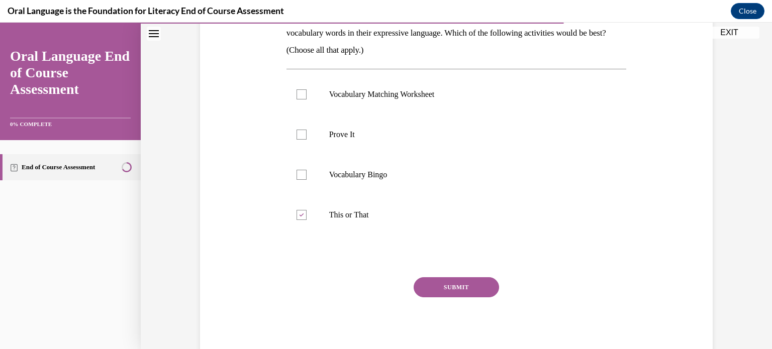
click at [377, 287] on button "SUBMIT" at bounding box center [456, 287] width 85 height 20
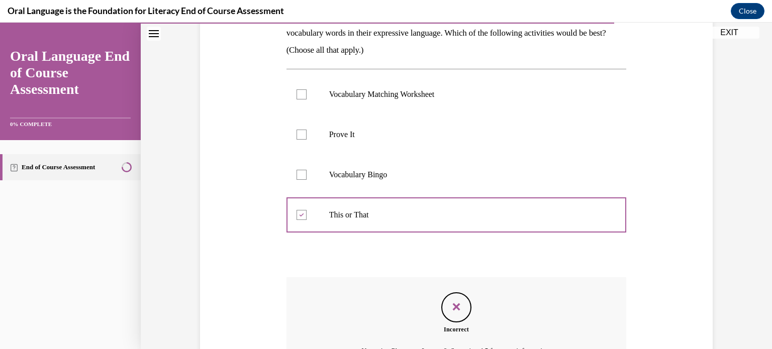
scroll to position [296, 0]
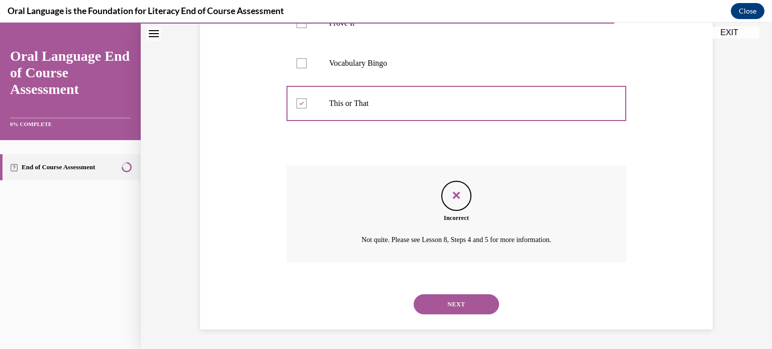
click at [377, 303] on button "NEXT" at bounding box center [456, 305] width 85 height 20
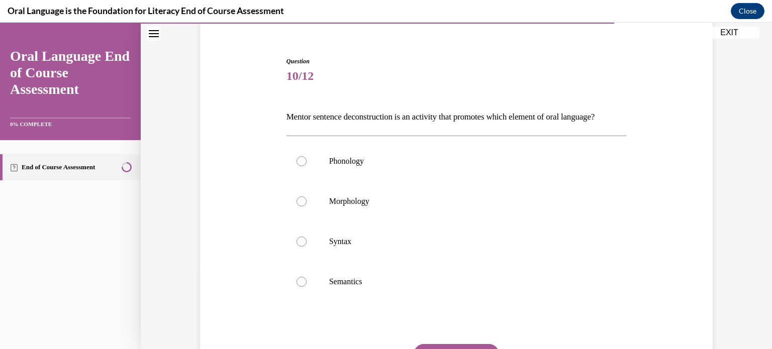
scroll to position [115, 0]
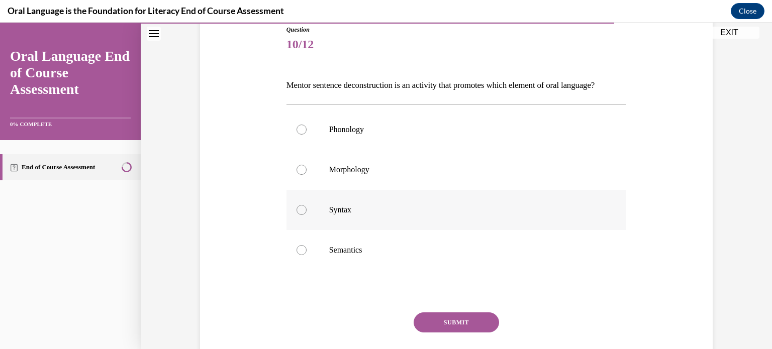
click at [377, 230] on label "Syntax" at bounding box center [456, 210] width 340 height 40
click at [307, 215] on input "Syntax" at bounding box center [302, 210] width 10 height 10
radio input "true"
click at [377, 333] on button "SUBMIT" at bounding box center [456, 323] width 85 height 20
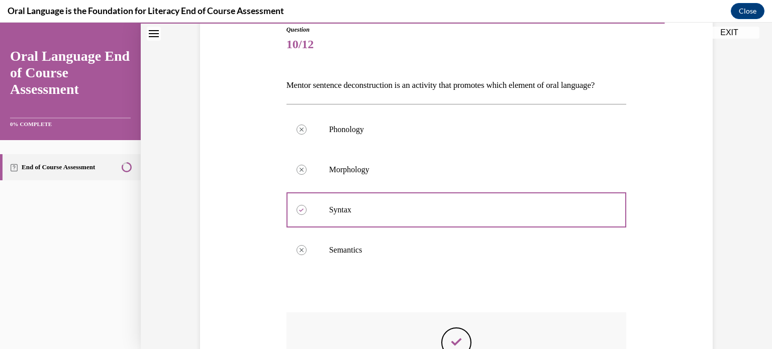
scroll to position [291, 0]
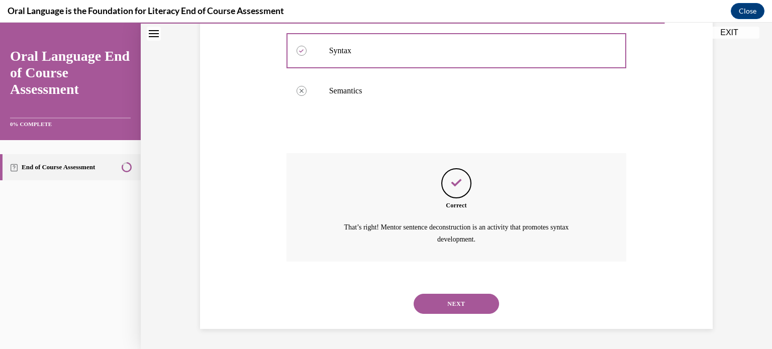
click at [377, 307] on button "NEXT" at bounding box center [456, 304] width 85 height 20
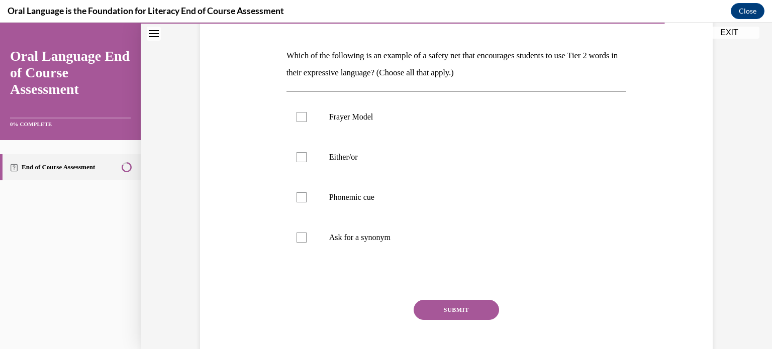
scroll to position [145, 0]
click at [377, 160] on p "Either/or" at bounding box center [465, 157] width 272 height 10
click at [307, 160] on input "Either/or" at bounding box center [302, 157] width 10 height 10
checkbox input "true"
click at [377, 315] on button "SUBMIT" at bounding box center [456, 310] width 85 height 20
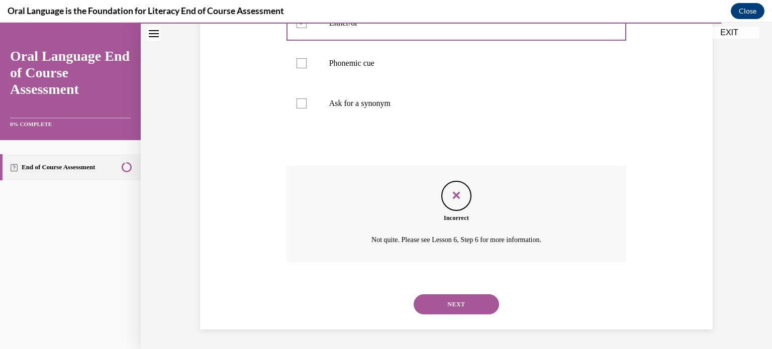
click at [377, 300] on button "NEXT" at bounding box center [456, 305] width 85 height 20
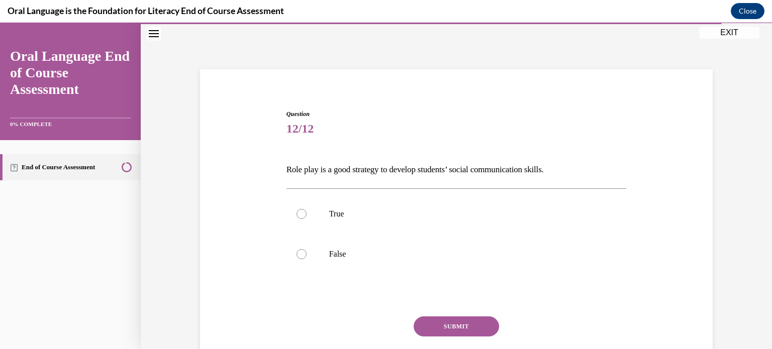
scroll to position [69, 0]
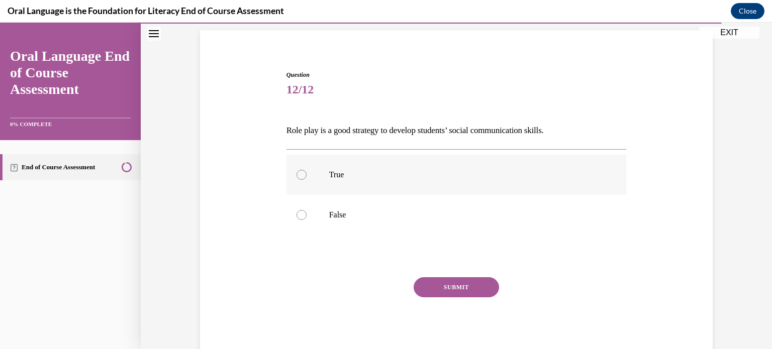
click at [377, 174] on p "True" at bounding box center [465, 175] width 272 height 10
click at [307, 174] on input "True" at bounding box center [302, 175] width 10 height 10
radio input "true"
click at [377, 285] on button "SUBMIT" at bounding box center [456, 287] width 85 height 20
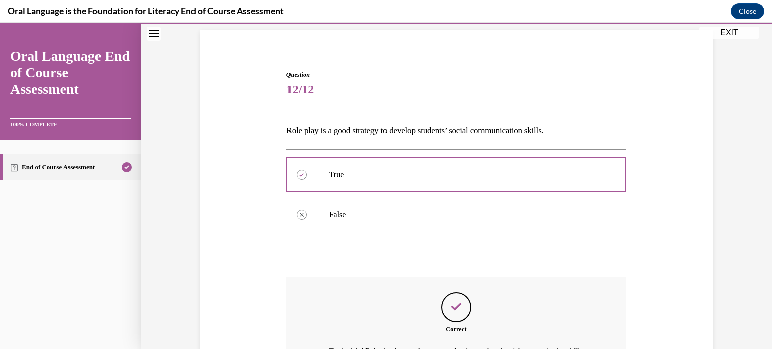
scroll to position [193, 0]
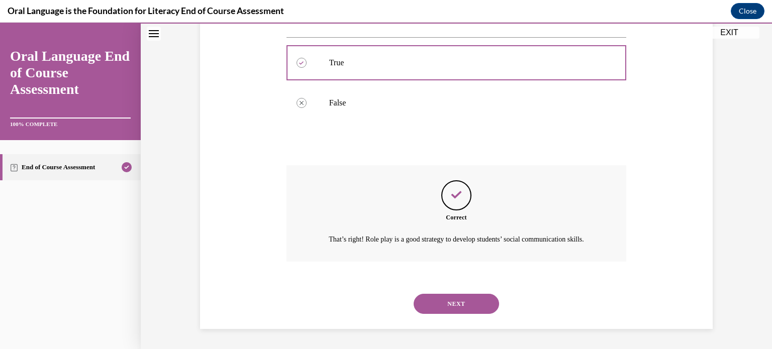
click at [377, 313] on button "NEXT" at bounding box center [456, 304] width 85 height 20
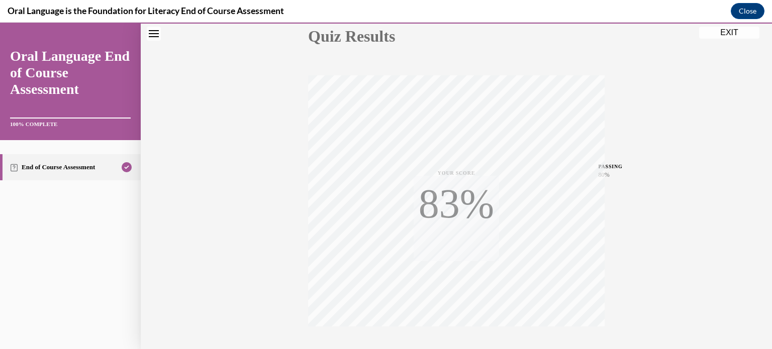
scroll to position [188, 0]
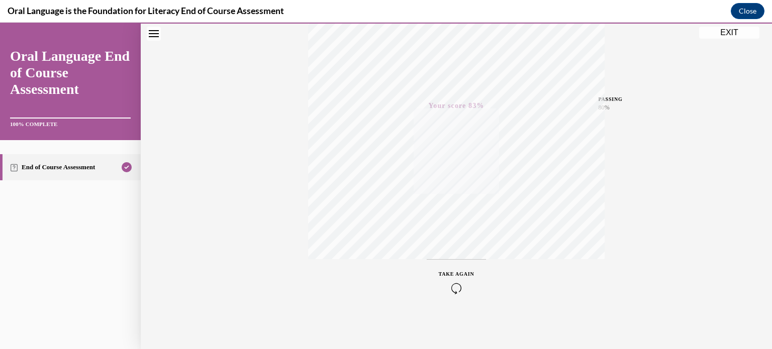
click at [377, 36] on button "EXIT" at bounding box center [729, 33] width 60 height 12
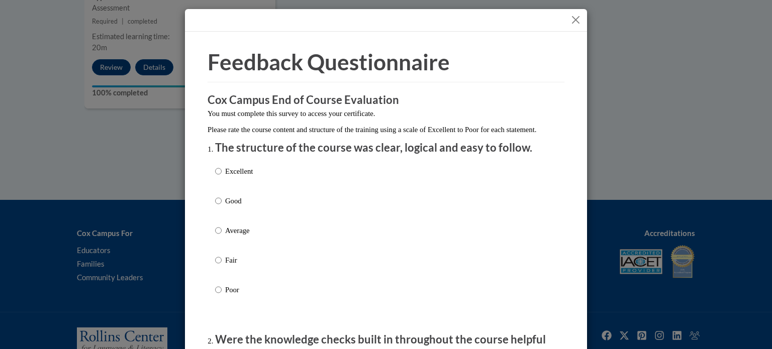
click at [231, 204] on div "Excellent Good Average Fair Poor" at bounding box center [234, 239] width 38 height 156
click at [235, 207] on p "Good" at bounding box center [239, 201] width 28 height 11
click at [222, 207] on input "Good" at bounding box center [218, 201] width 7 height 11
radio input "true"
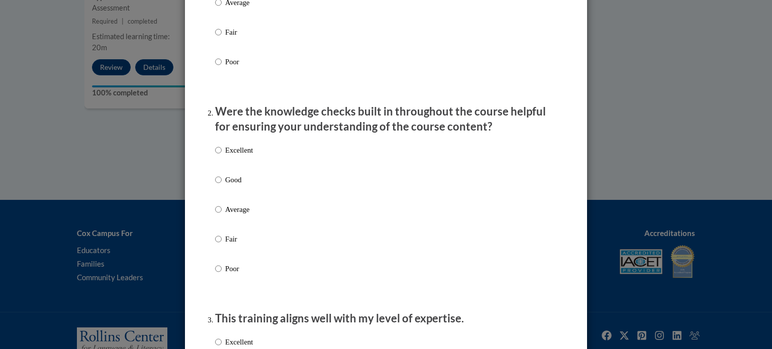
scroll to position [285, 0]
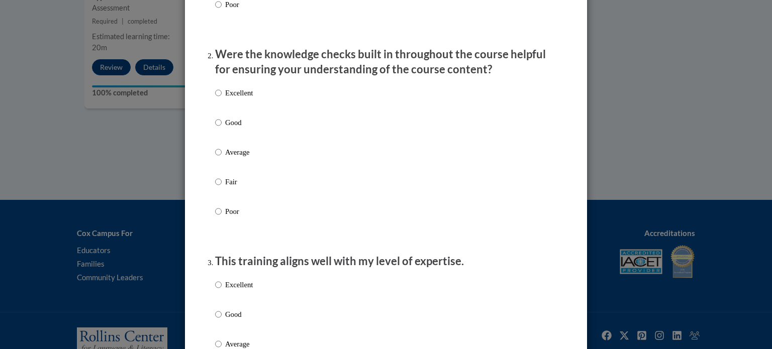
click at [233, 128] on p "Good" at bounding box center [239, 122] width 28 height 11
click at [222, 128] on input "Good" at bounding box center [218, 122] width 7 height 11
radio input "true"
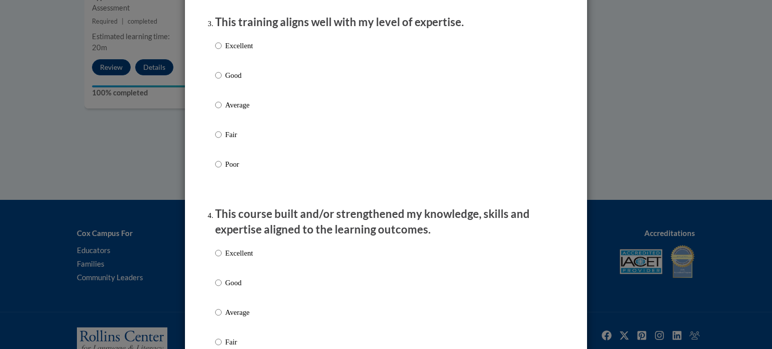
scroll to position [526, 0]
click at [231, 80] on p "Good" at bounding box center [239, 74] width 28 height 11
click at [222, 80] on input "Good" at bounding box center [218, 74] width 7 height 11
radio input "true"
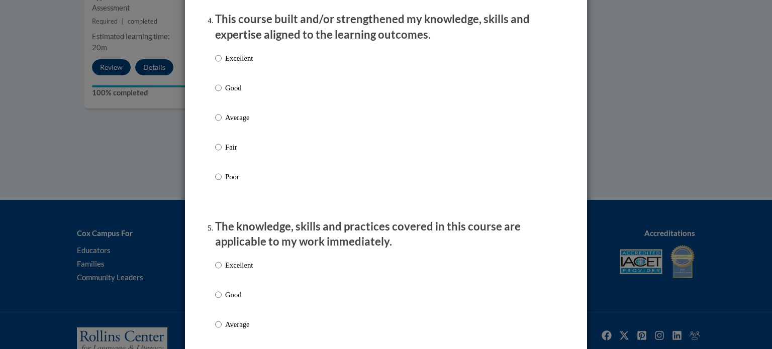
scroll to position [721, 0]
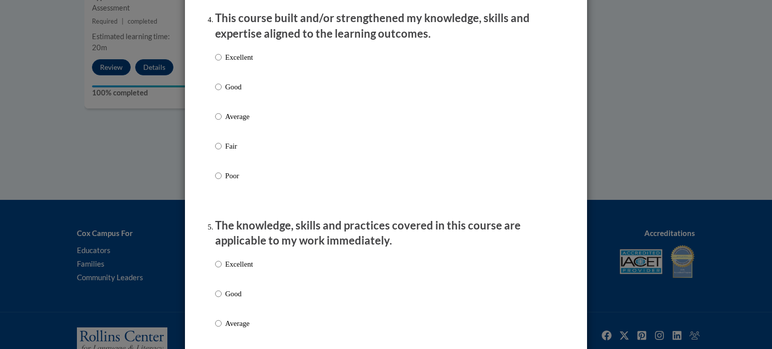
click at [232, 92] on p "Good" at bounding box center [239, 86] width 28 height 11
click at [222, 92] on input "Good" at bounding box center [218, 86] width 7 height 11
radio input "true"
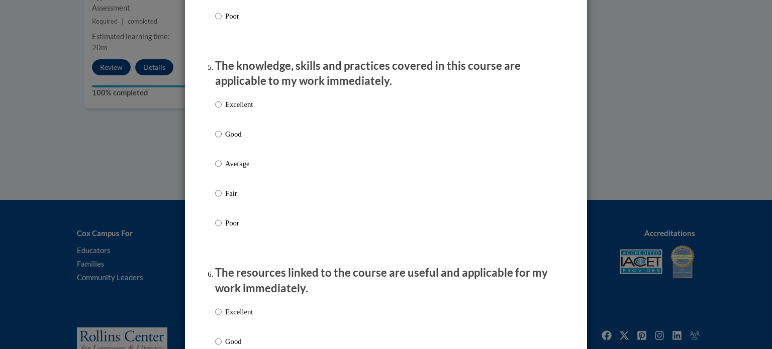
scroll to position [896, 0]
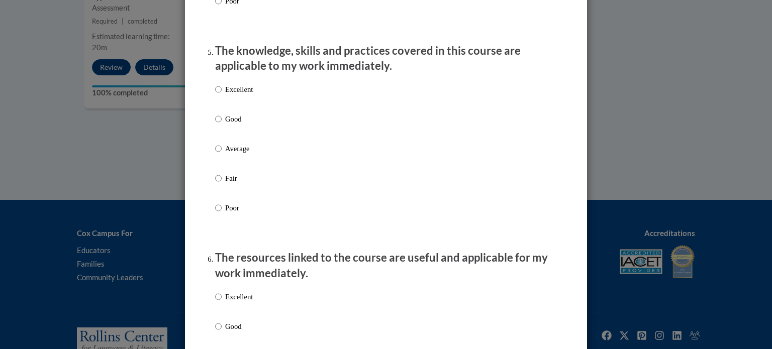
click at [233, 125] on p "Good" at bounding box center [239, 119] width 28 height 11
click at [222, 125] on input "Good" at bounding box center [218, 119] width 7 height 11
radio input "true"
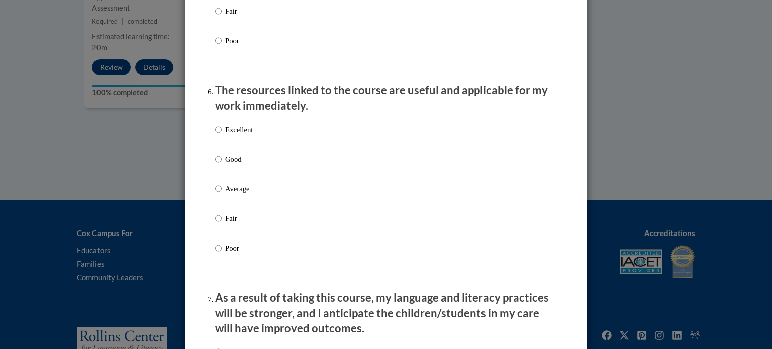
scroll to position [1069, 0]
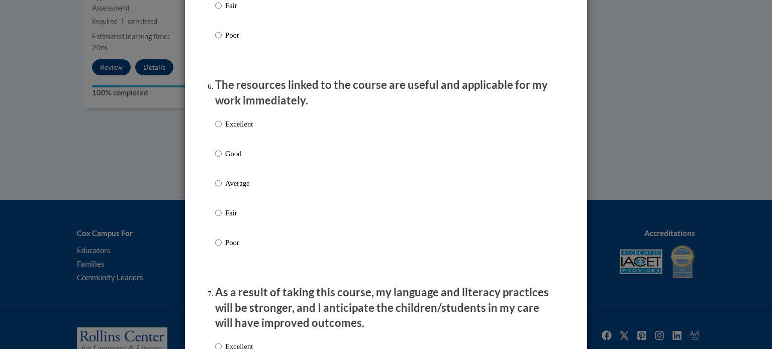
click at [237, 171] on label "Good" at bounding box center [234, 161] width 38 height 27
click at [222, 159] on input "Good" at bounding box center [218, 153] width 7 height 11
radio input "true"
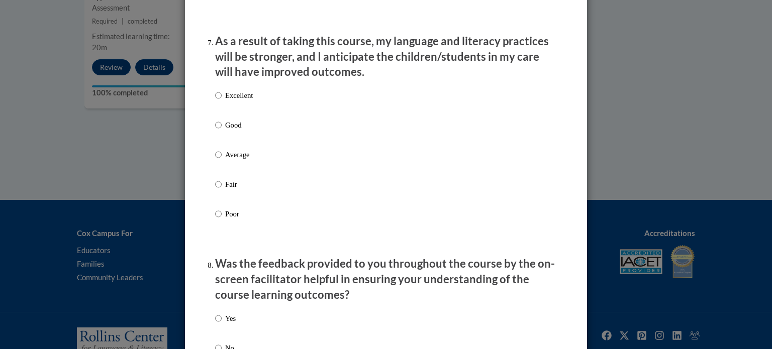
click at [228, 131] on p "Good" at bounding box center [239, 125] width 28 height 11
click at [222, 131] on input "Good" at bounding box center [218, 125] width 7 height 11
radio input "true"
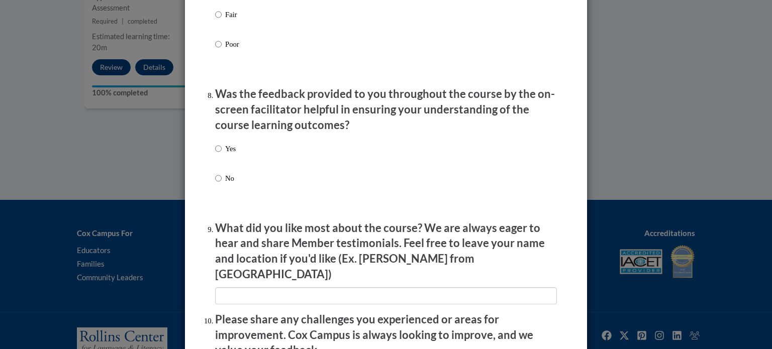
scroll to position [1744, 0]
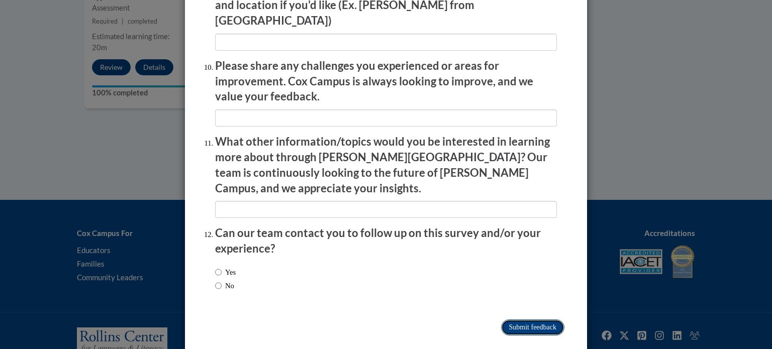
click at [377, 320] on input "Submit feedback" at bounding box center [532, 328] width 63 height 16
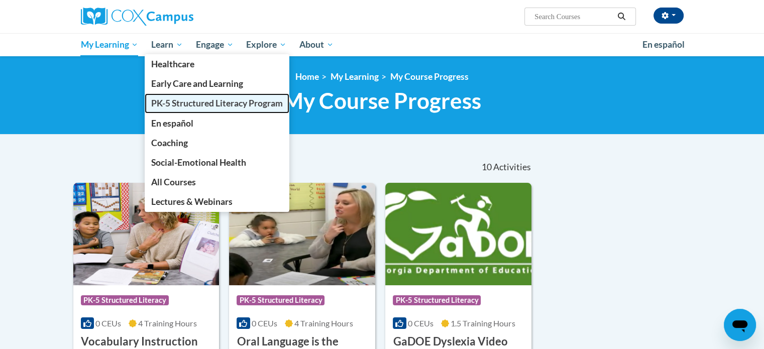
click at [184, 101] on span "PK-5 Structured Literacy Program" at bounding box center [217, 103] width 132 height 11
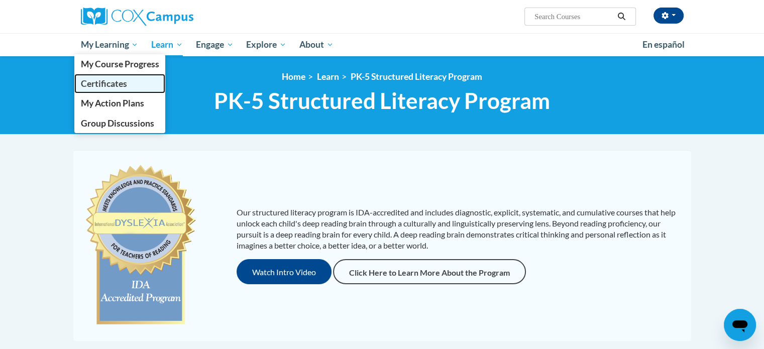
click at [122, 78] on link "Certificates" at bounding box center [119, 84] width 91 height 20
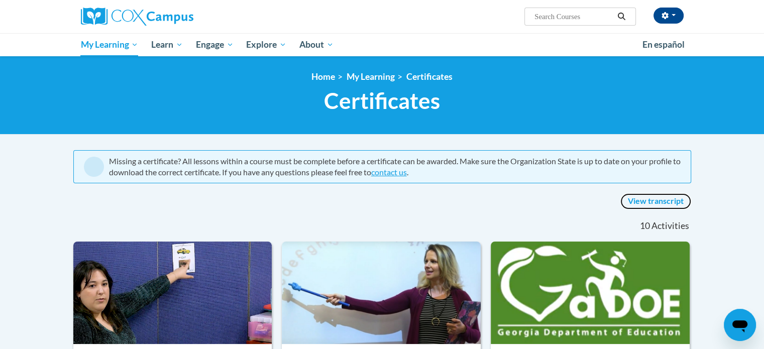
click at [667, 203] on link "View transcript" at bounding box center [656, 202] width 71 height 16
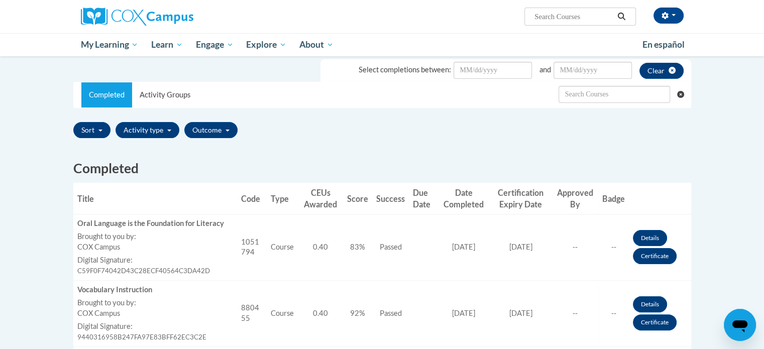
scroll to position [175, 0]
